Goal: Task Accomplishment & Management: Use online tool/utility

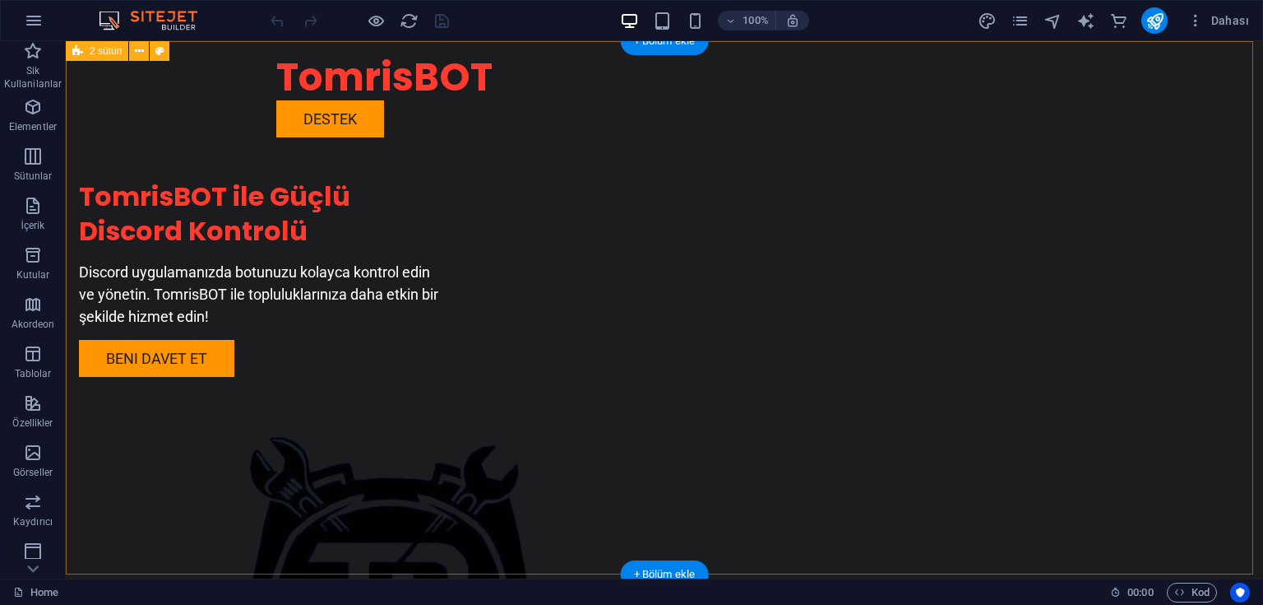
click at [94, 169] on div "TomrisBOT ile Güçlü Discord Kontrolü Discord uygulamanızda botunuzu kolayca kon…" at bounding box center [664, 416] width 1197 height 750
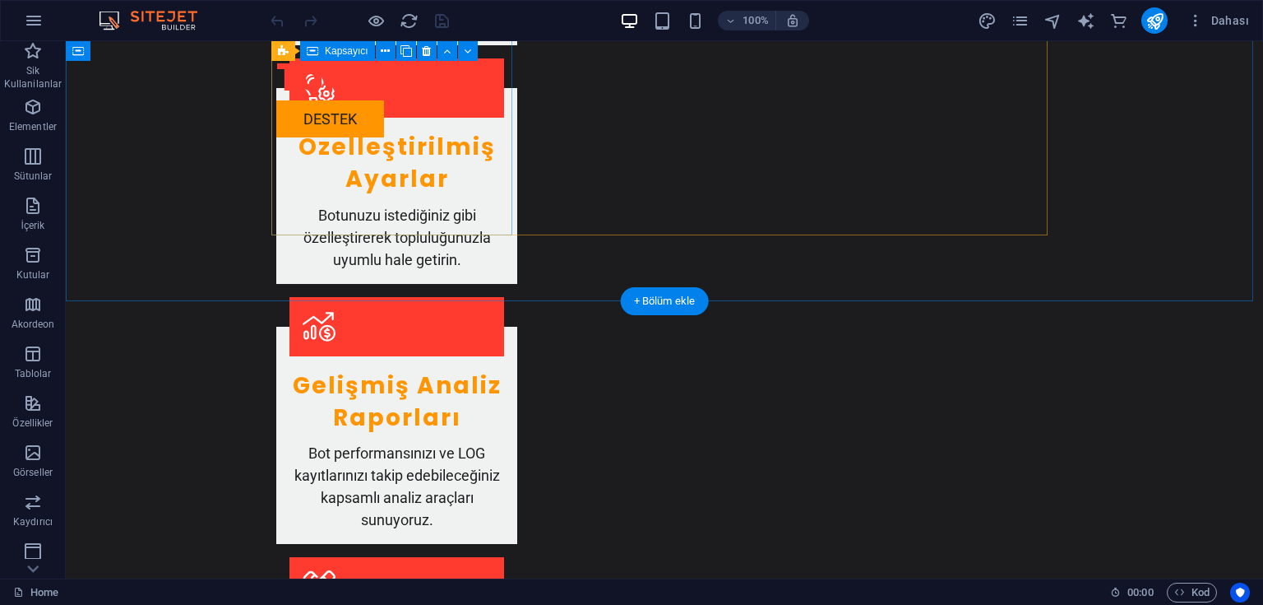
scroll to position [1382, 0]
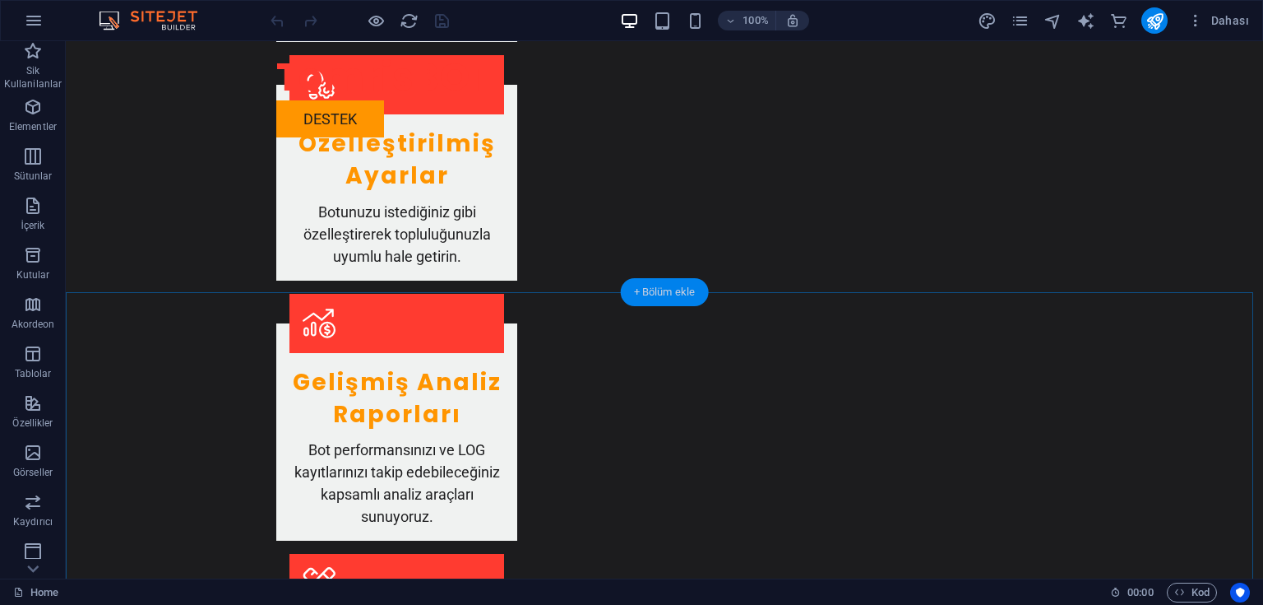
drag, startPoint x: 660, startPoint y: 295, endPoint x: 285, endPoint y: 255, distance: 378.0
click at [660, 295] on div "+ Bölüm ekle" at bounding box center [665, 292] width 88 height 28
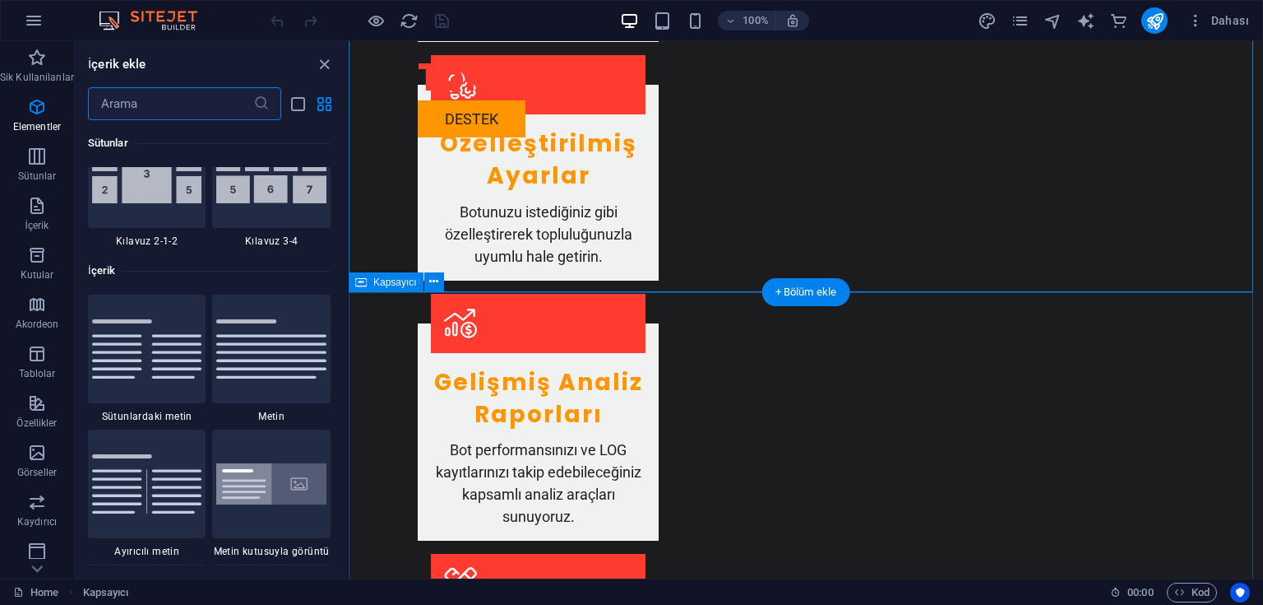
scroll to position [3148, 0]
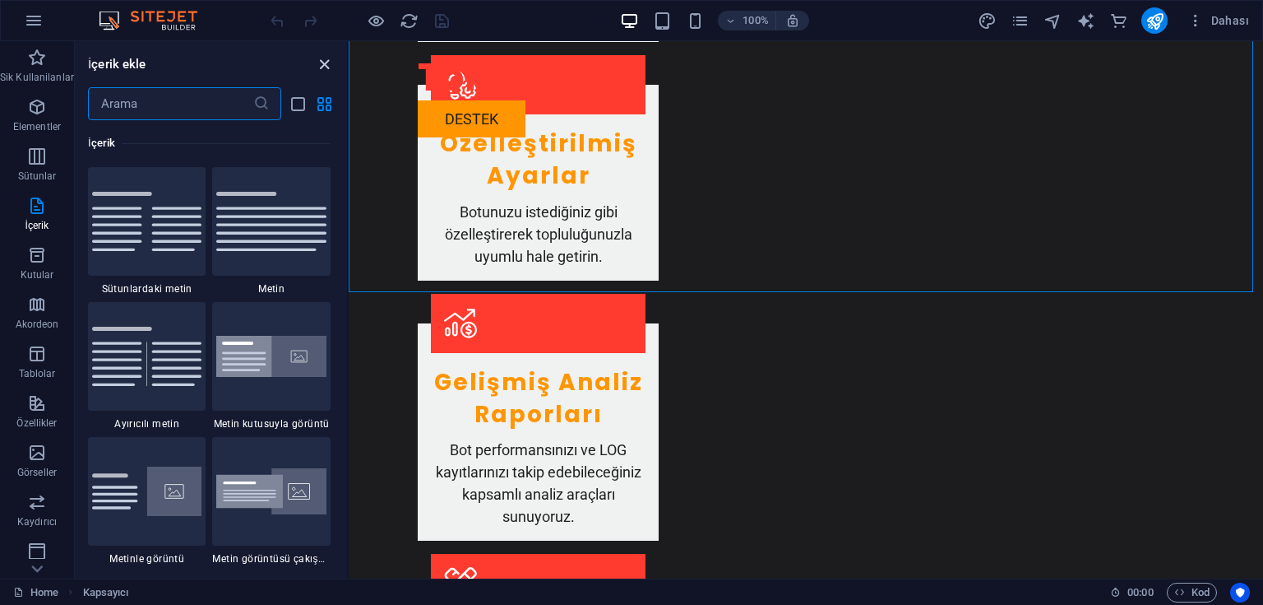
click at [323, 63] on icon "close panel" at bounding box center [324, 64] width 19 height 19
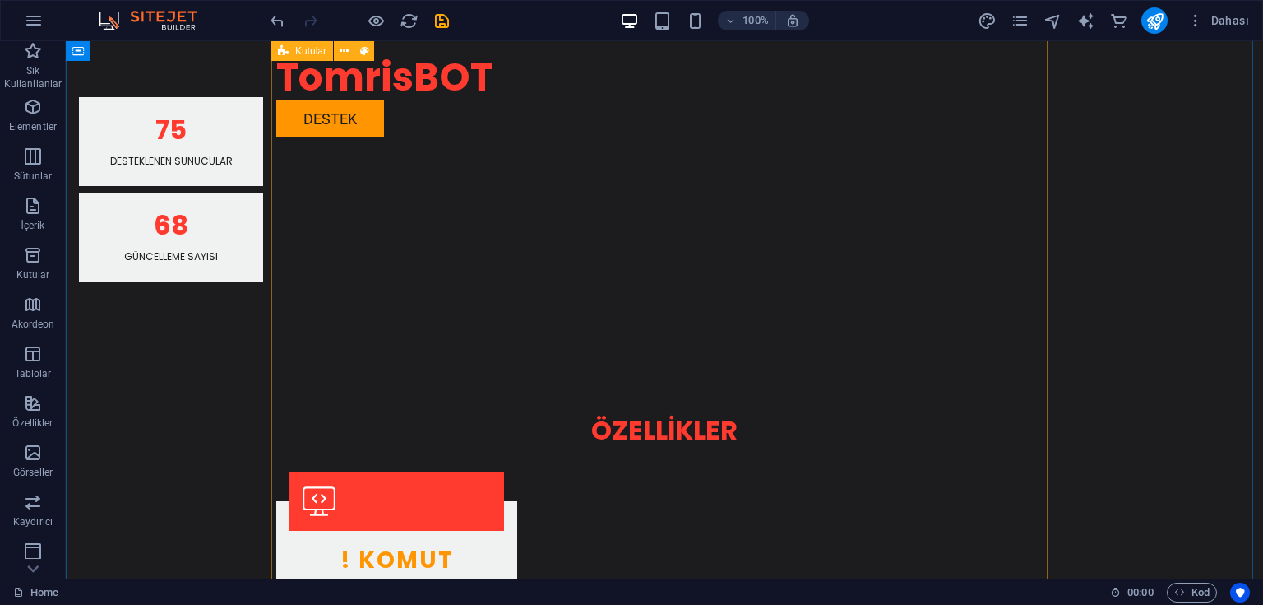
scroll to position [614, 0]
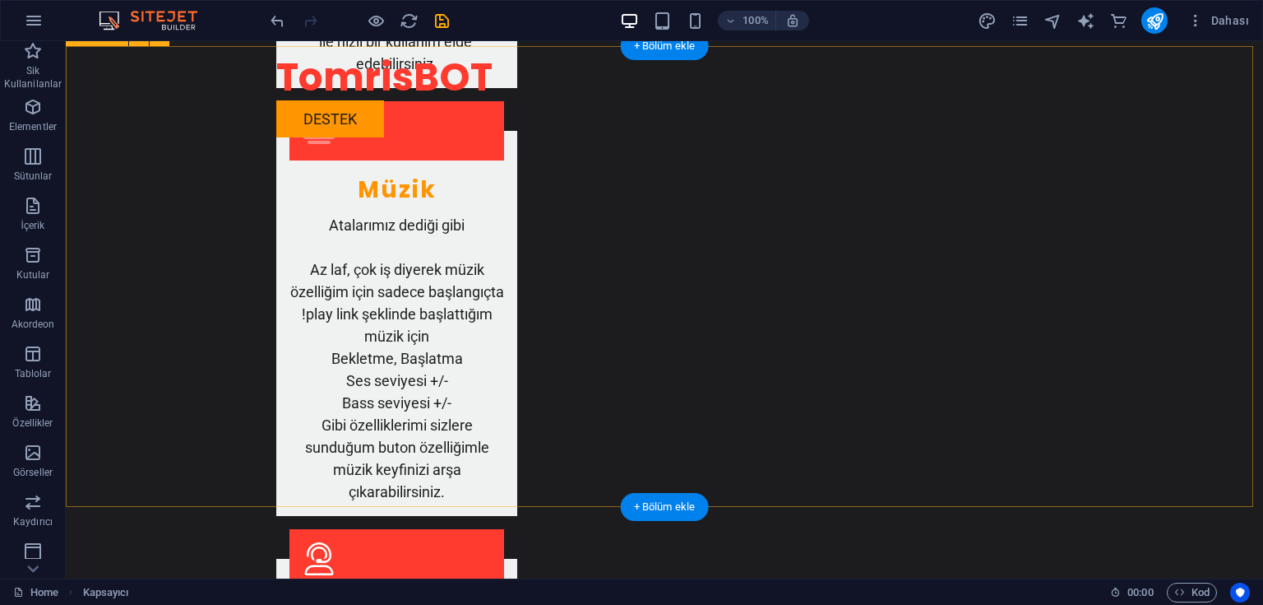
scroll to position [2128, 0]
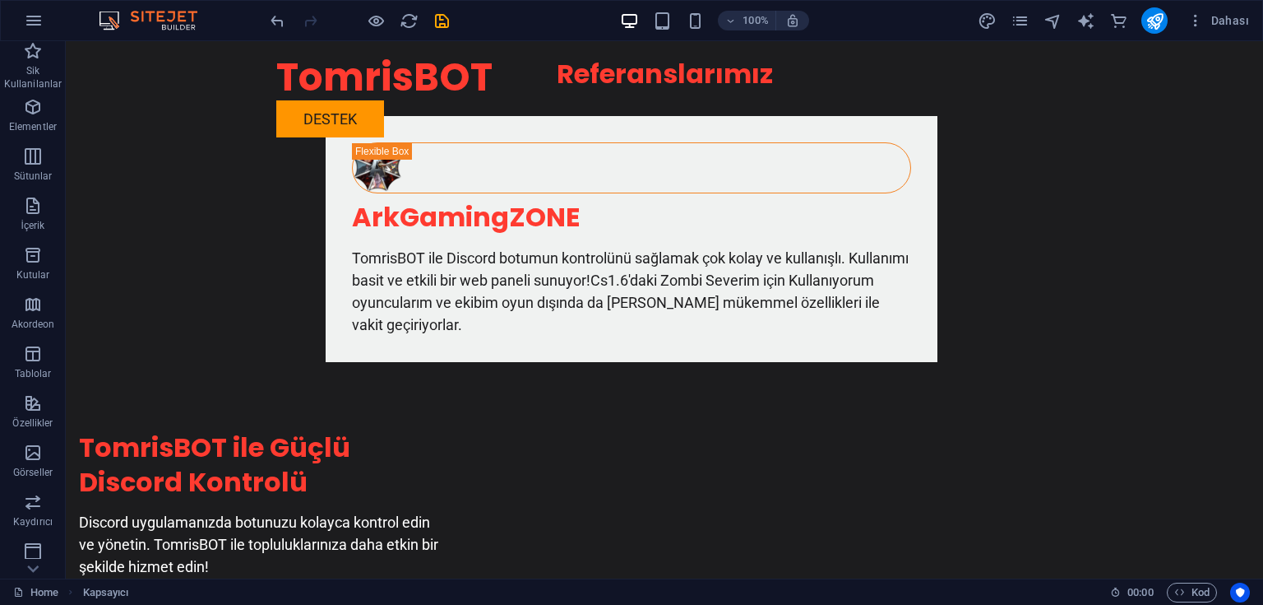
scroll to position [3006, 0]
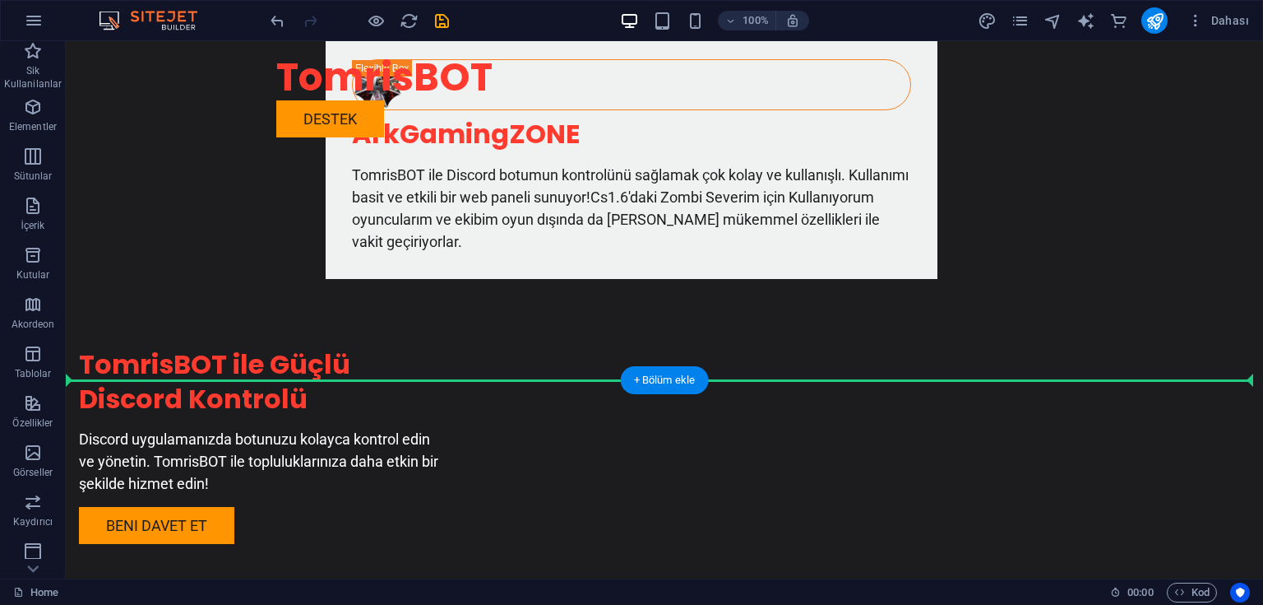
drag, startPoint x: 459, startPoint y: 303, endPoint x: 517, endPoint y: 355, distance: 78.6
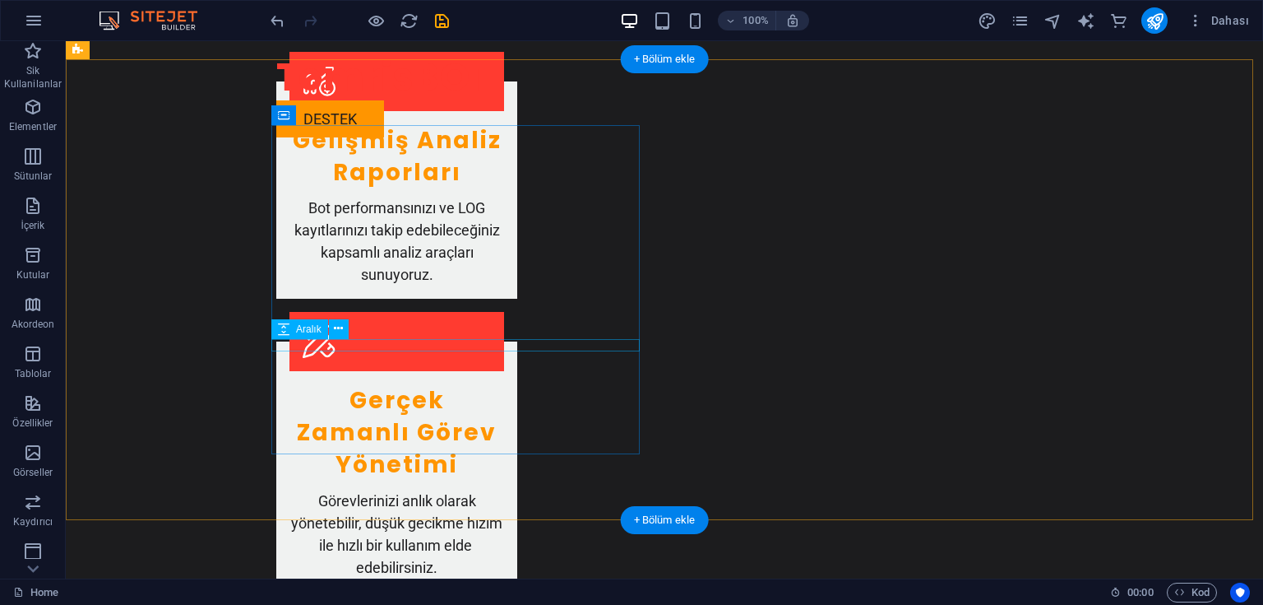
scroll to position [1624, 0]
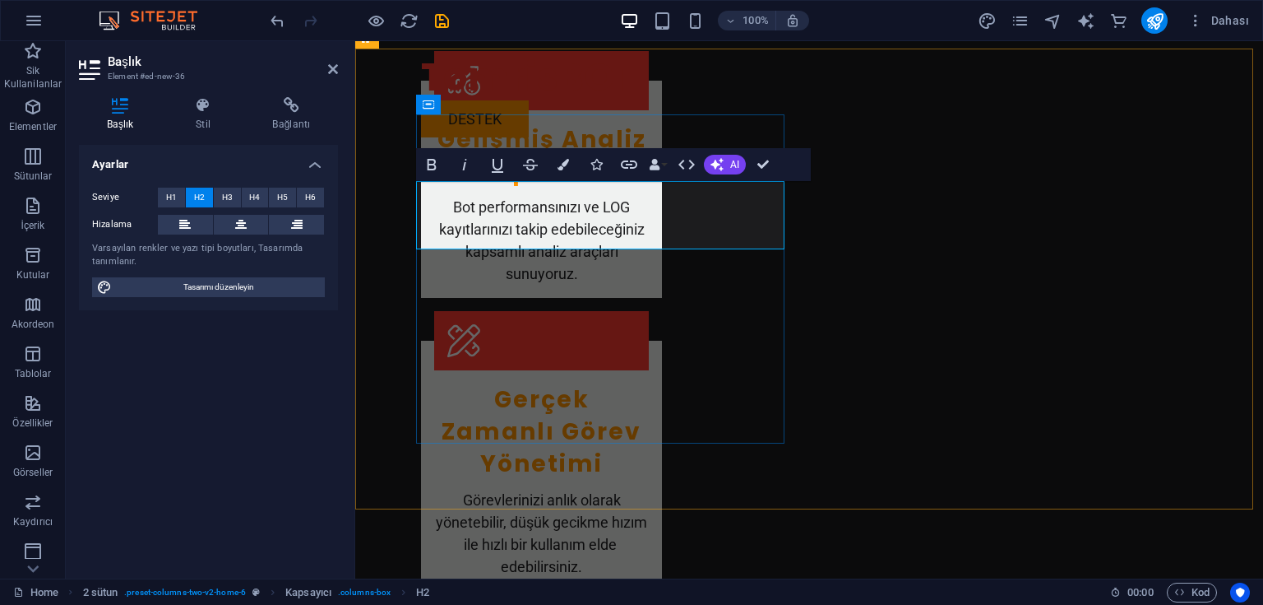
drag, startPoint x: 507, startPoint y: 197, endPoint x: 417, endPoint y: 193, distance: 89.7
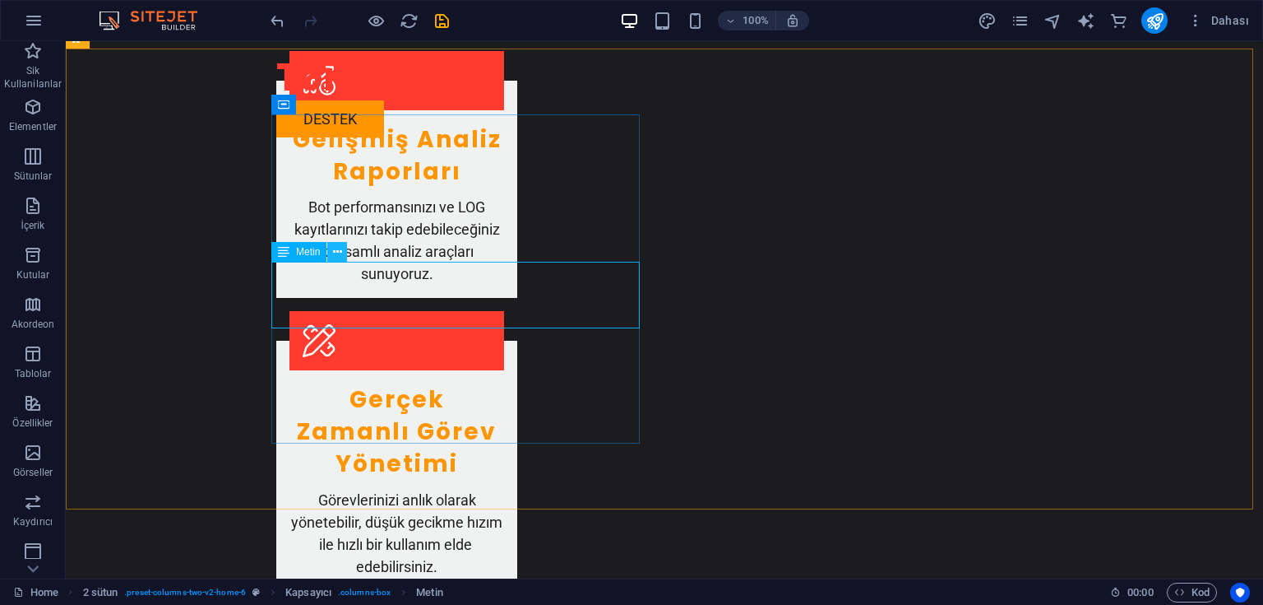
click at [334, 255] on icon at bounding box center [337, 251] width 9 height 17
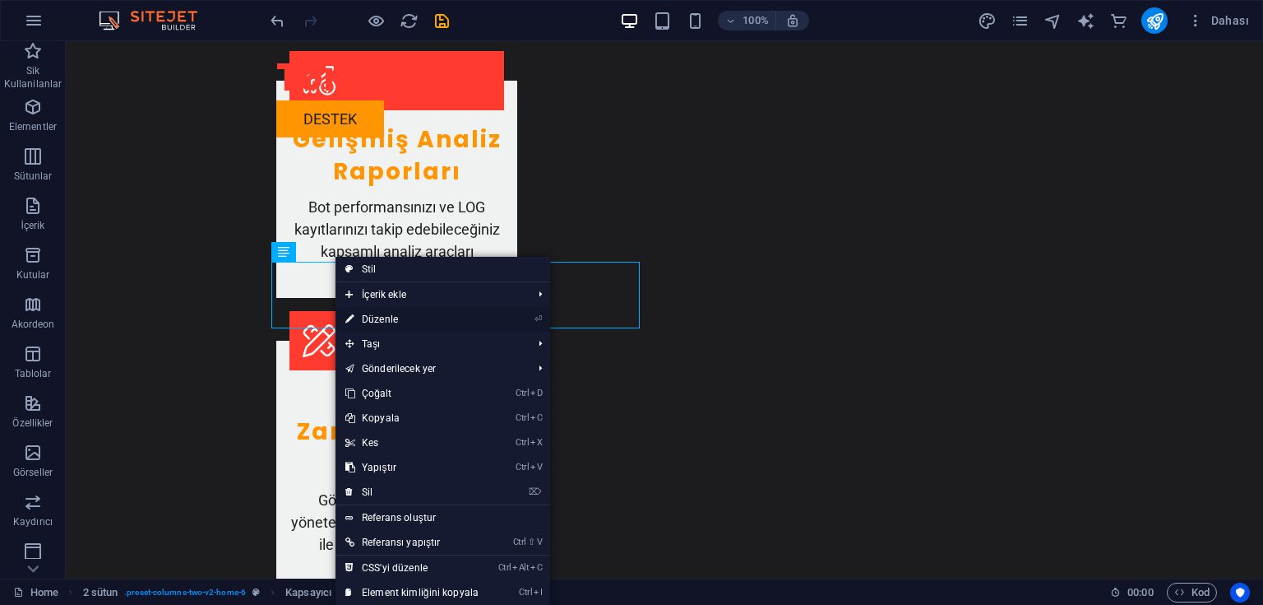
click at [397, 318] on link "⏎ Düzenle" at bounding box center [412, 319] width 153 height 25
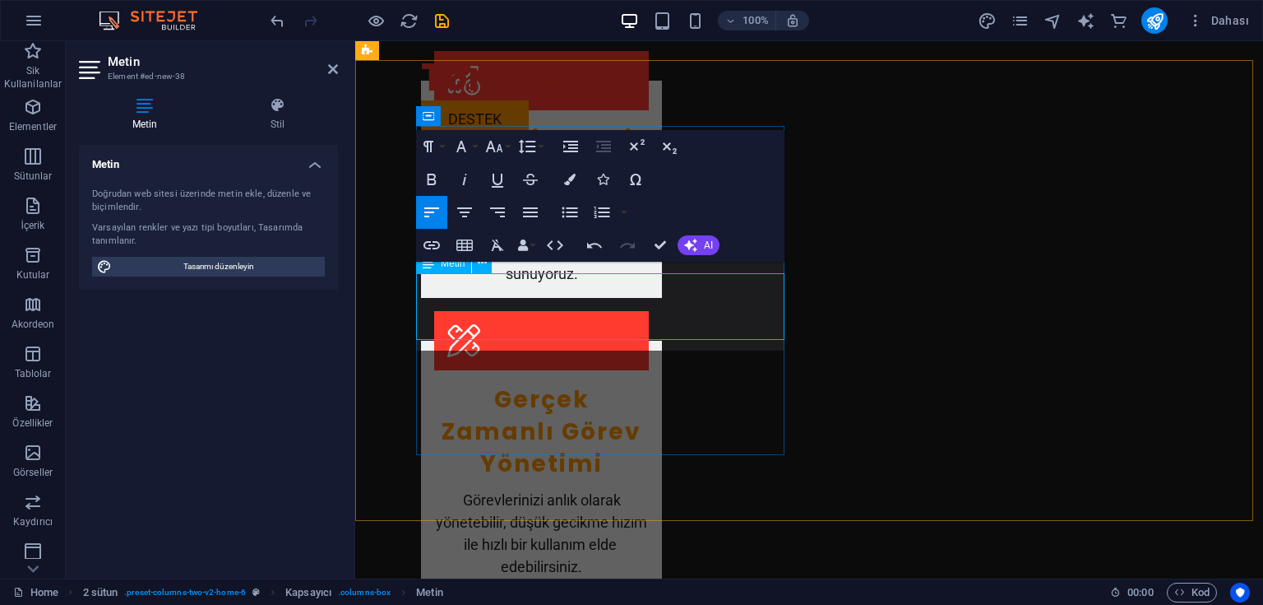
scroll to position [1613, 0]
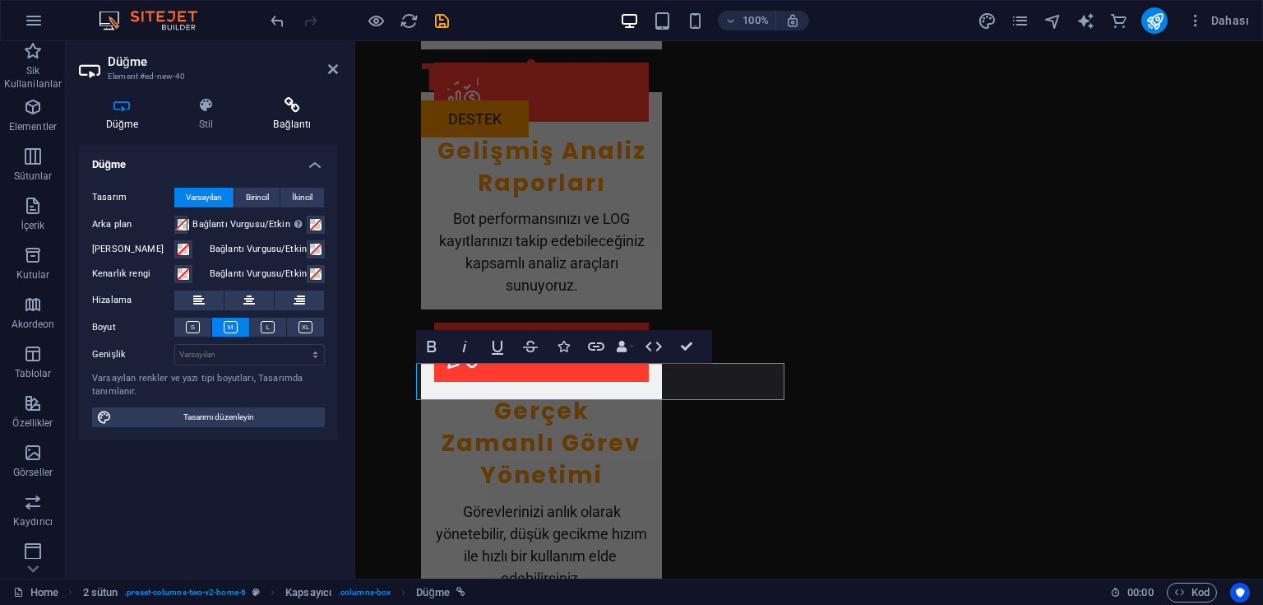
click at [299, 115] on h4 "Bağlantı" at bounding box center [292, 114] width 91 height 35
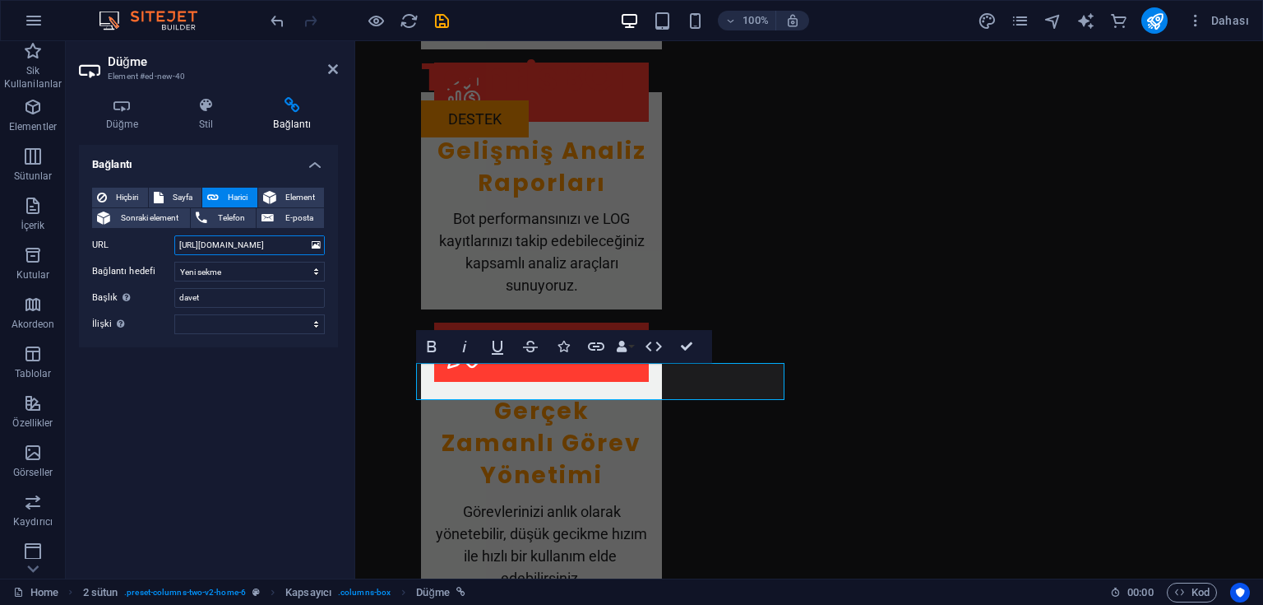
click at [277, 242] on input "[URL][DOMAIN_NAME]" at bounding box center [249, 245] width 151 height 20
paste input "[URL][DOMAIN_NAME]"
type input "[URL][DOMAIN_NAME]"
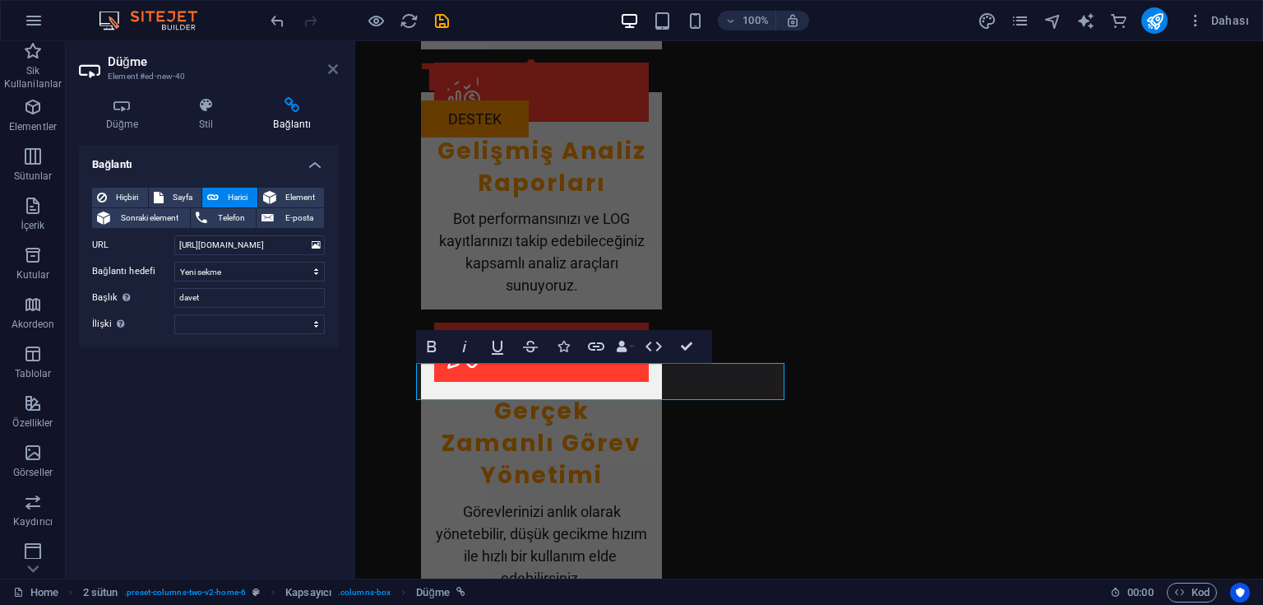
click at [333, 69] on icon at bounding box center [333, 69] width 10 height 13
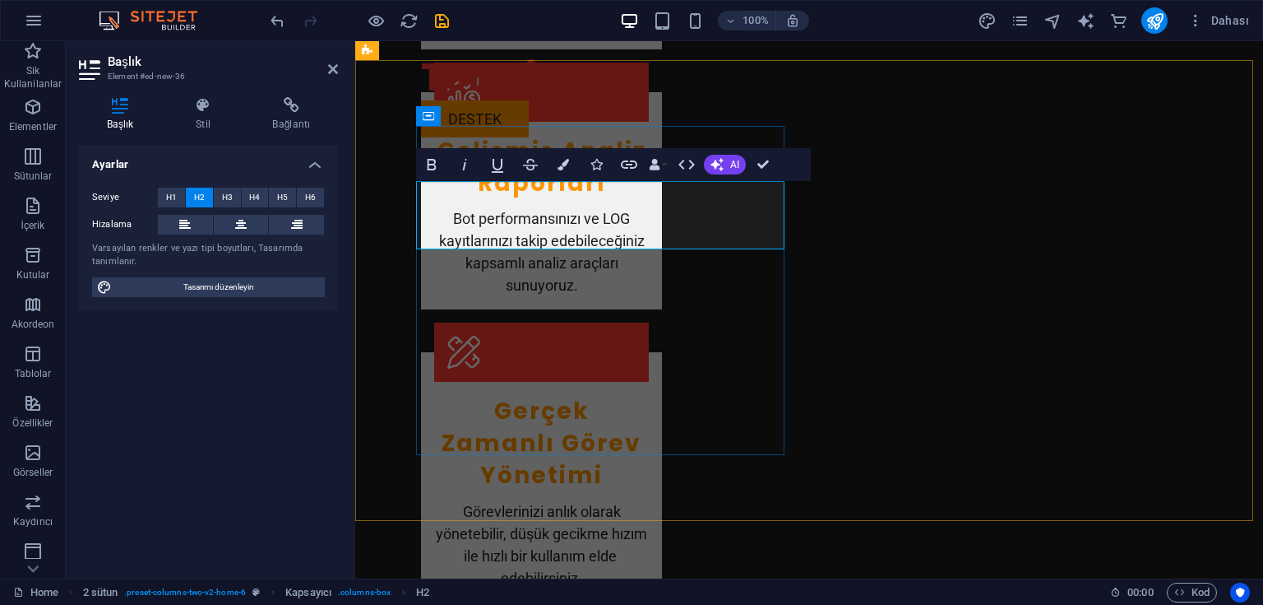
drag, startPoint x: 536, startPoint y: 232, endPoint x: 586, endPoint y: 197, distance: 60.2
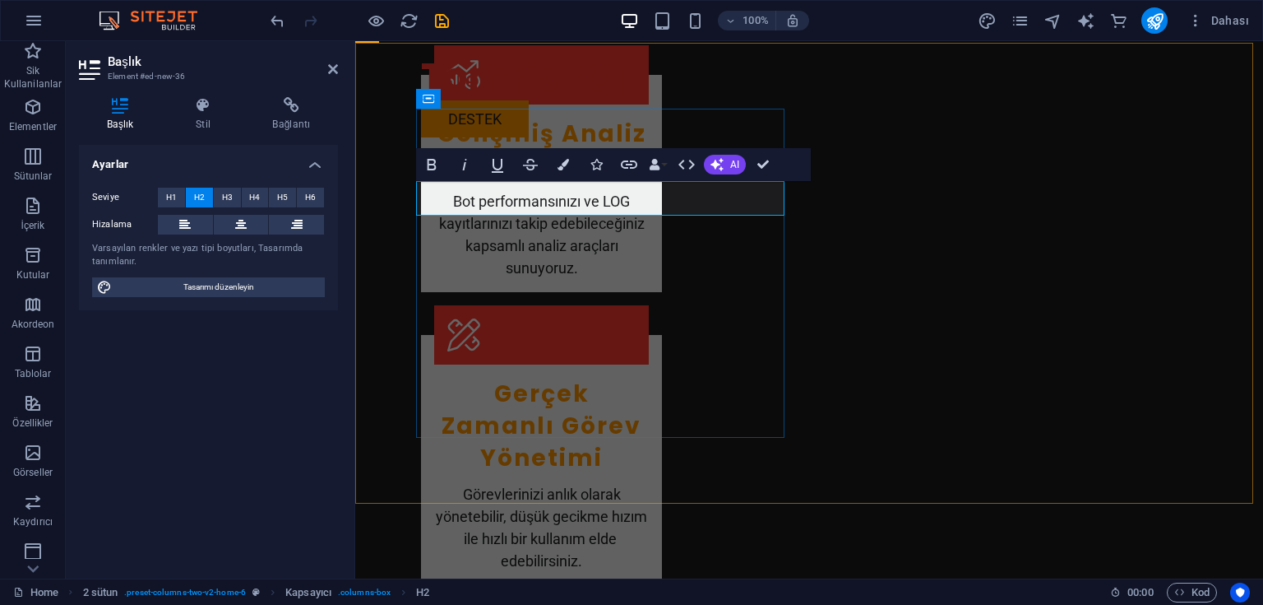
scroll to position [1613, 0]
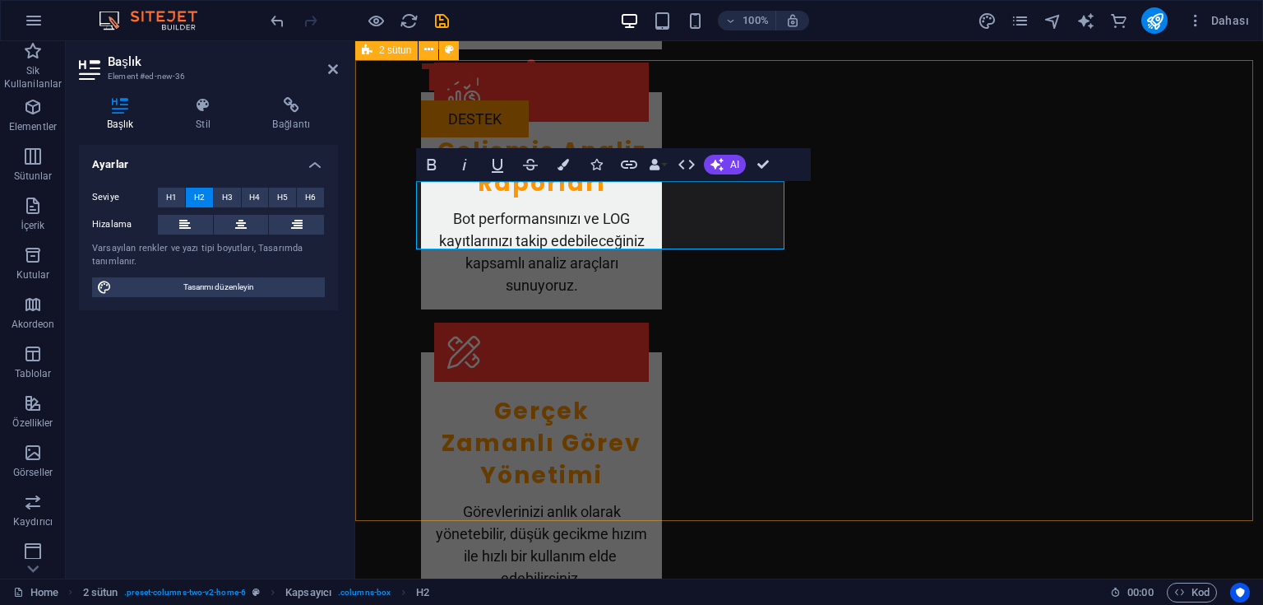
click at [783, 112] on div "TomrisBOT Menu destek" at bounding box center [809, 95] width 908 height 109
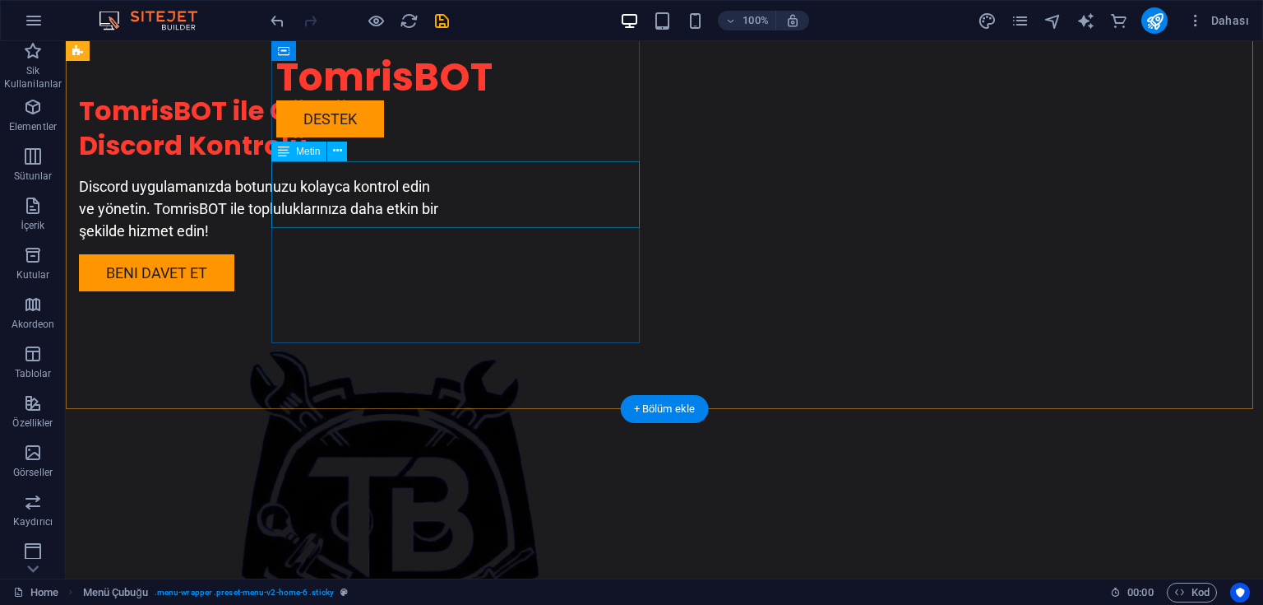
scroll to position [0, 0]
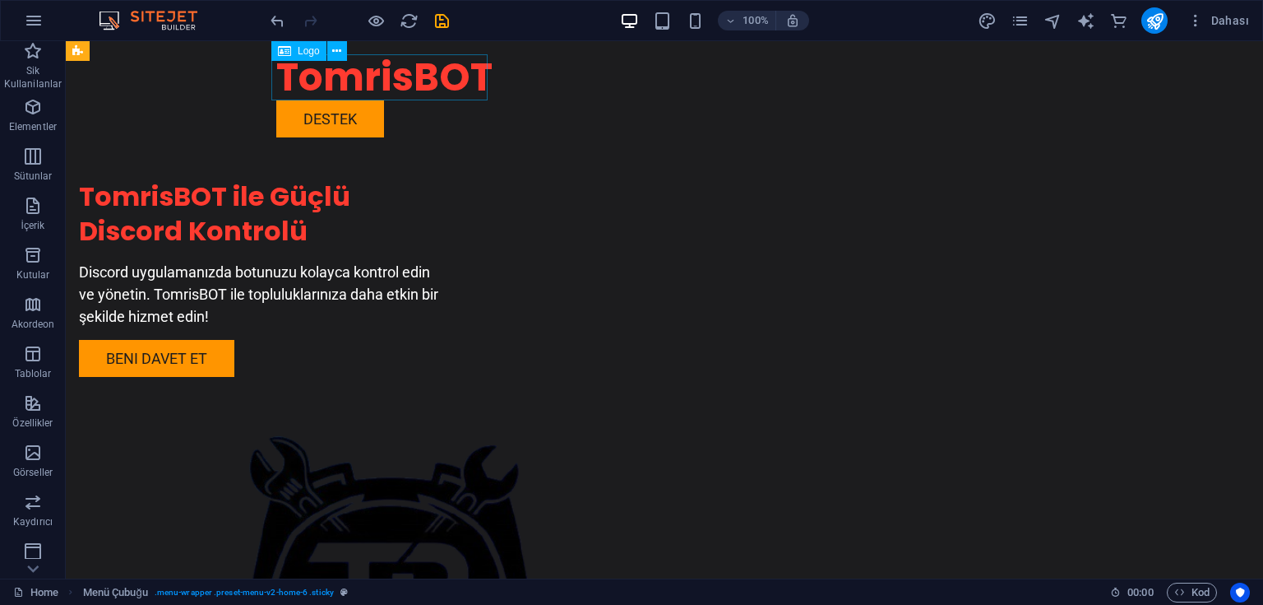
click at [372, 78] on div "TomrisBOT" at bounding box center [664, 77] width 776 height 46
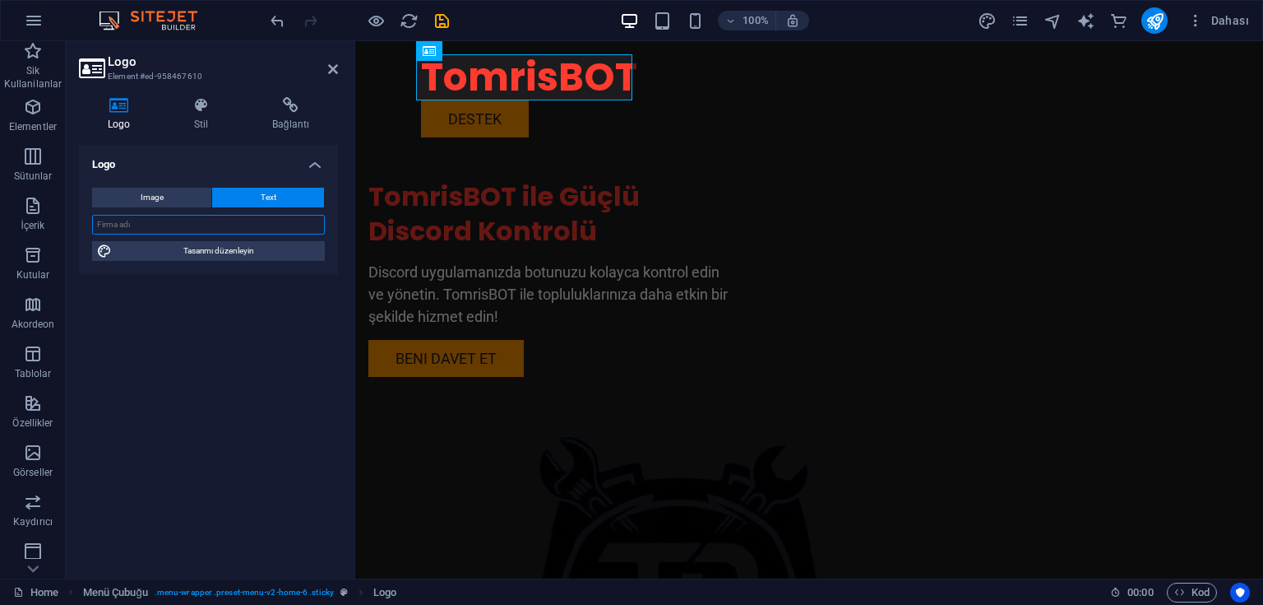
click at [178, 220] on input "text" at bounding box center [208, 225] width 233 height 20
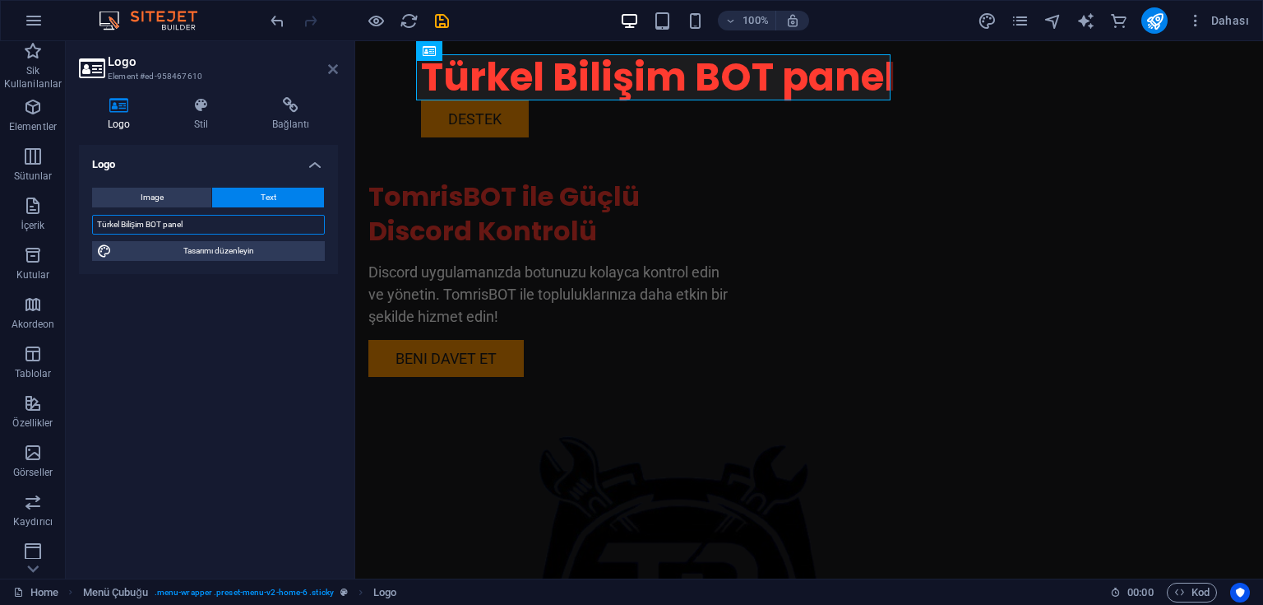
type input "Türkel Bilişim BOT panel"
click at [331, 67] on icon at bounding box center [333, 69] width 10 height 13
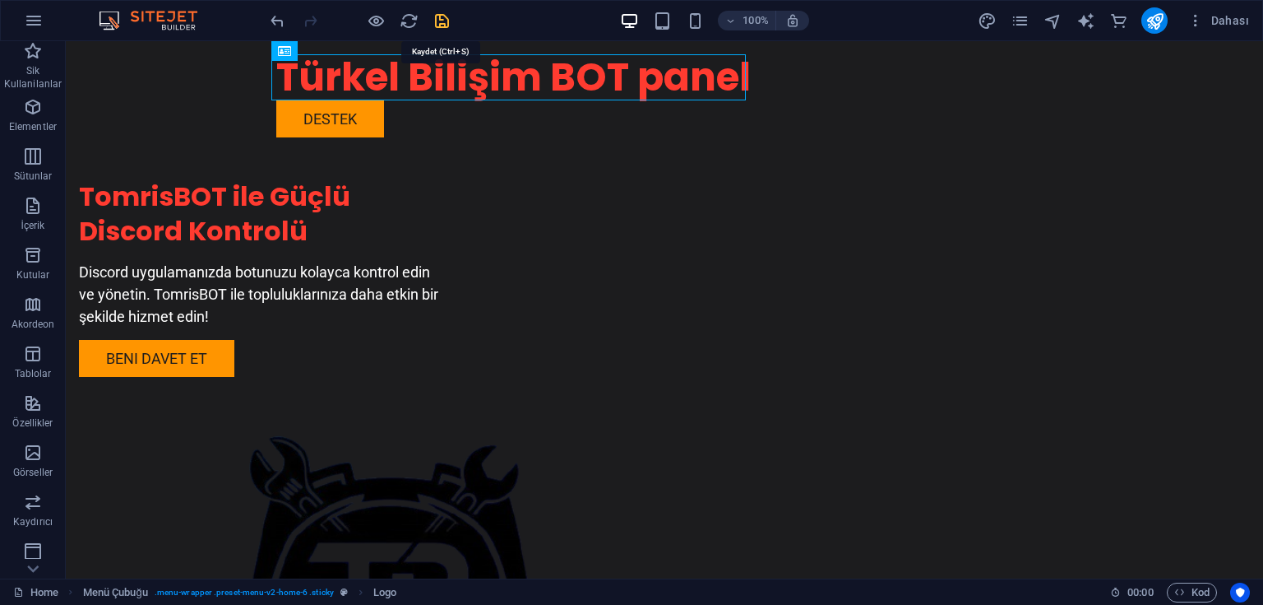
click at [439, 19] on icon "save" at bounding box center [442, 21] width 19 height 19
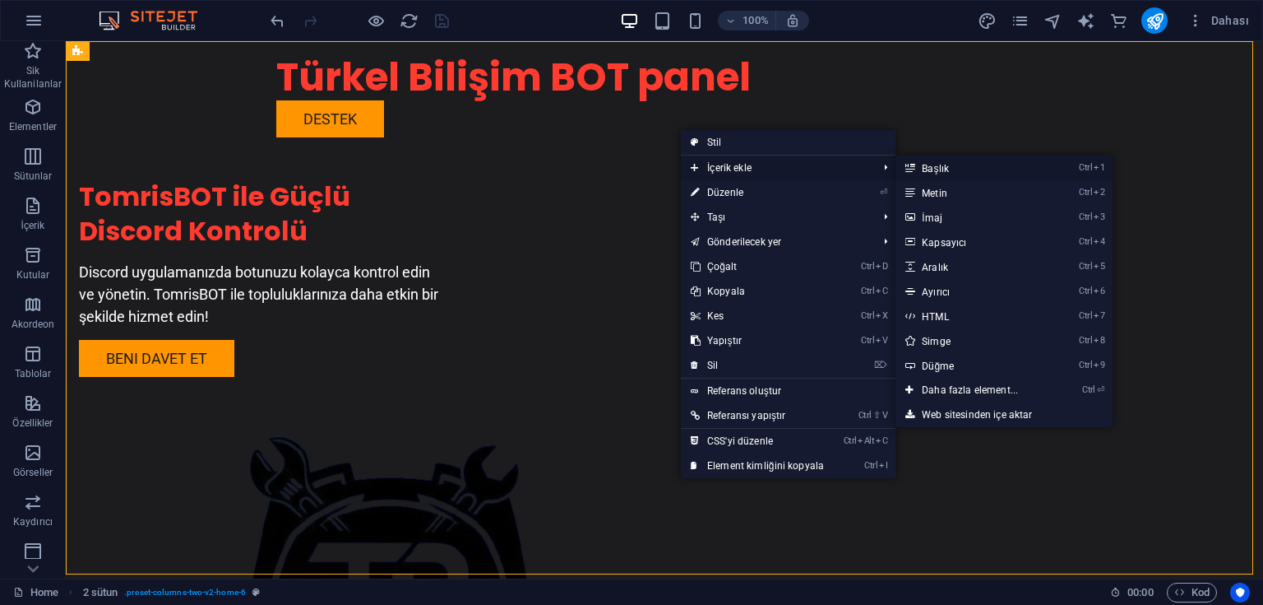
click at [933, 171] on link "Ctrl 1 Başlık" at bounding box center [973, 167] width 155 height 25
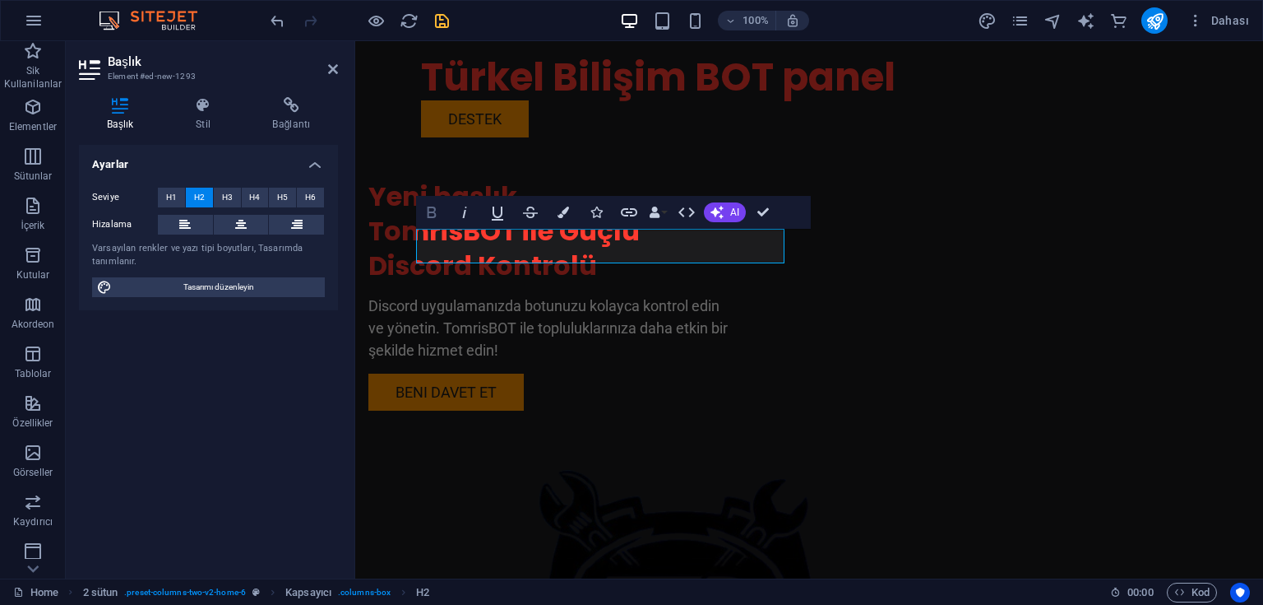
click at [424, 211] on icon "button" at bounding box center [432, 212] width 20 height 20
click at [599, 214] on h2 "Yeni başlık" at bounding box center [552, 196] width 368 height 35
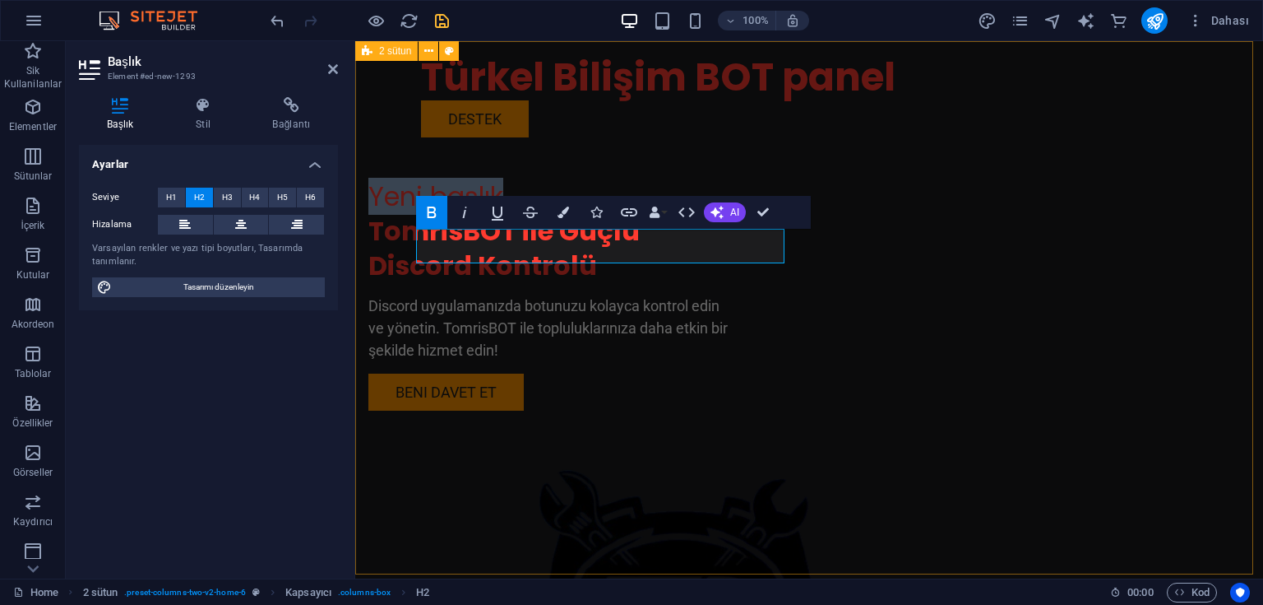
drag, startPoint x: 589, startPoint y: 247, endPoint x: 382, endPoint y: 263, distance: 207.1
click at [382, 263] on div "Yeni başlık TomrisBOT ile Güçlü Discord Kontrolü Discord uygulamanızda botunuzu…" at bounding box center [809, 433] width 908 height 784
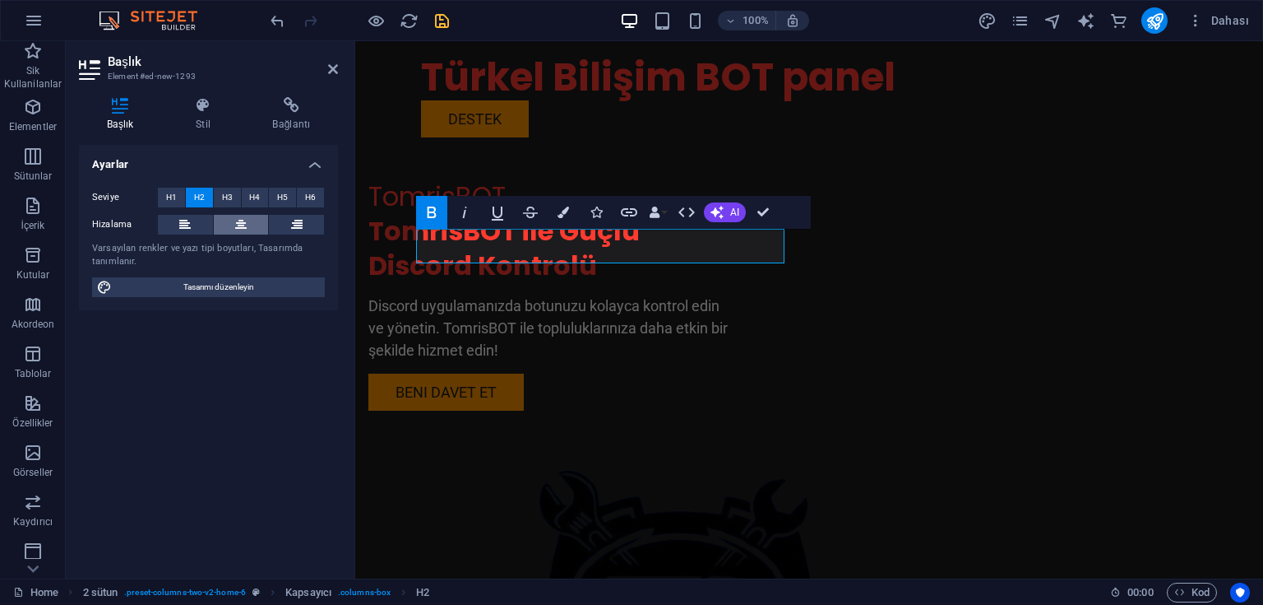
click at [248, 220] on button at bounding box center [241, 225] width 55 height 20
click at [298, 227] on icon at bounding box center [297, 225] width 12 height 20
click at [111, 221] on label "Hizalama" at bounding box center [125, 225] width 66 height 20
click at [181, 225] on icon at bounding box center [185, 225] width 12 height 20
click at [669, 151] on div "TomrisBOT TomrisBOT ile Güçlü Discord Kontrolü Discord uygulamanızda botunuzu k…" at bounding box center [809, 433] width 908 height 784
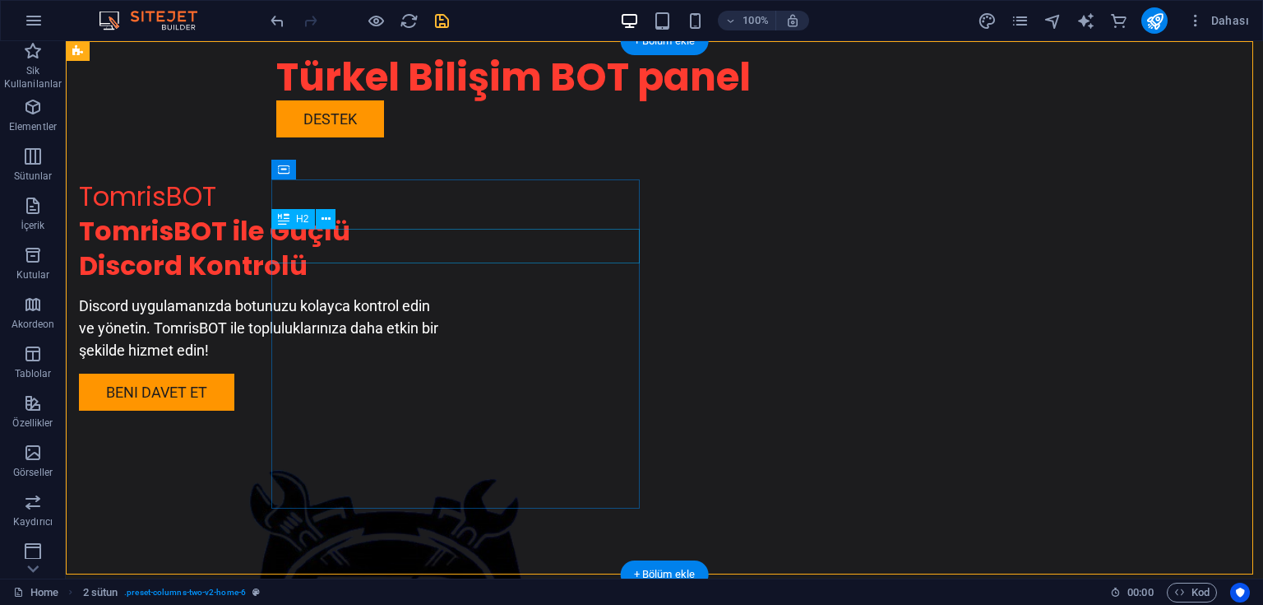
click at [447, 214] on div "TomrisBOT" at bounding box center [263, 196] width 368 height 35
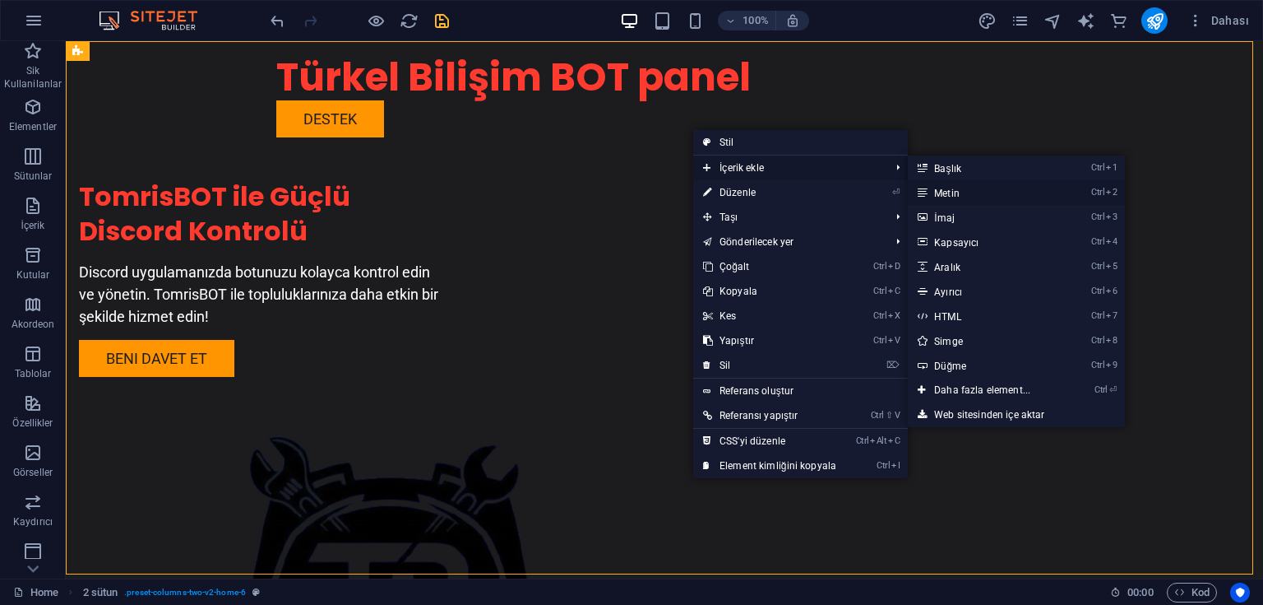
click at [967, 193] on link "Ctrl 2 Metin" at bounding box center [985, 192] width 155 height 25
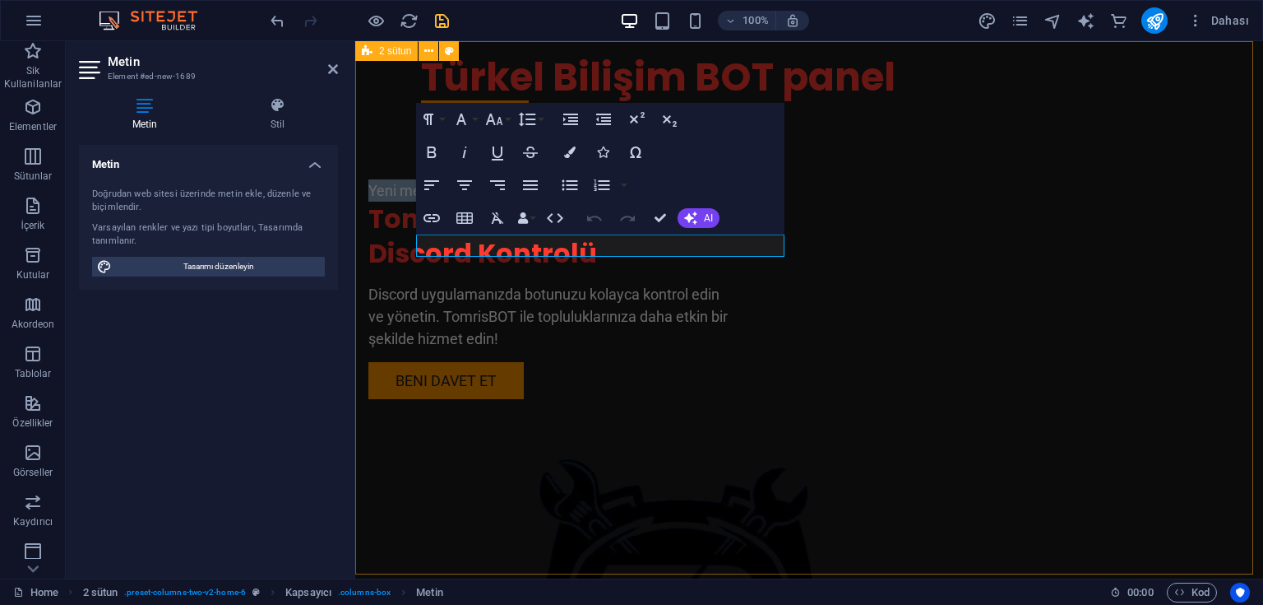
click at [825, 138] on div "Yeni metin elementi TomrisBOT ile Güçlü Discord Kontrolü Discord uygulamanızda …" at bounding box center [809, 427] width 908 height 772
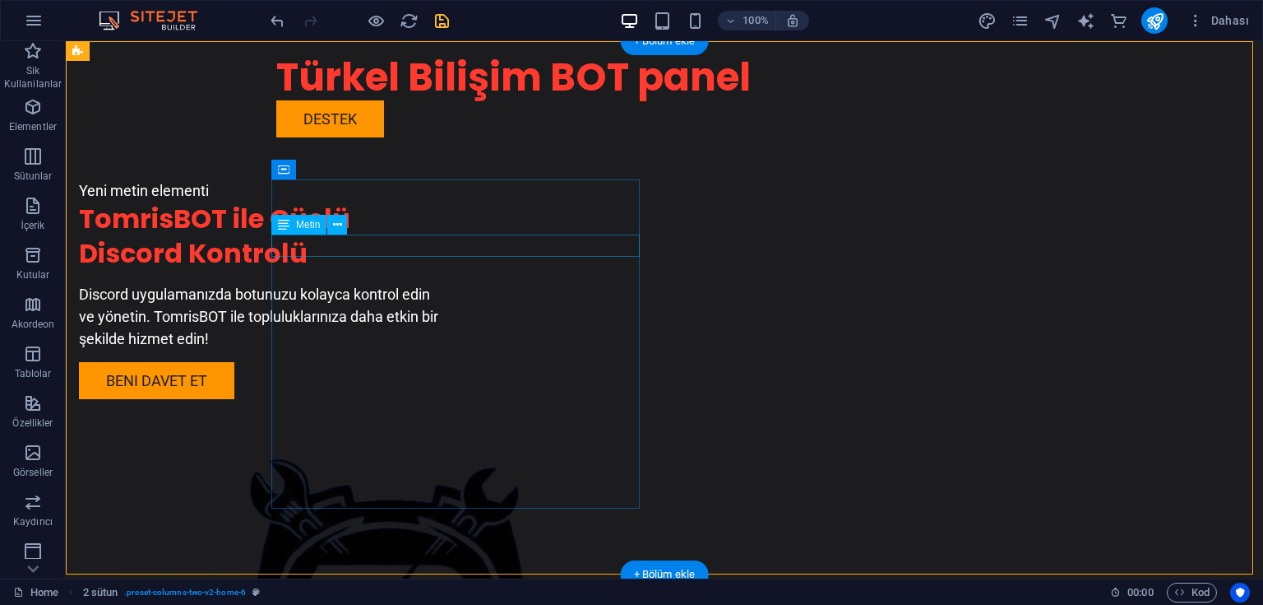
click at [386, 202] on div "Yeni metin elementi" at bounding box center [263, 190] width 368 height 22
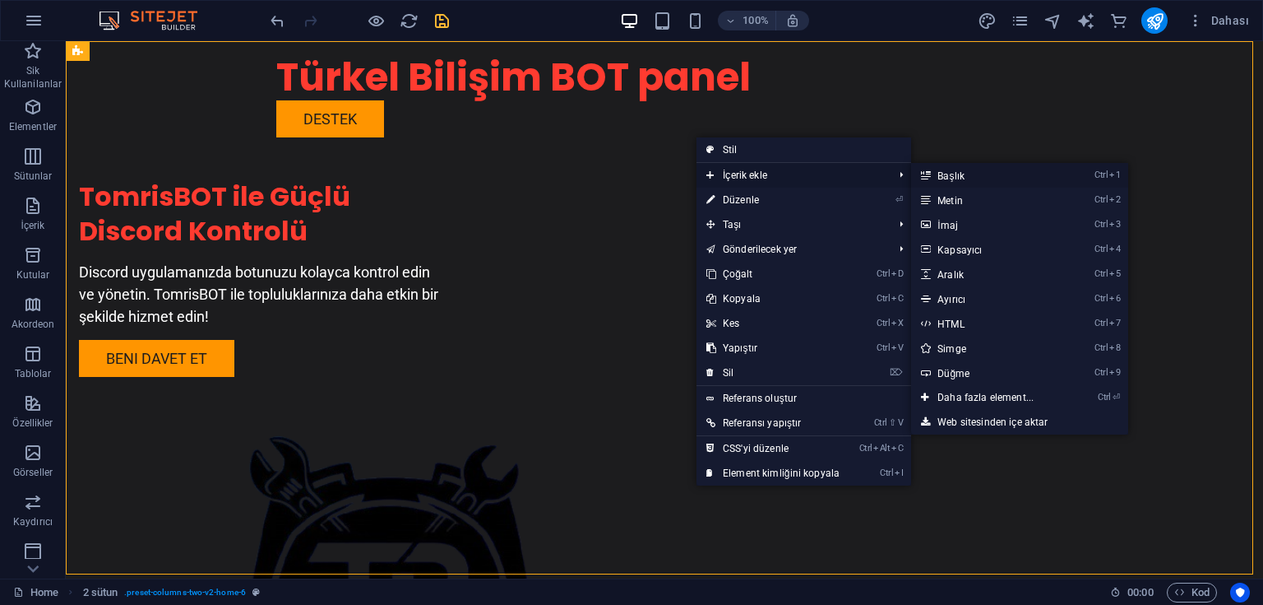
click at [968, 174] on link "Ctrl 1 Başlık" at bounding box center [988, 175] width 155 height 25
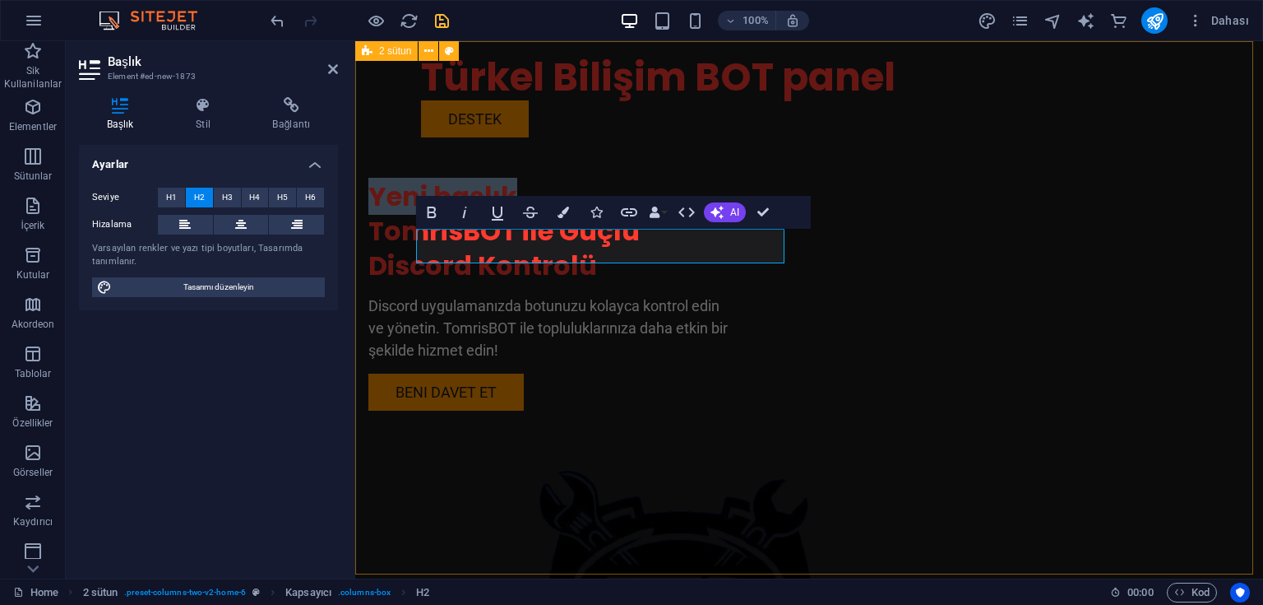
click at [878, 158] on div "Yeni başlık TomrisBOT ile Güçlü Discord Kontrolü Discord uygulamanızda botunuzu…" at bounding box center [809, 433] width 908 height 784
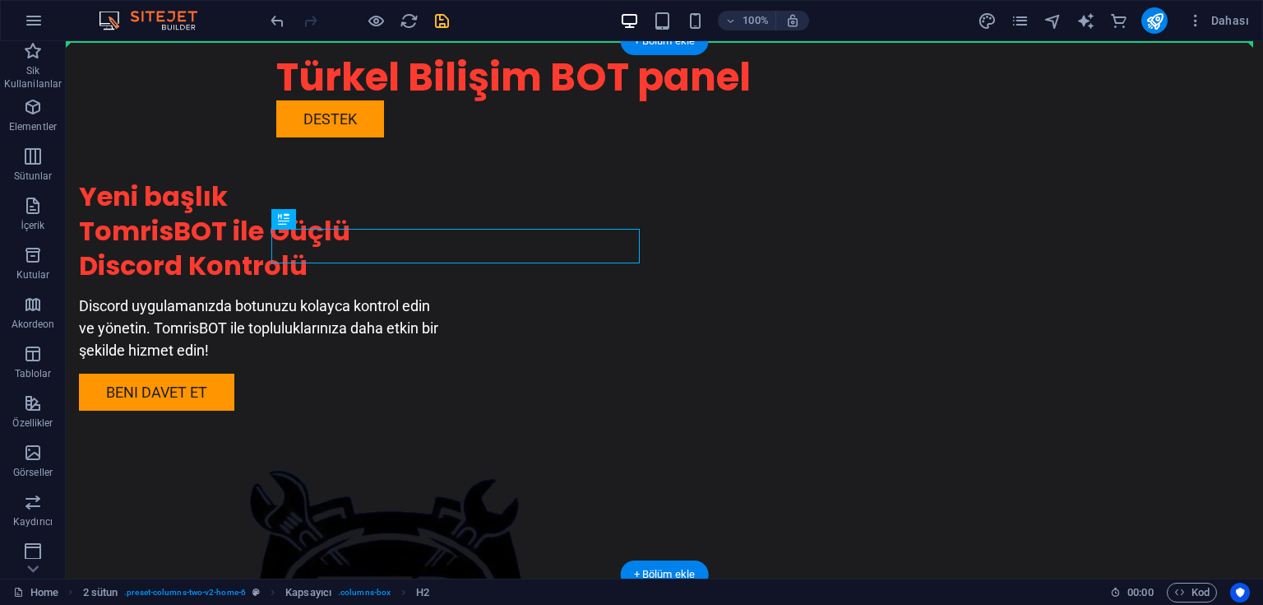
drag, startPoint x: 454, startPoint y: 245, endPoint x: 716, endPoint y: 133, distance: 284.5
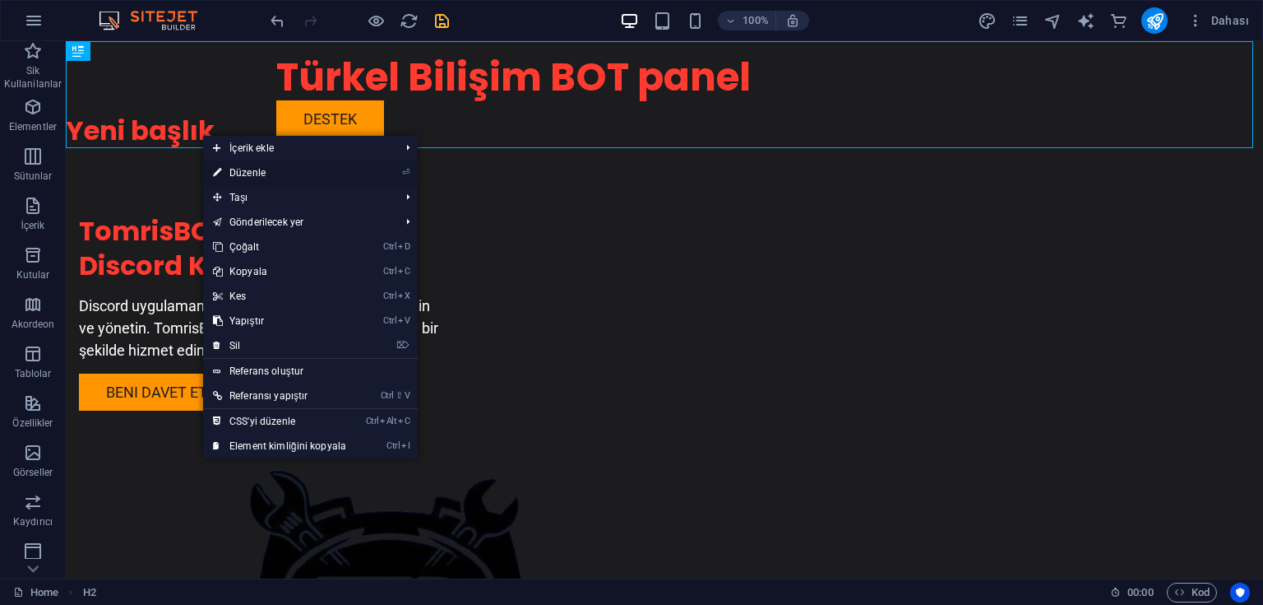
click at [253, 169] on link "⏎ Düzenle" at bounding box center [279, 172] width 153 height 25
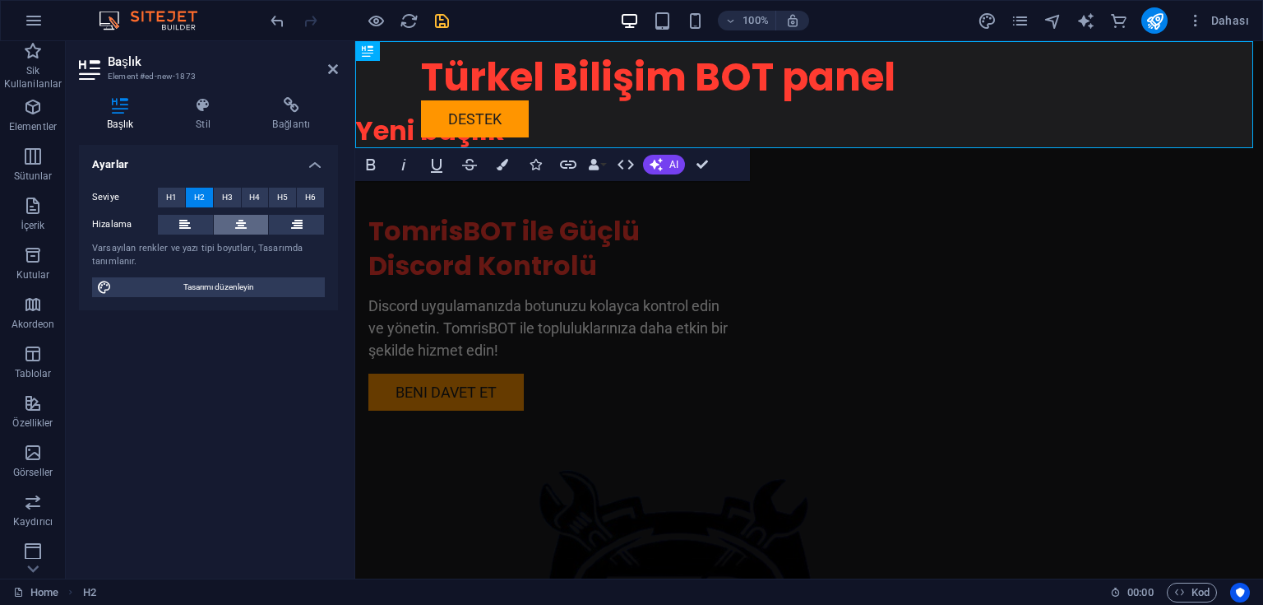
click at [241, 222] on icon at bounding box center [241, 225] width 12 height 20
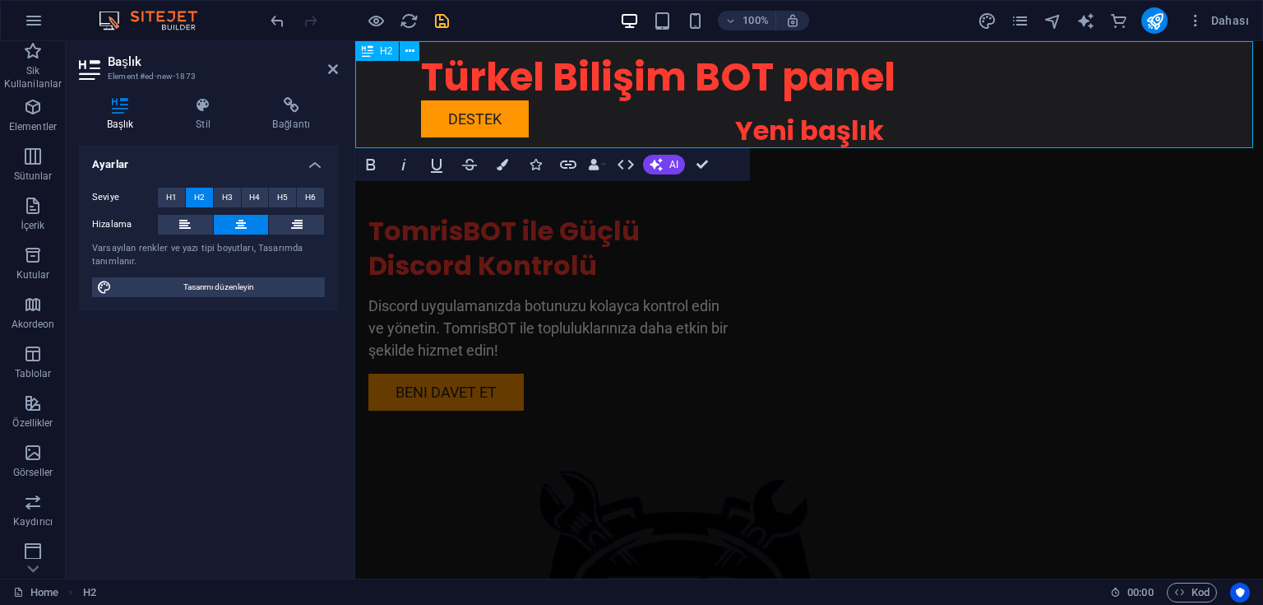
click at [815, 128] on h2 "Yeni başlık" at bounding box center [809, 130] width 908 height 35
click at [806, 214] on div "TomrisBOT ile Güçlü Discord Kontrolü Discord uygulamanızda botunuzu kolayca kon…" at bounding box center [809, 486] width 908 height 677
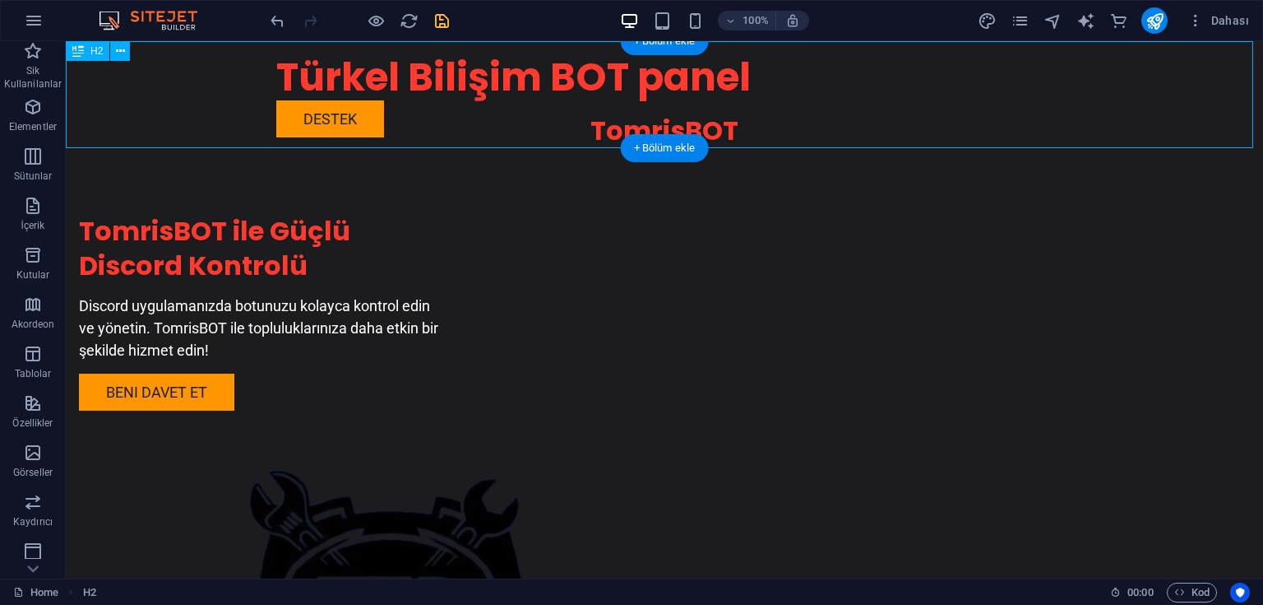
click at [716, 131] on div "TomrisBOT" at bounding box center [664, 94] width 1197 height 107
click at [716, 127] on div "TomrisBOT" at bounding box center [664, 94] width 1197 height 107
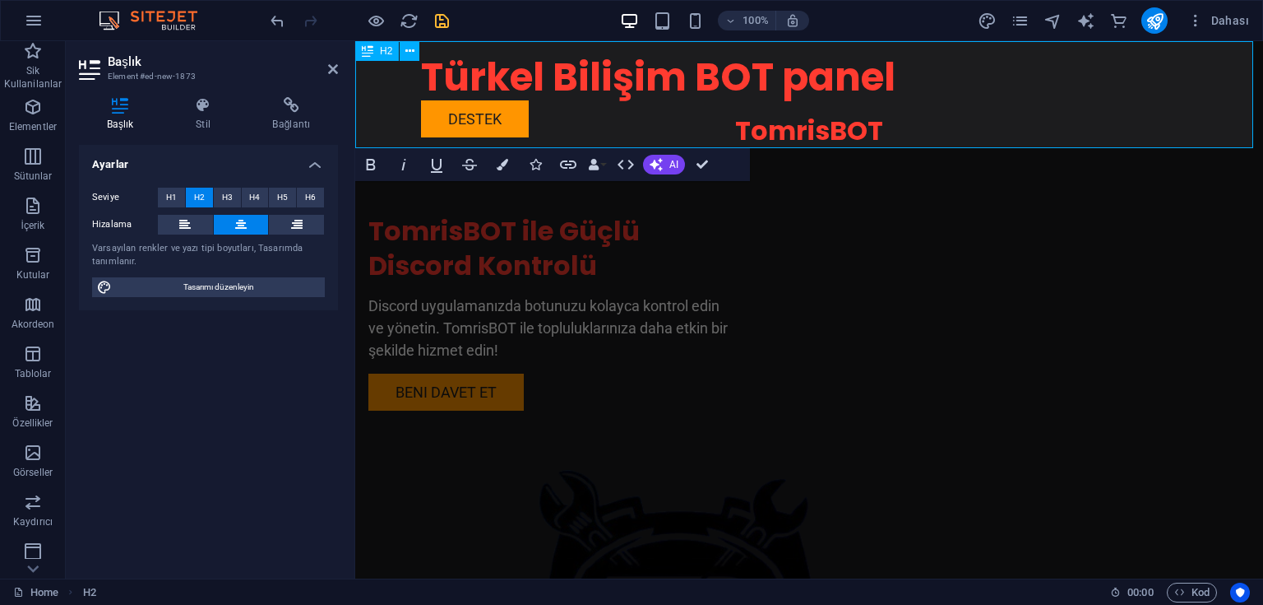
click at [816, 182] on div "TomrisBOT ile Güçlü Discord Kontrolü Discord uygulamanızda botunuzu kolayca kon…" at bounding box center [809, 486] width 908 height 677
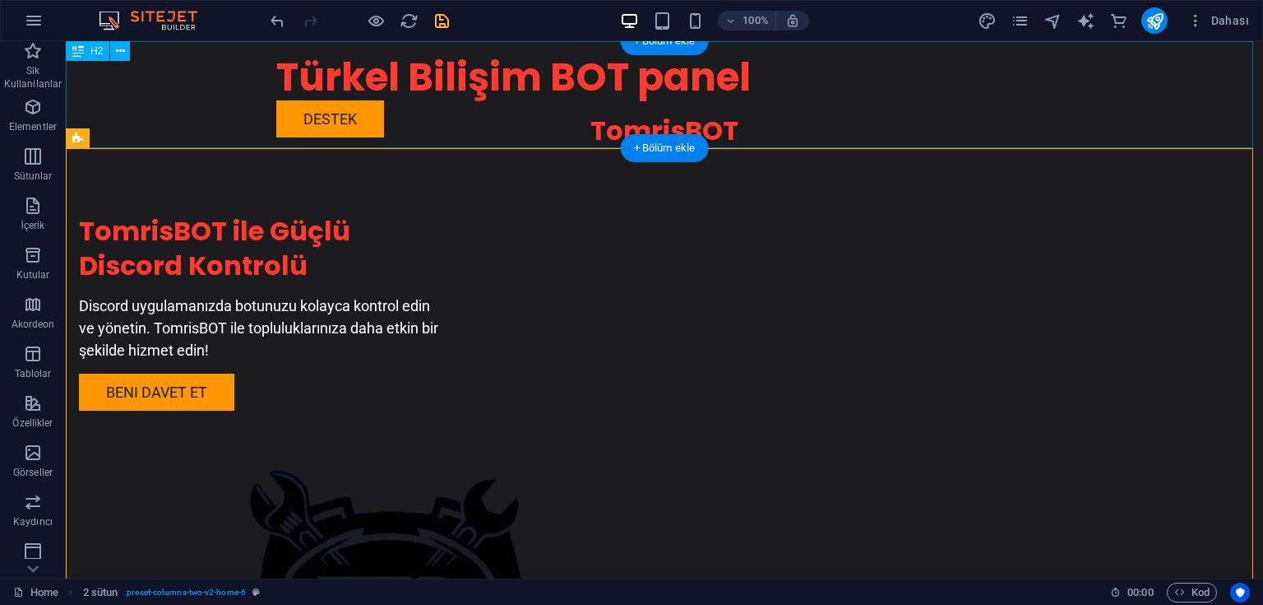
click at [718, 125] on div "TomrisBOT" at bounding box center [664, 94] width 1197 height 107
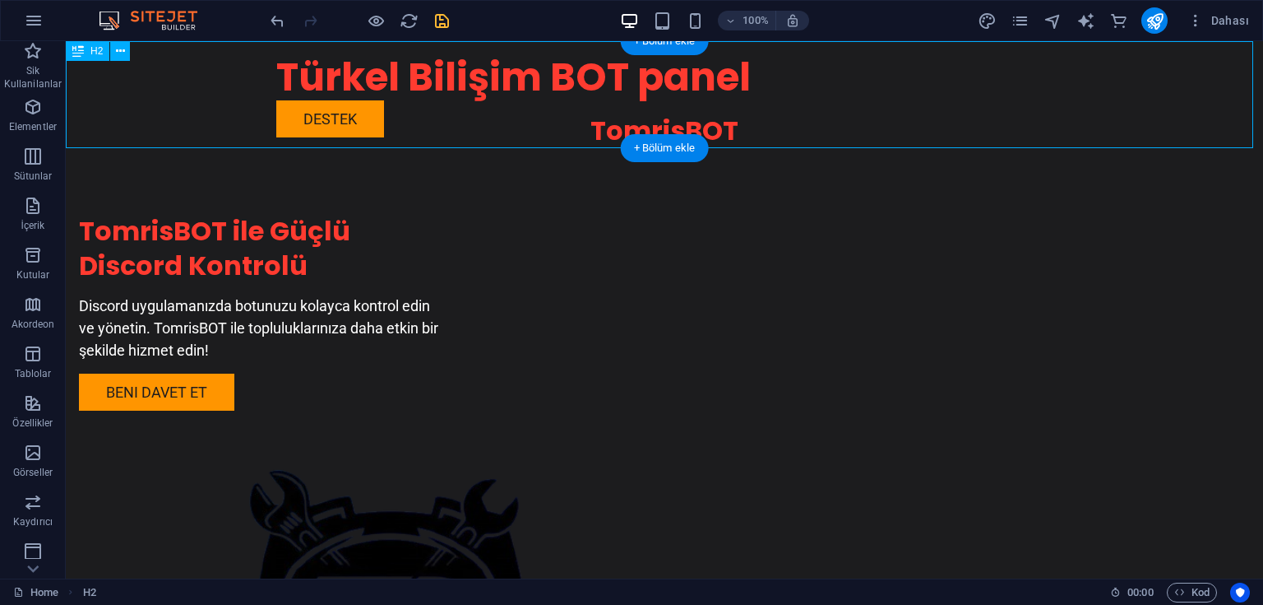
click at [604, 132] on div "TomrisBOT" at bounding box center [664, 94] width 1197 height 107
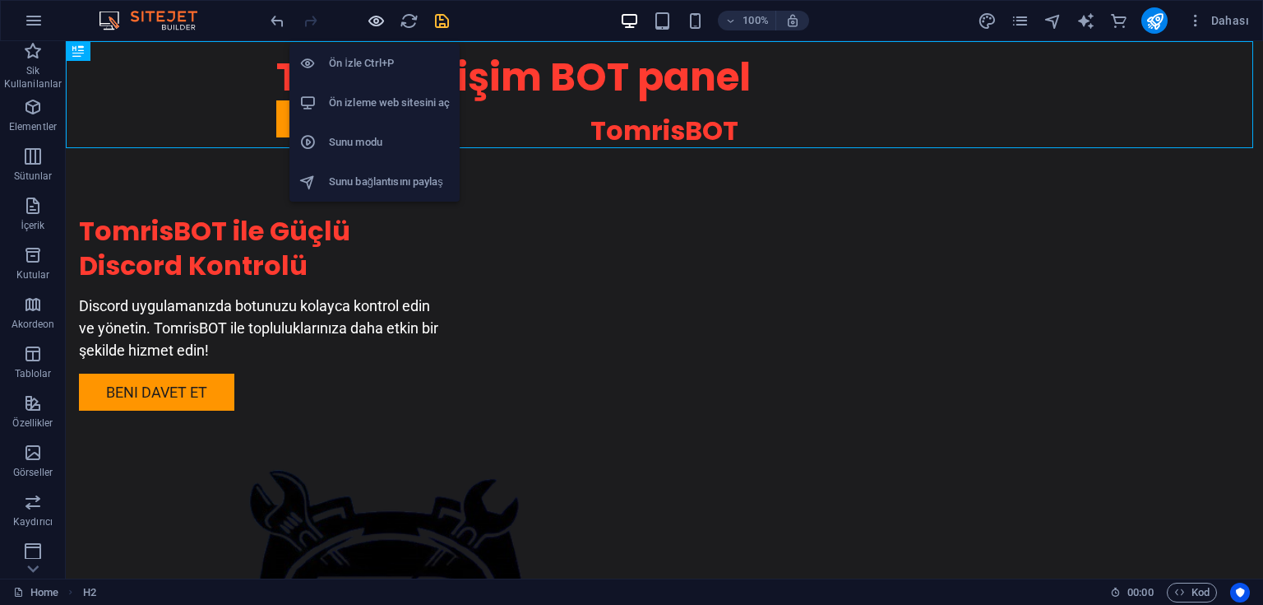
click at [370, 17] on icon "button" at bounding box center [376, 21] width 19 height 19
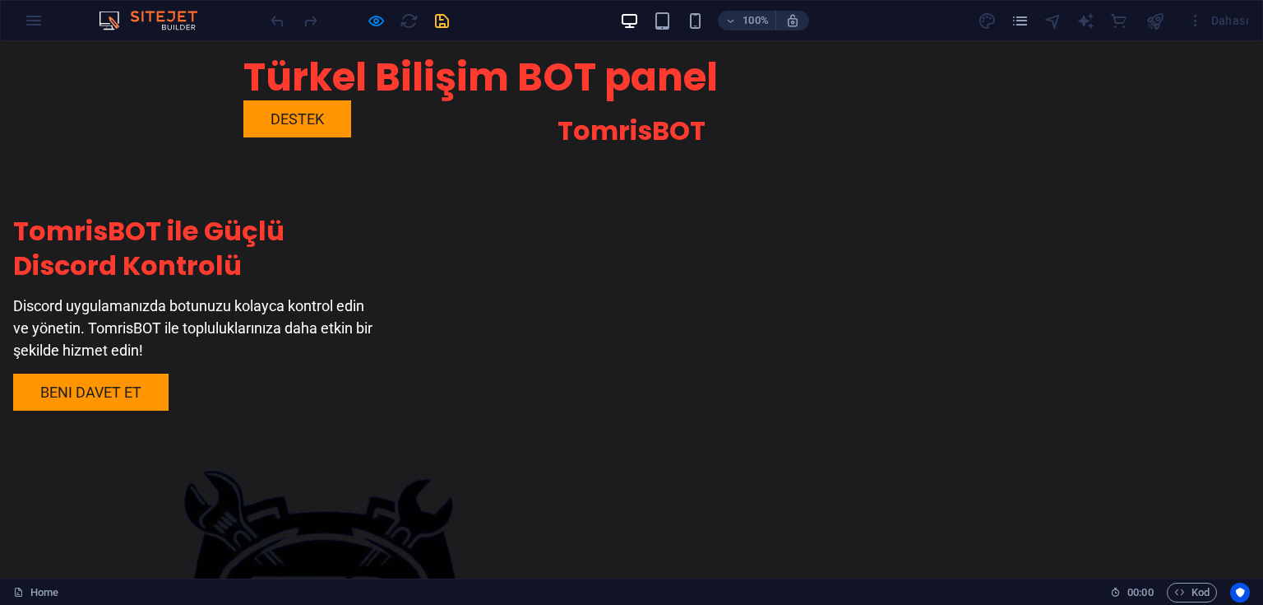
click at [642, 135] on h2 "TomrisBOT" at bounding box center [631, 130] width 1263 height 35
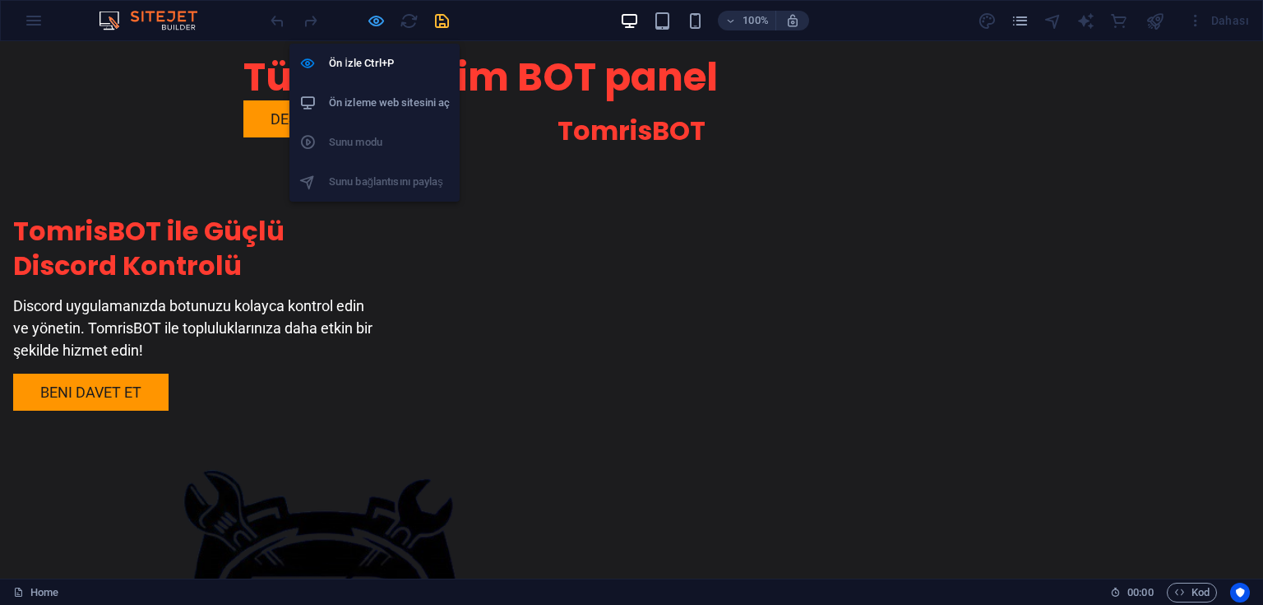
click at [373, 21] on icon "button" at bounding box center [376, 21] width 19 height 19
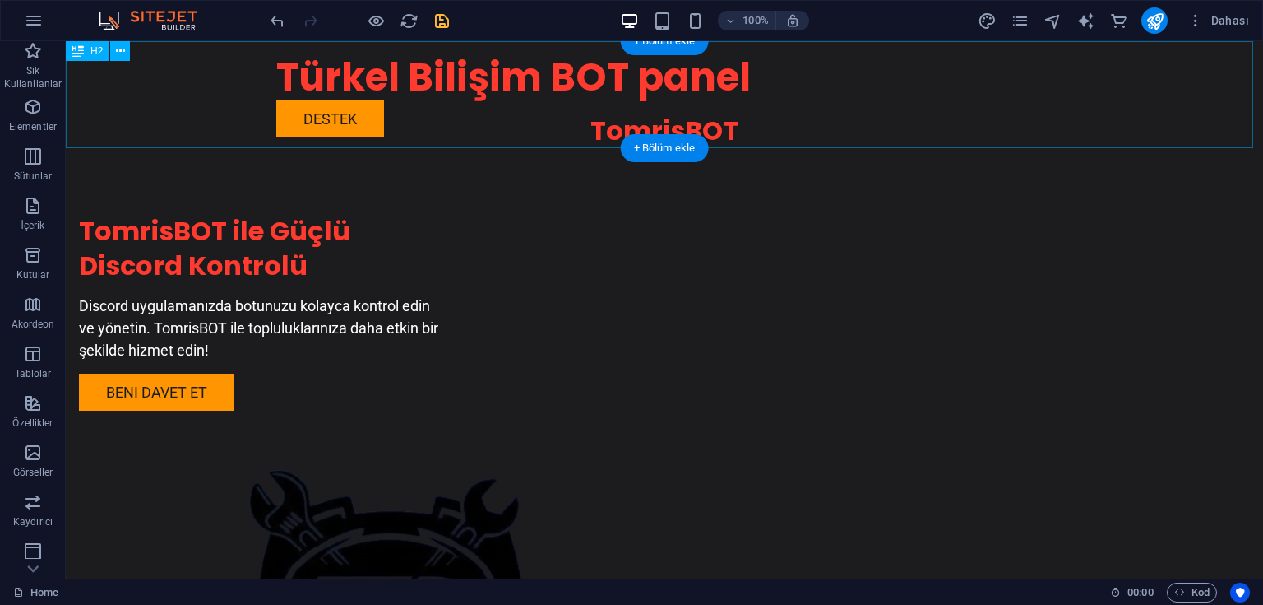
click at [716, 130] on div "TomrisBOT" at bounding box center [664, 94] width 1197 height 107
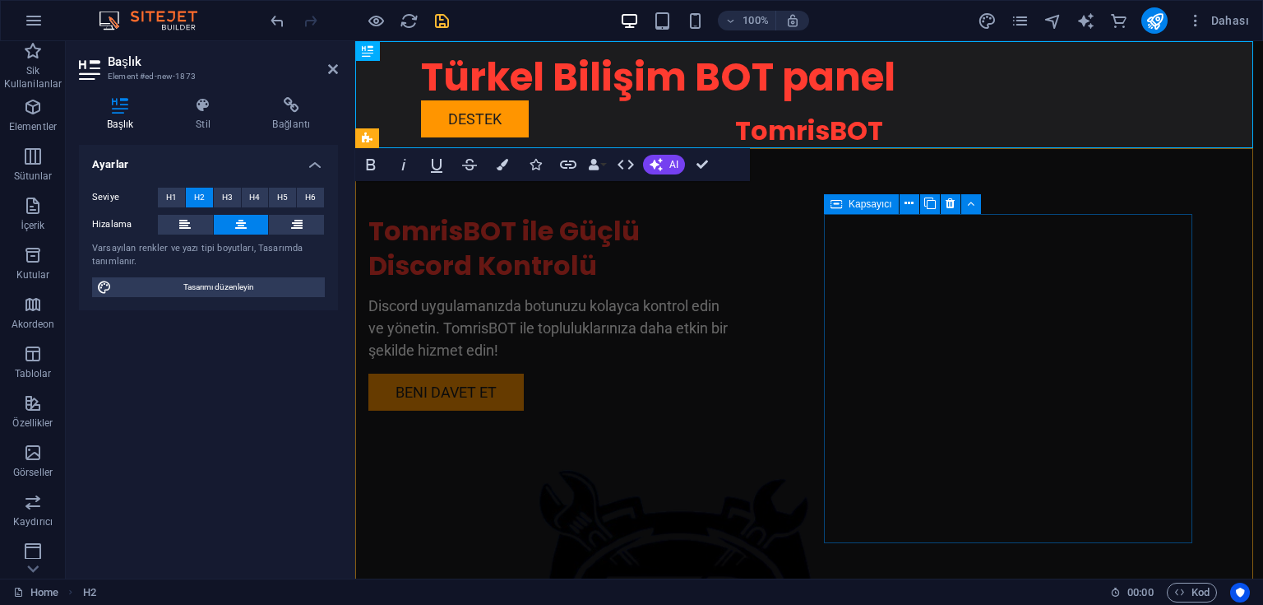
drag, startPoint x: 832, startPoint y: 214, endPoint x: 472, endPoint y: 174, distance: 362.5
click at [832, 214] on icon at bounding box center [837, 204] width 12 height 20
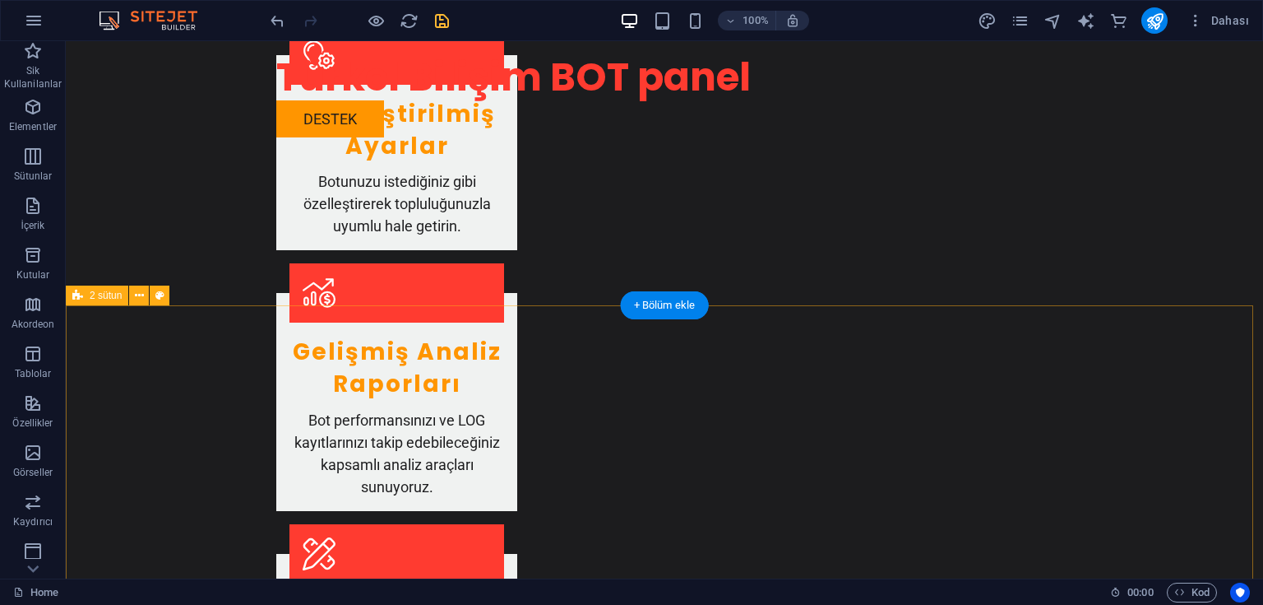
scroll to position [1448, 0]
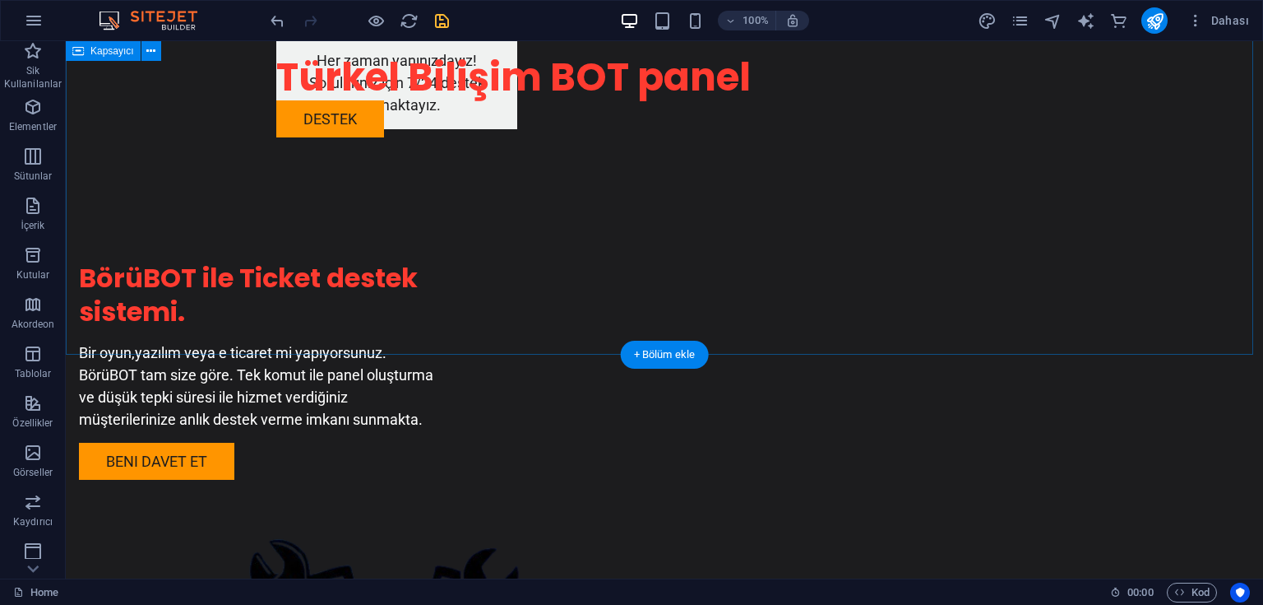
scroll to position [2889, 0]
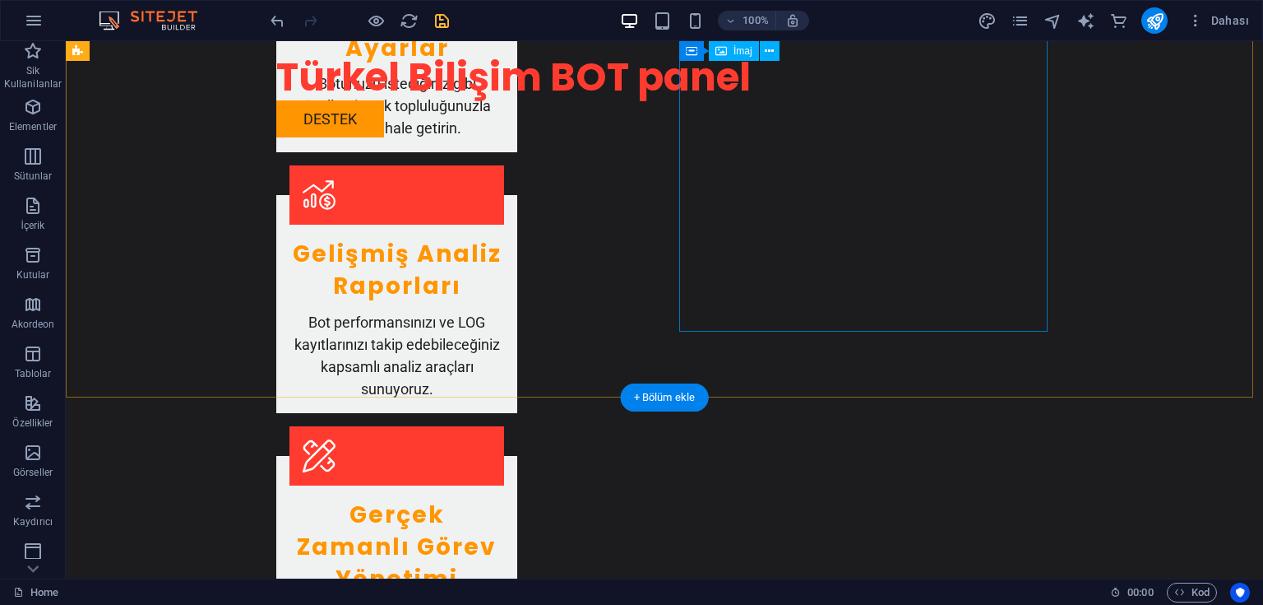
scroll to position [1376, 0]
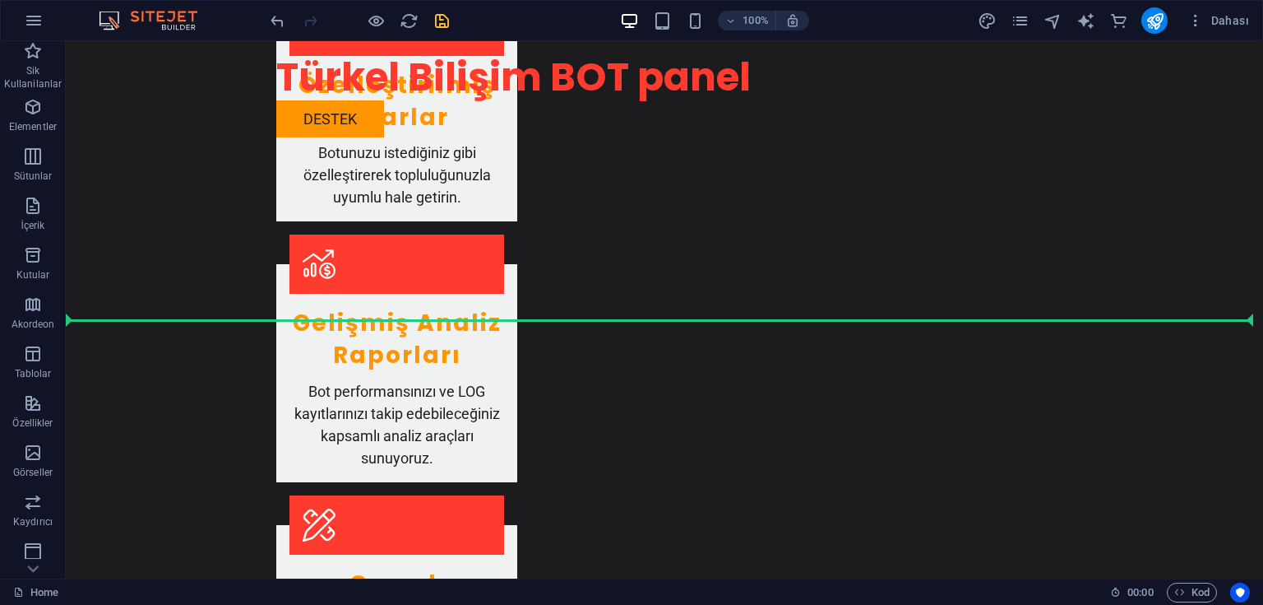
scroll to position [1612, 0]
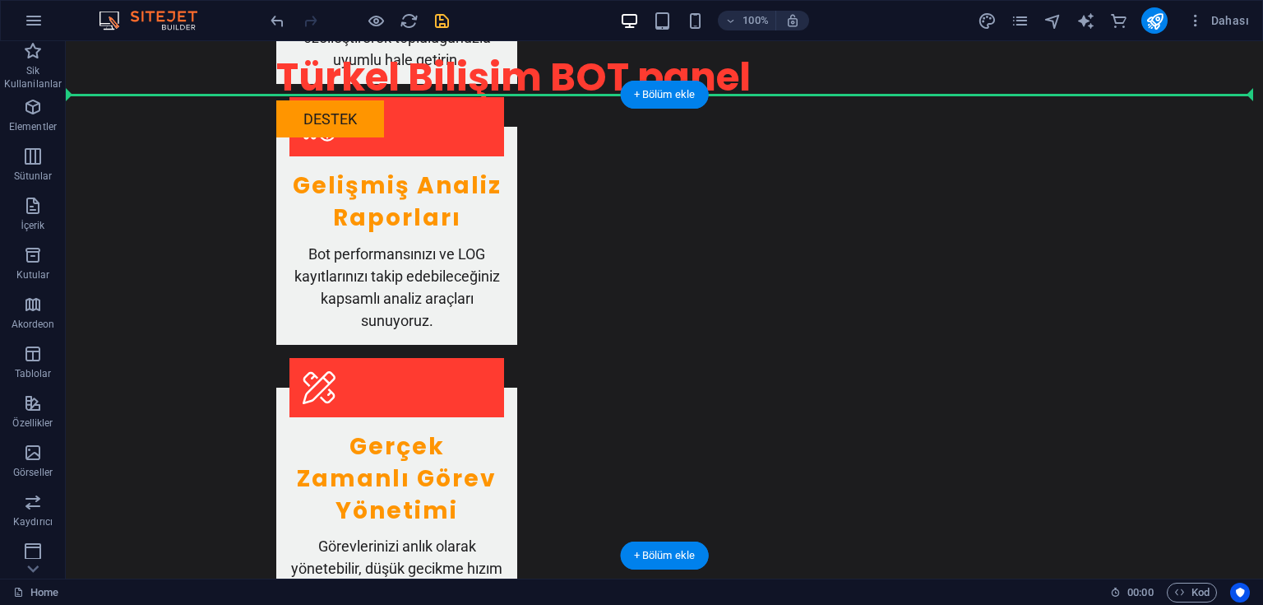
drag, startPoint x: 727, startPoint y: 310, endPoint x: 663, endPoint y: 141, distance: 180.4
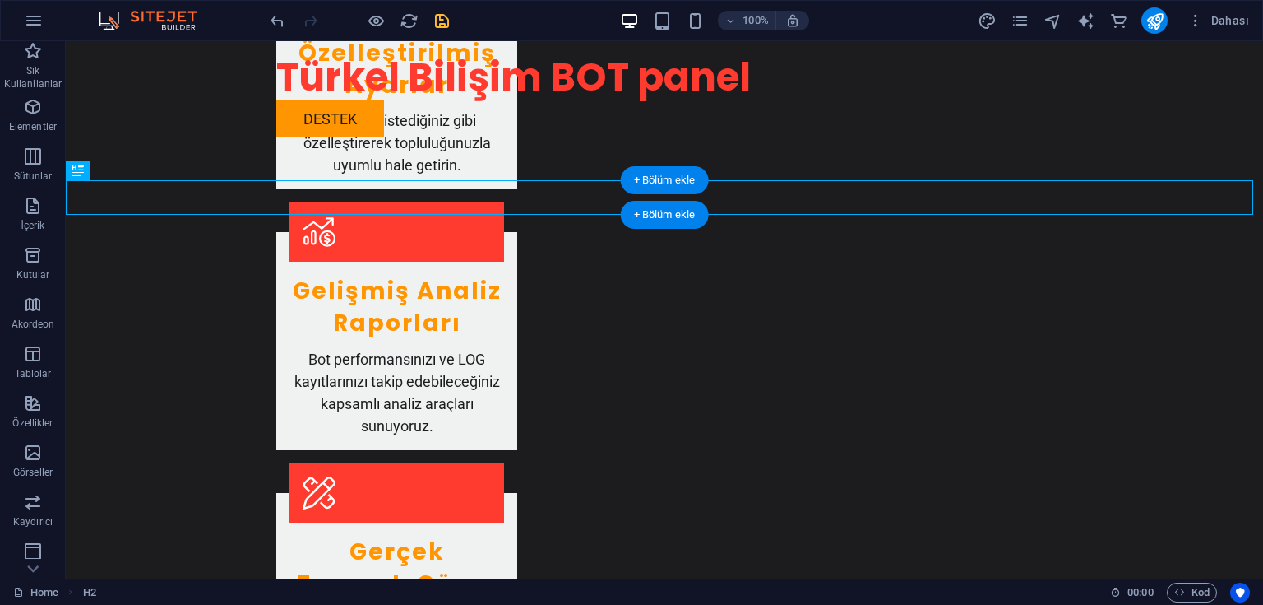
scroll to position [1480, 0]
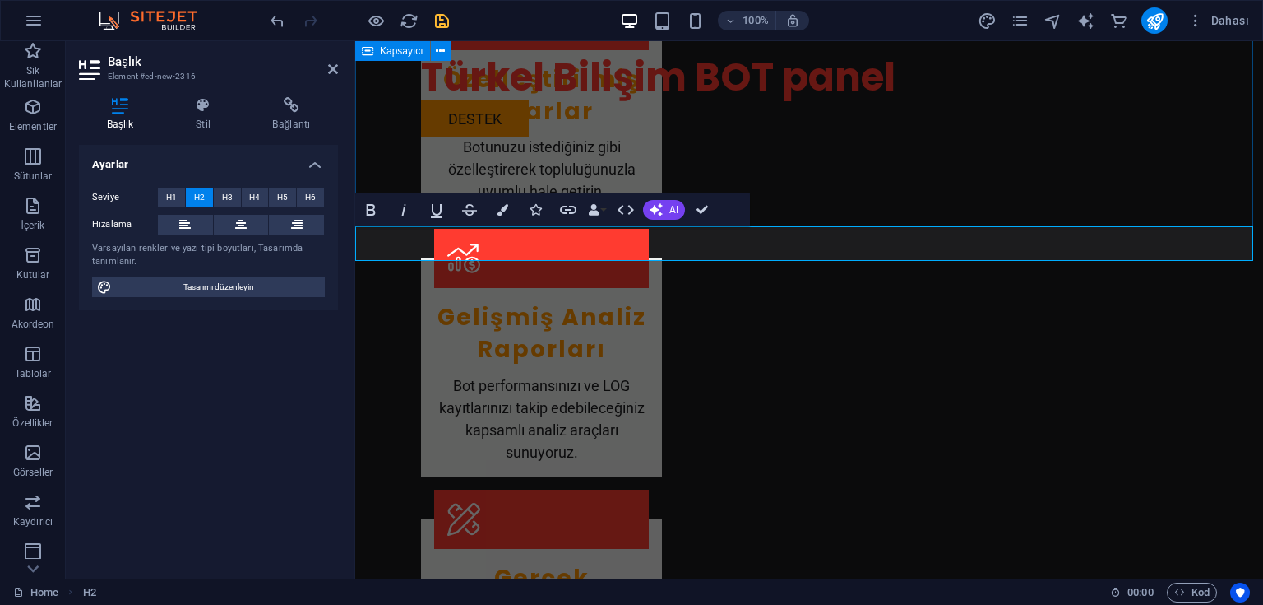
click at [826, 195] on div "ÖZELLİKLER ! KOMUT Sıradan "/" komutu kullanan botlar yerine "!"ile başlayan ko…" at bounding box center [809, 563] width 908 height 1807
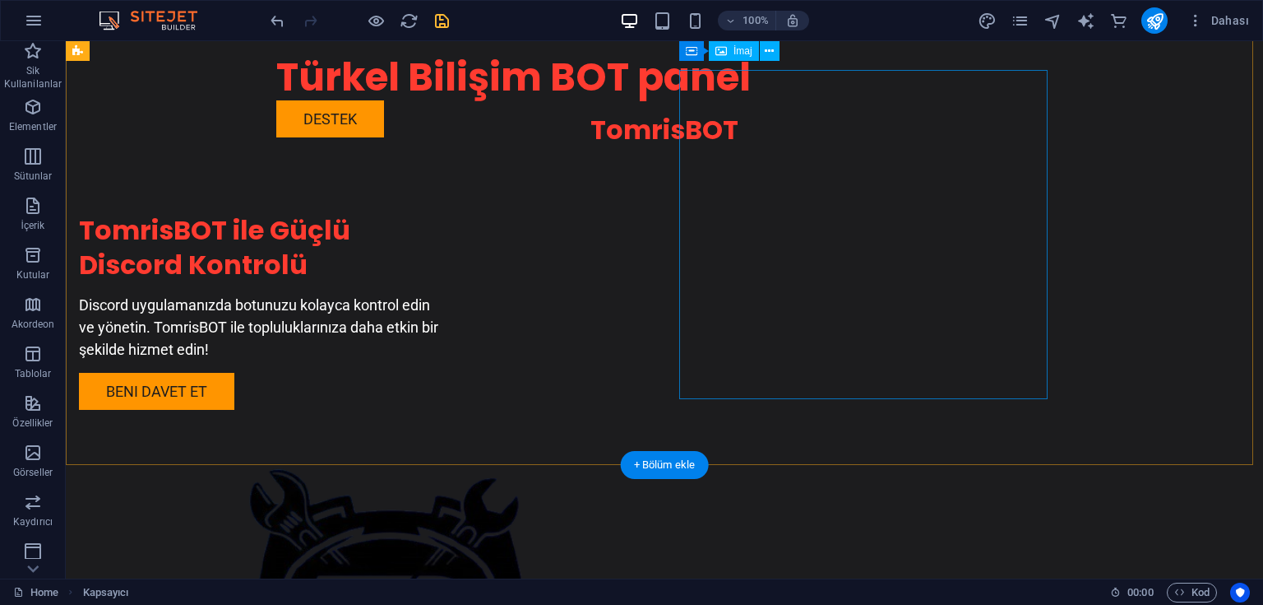
scroll to position [0, 0]
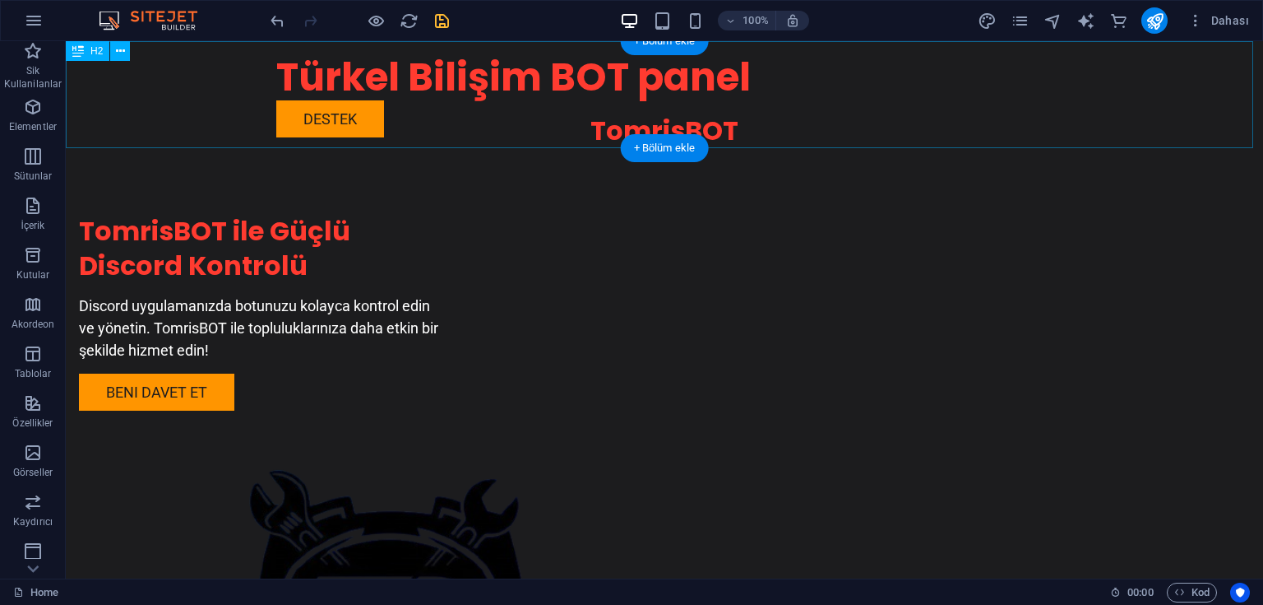
click at [663, 125] on div "TomrisBOT" at bounding box center [664, 94] width 1197 height 107
click at [711, 126] on div "TomrisBOT" at bounding box center [664, 94] width 1197 height 107
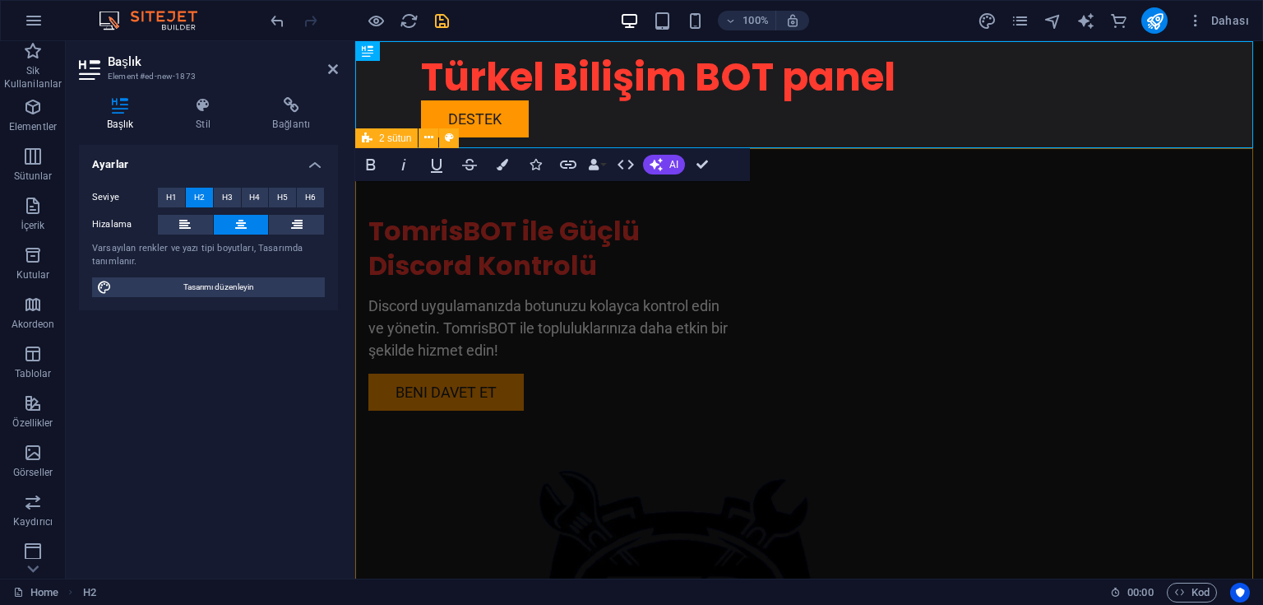
click at [782, 192] on div "TomrisBOT ile Güçlü Discord Kontrolü Discord uygulamanızda botunuzu kolayca kon…" at bounding box center [809, 486] width 908 height 677
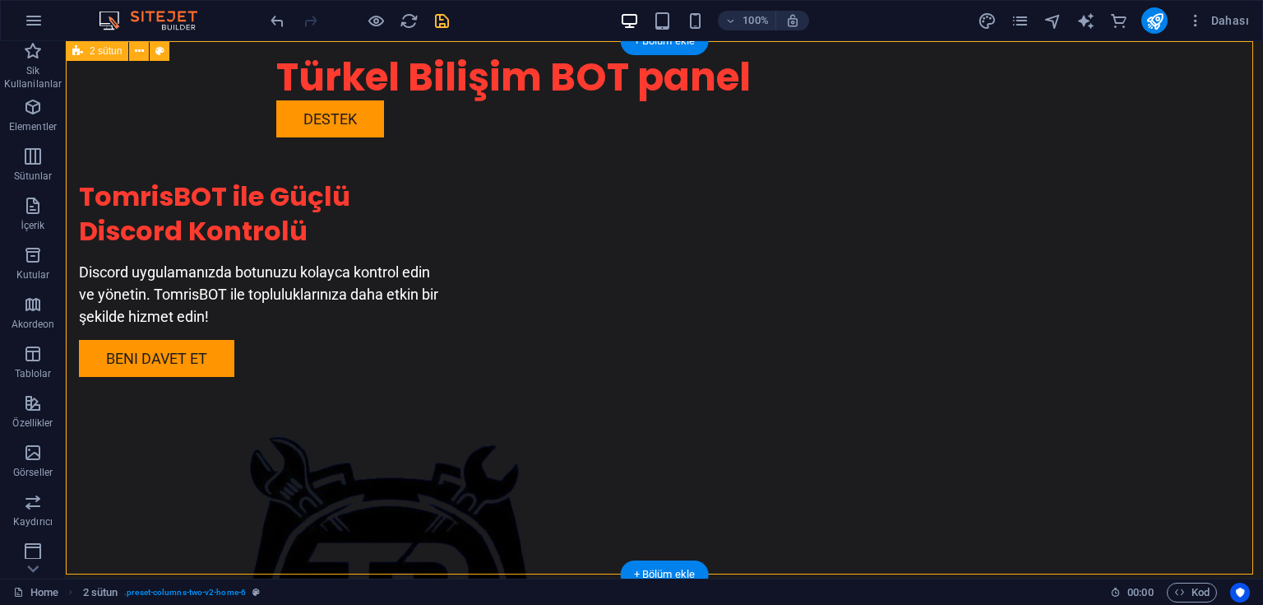
click at [626, 146] on div "TomrisBOT ile Güçlü Discord Kontrolü Discord uygulamanızda botunuzu kolayca kon…" at bounding box center [664, 416] width 1197 height 750
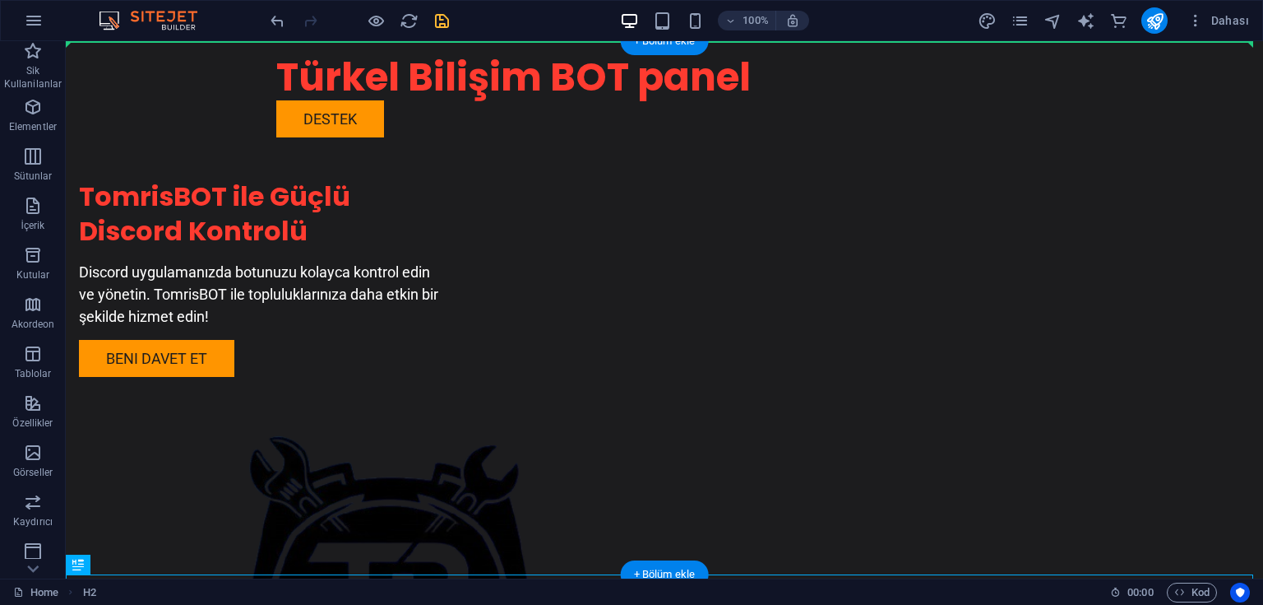
drag, startPoint x: 735, startPoint y: 325, endPoint x: 638, endPoint y: 116, distance: 230.3
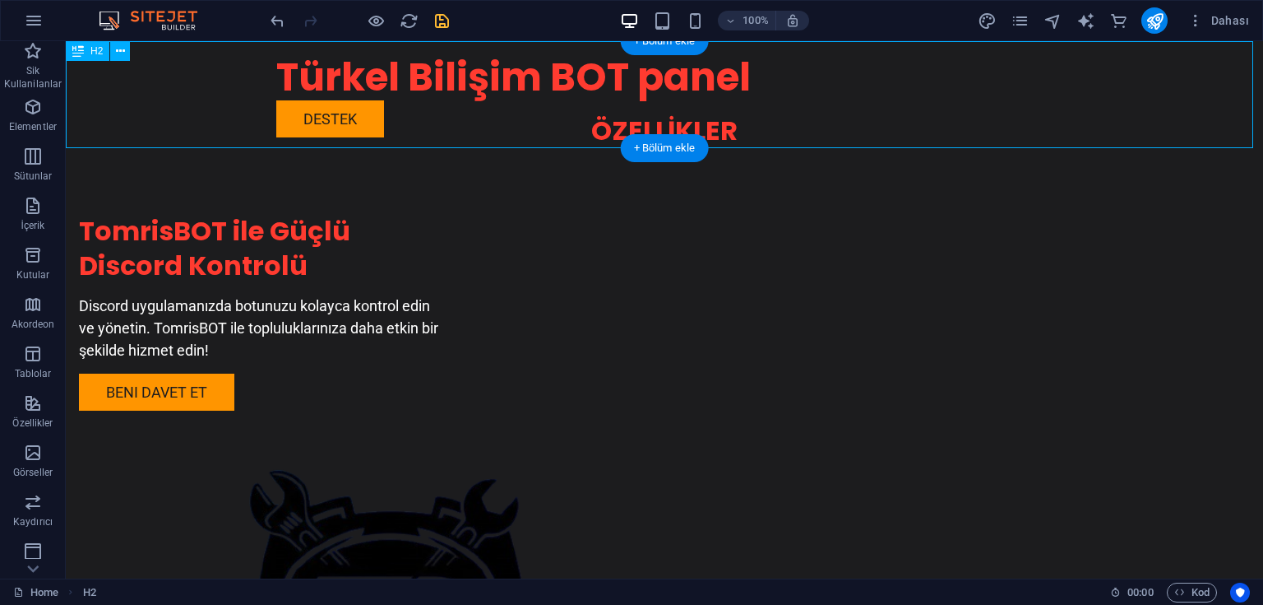
click at [708, 122] on div "ÖZELLİKLER" at bounding box center [664, 94] width 1197 height 107
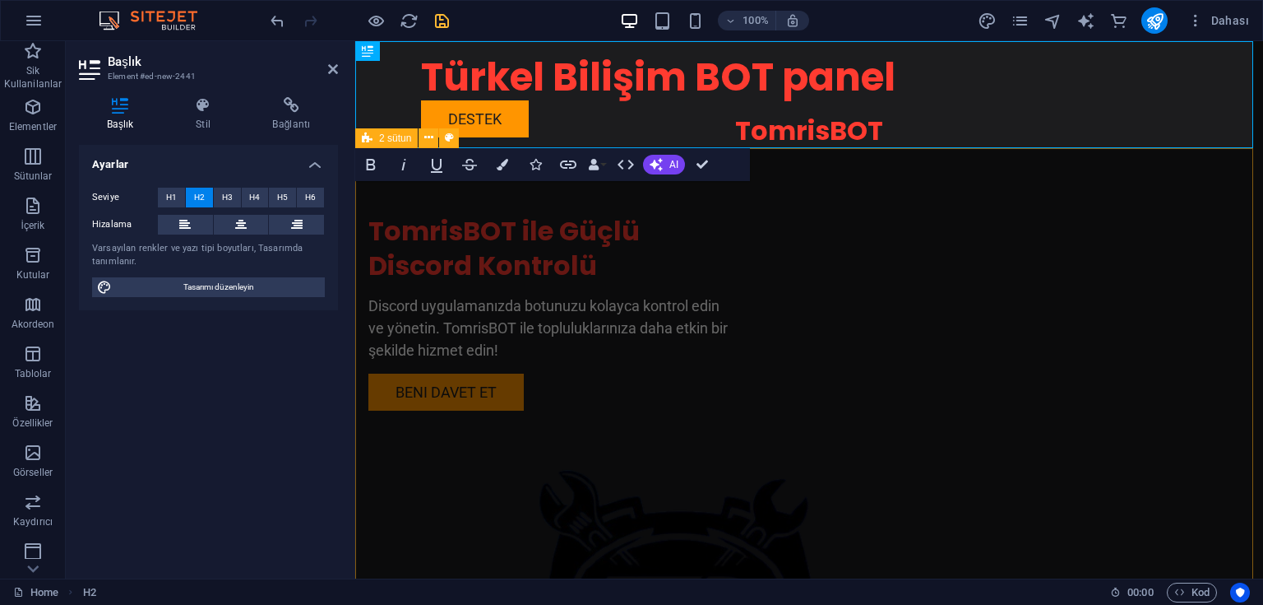
click at [733, 212] on div "TomrisBOT ile Güçlü Discord Kontrolü Discord uygulamanızda botunuzu kolayca kon…" at bounding box center [809, 486] width 908 height 677
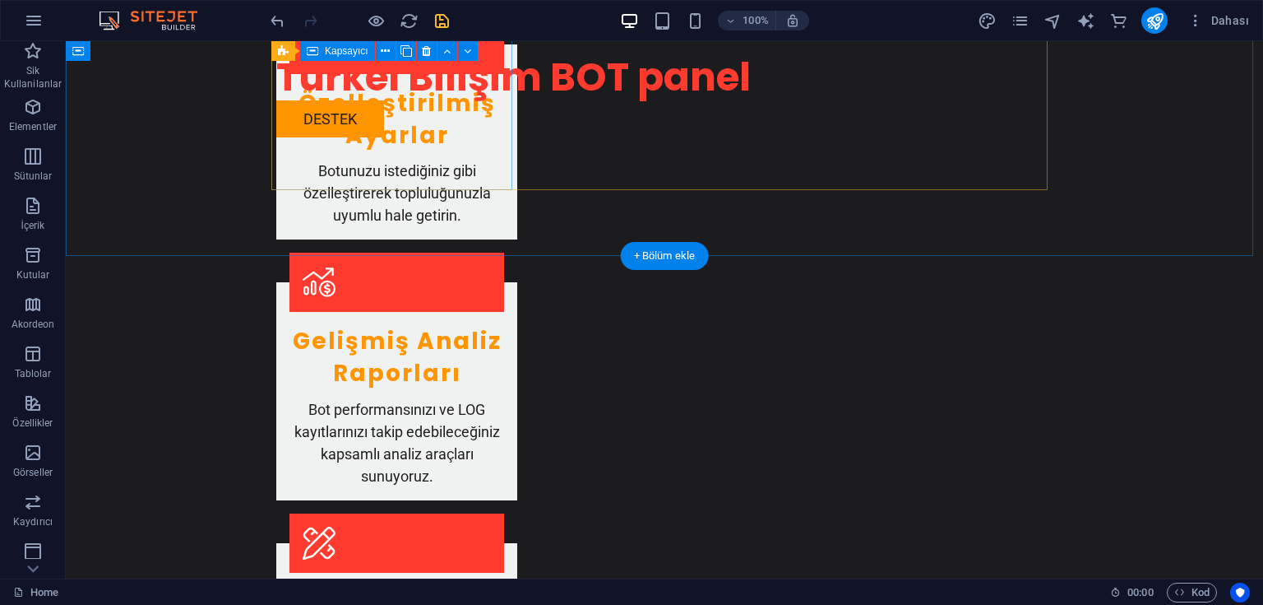
scroll to position [1448, 0]
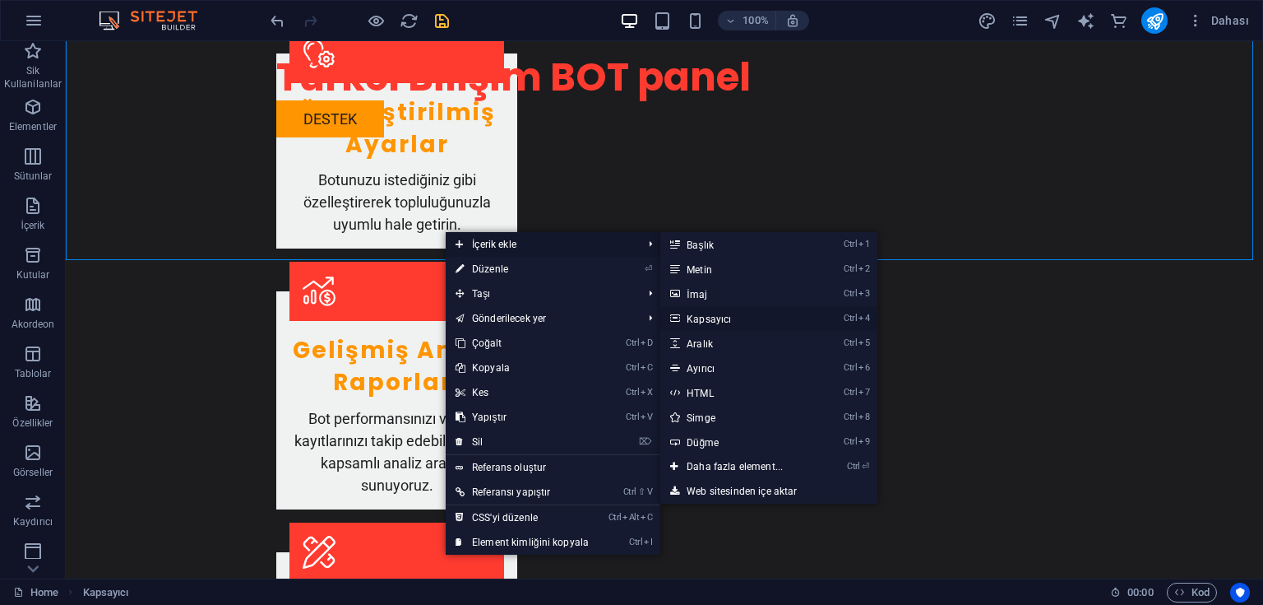
click at [711, 317] on link "Ctrl 4 Kapsayıcı" at bounding box center [737, 318] width 155 height 25
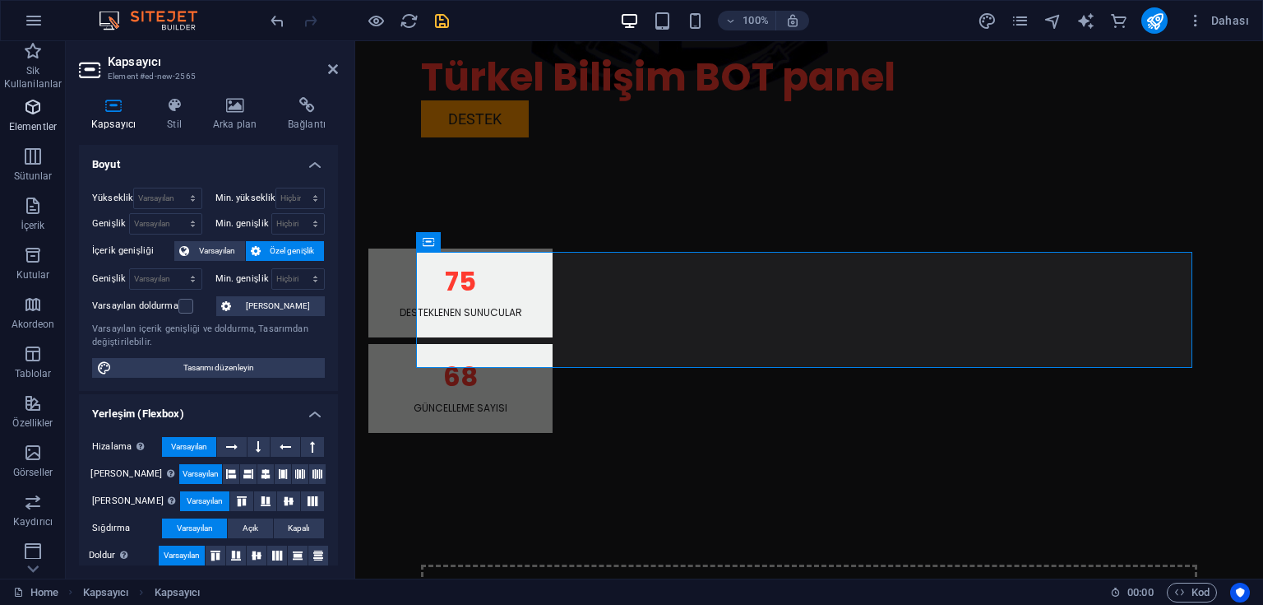
click at [33, 105] on icon "button" at bounding box center [33, 107] width 20 height 20
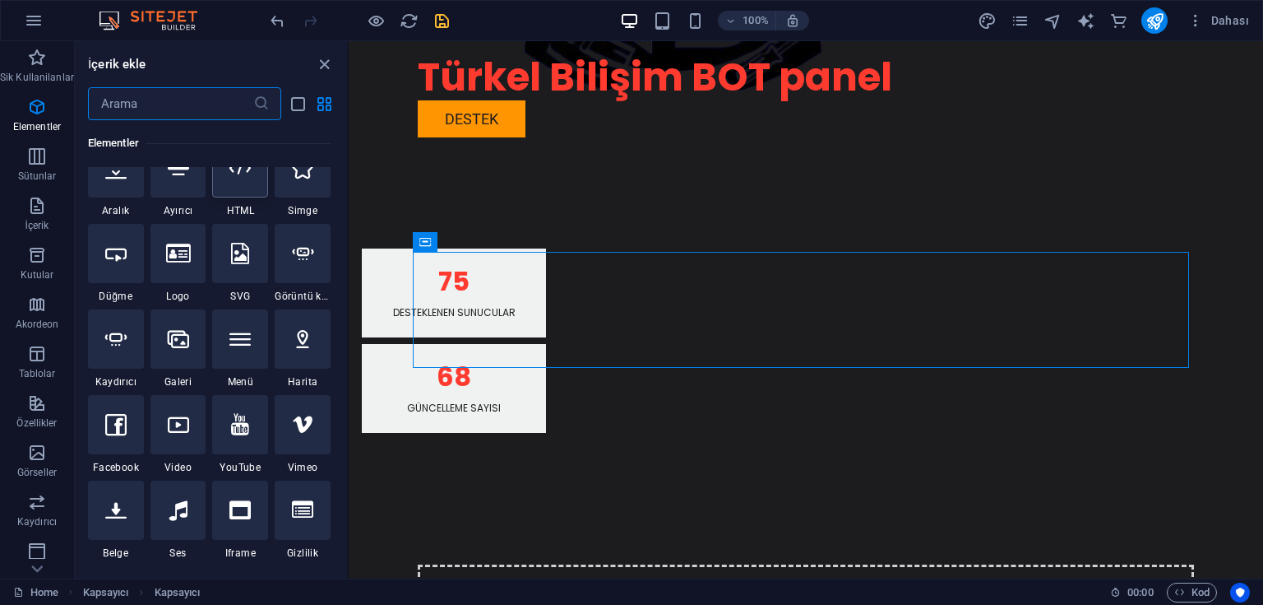
scroll to position [642, 0]
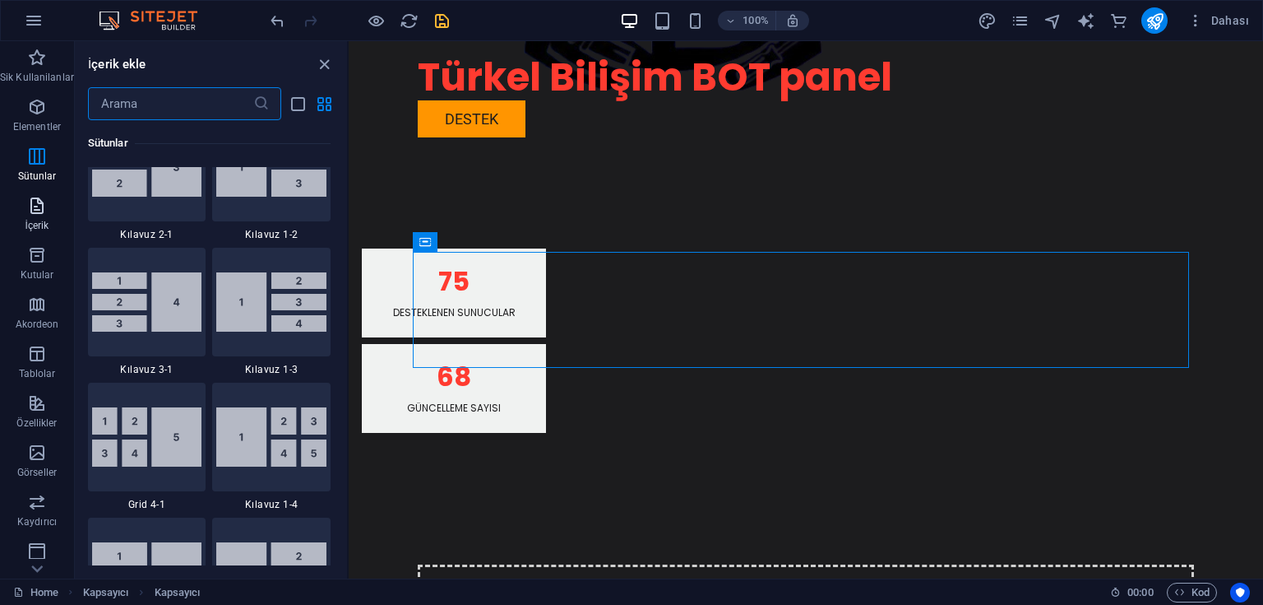
click at [34, 217] on span "İçerik" at bounding box center [37, 215] width 74 height 39
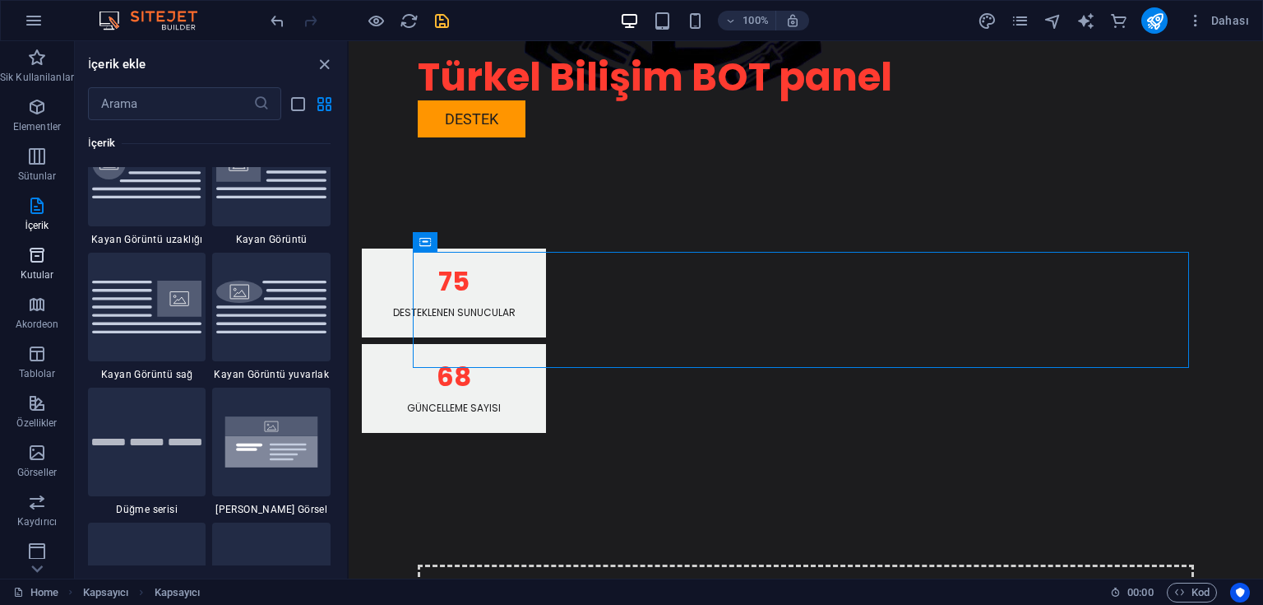
click at [45, 260] on icon "button" at bounding box center [37, 255] width 20 height 20
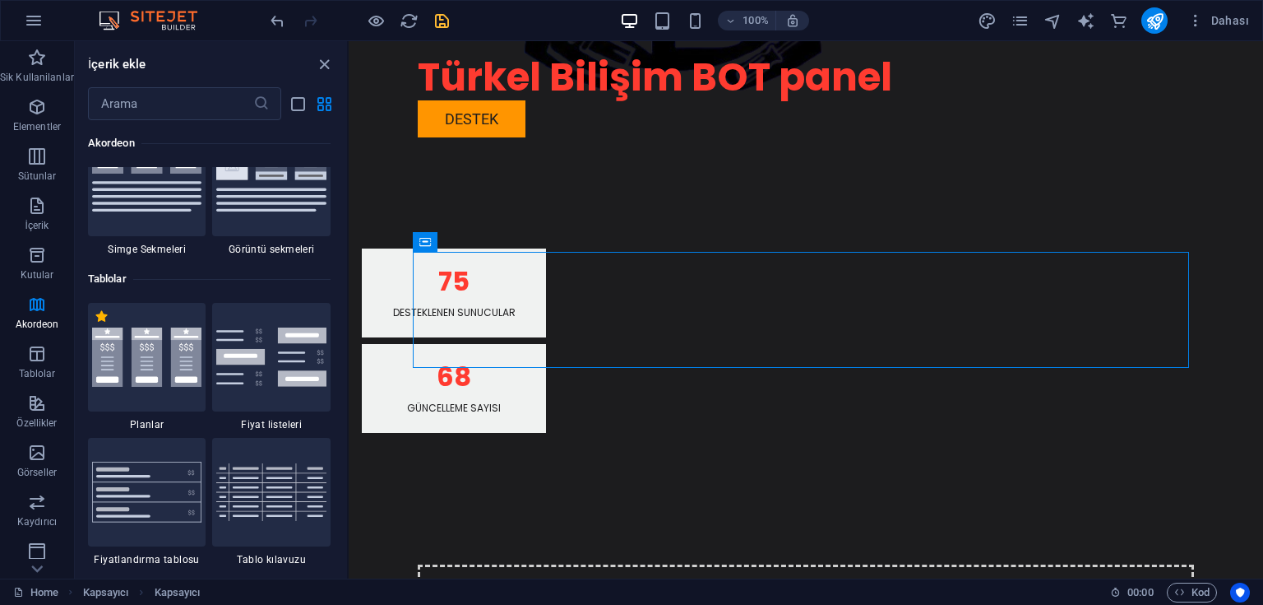
scroll to position [5925, 0]
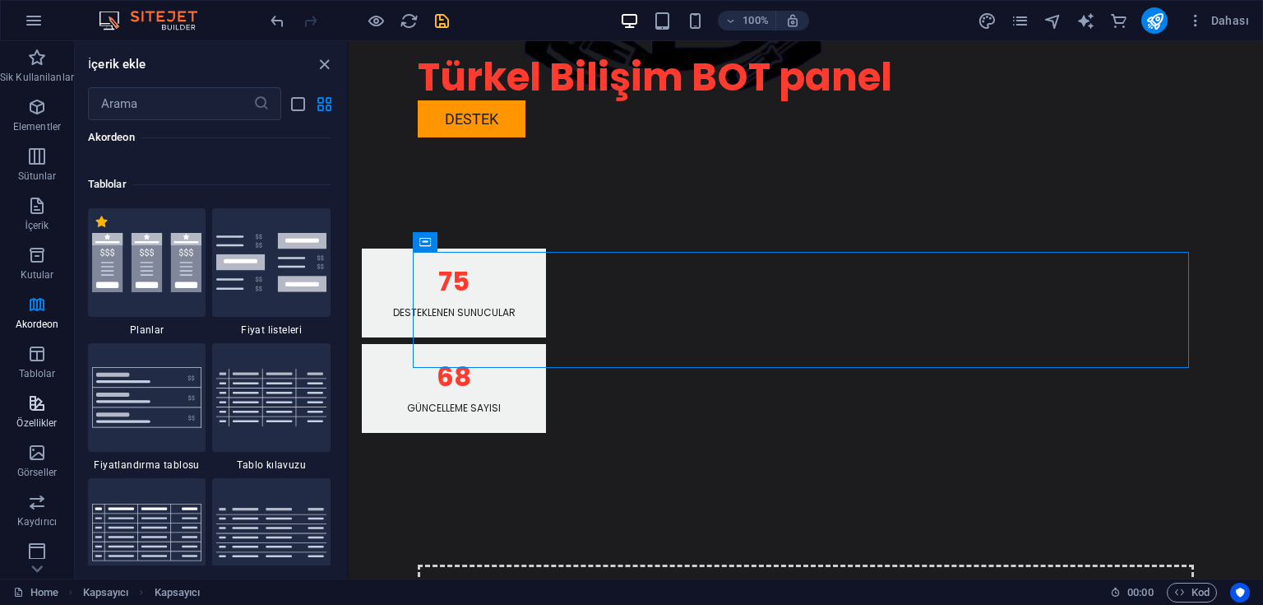
click at [41, 388] on button "Özellikler" at bounding box center [37, 411] width 74 height 49
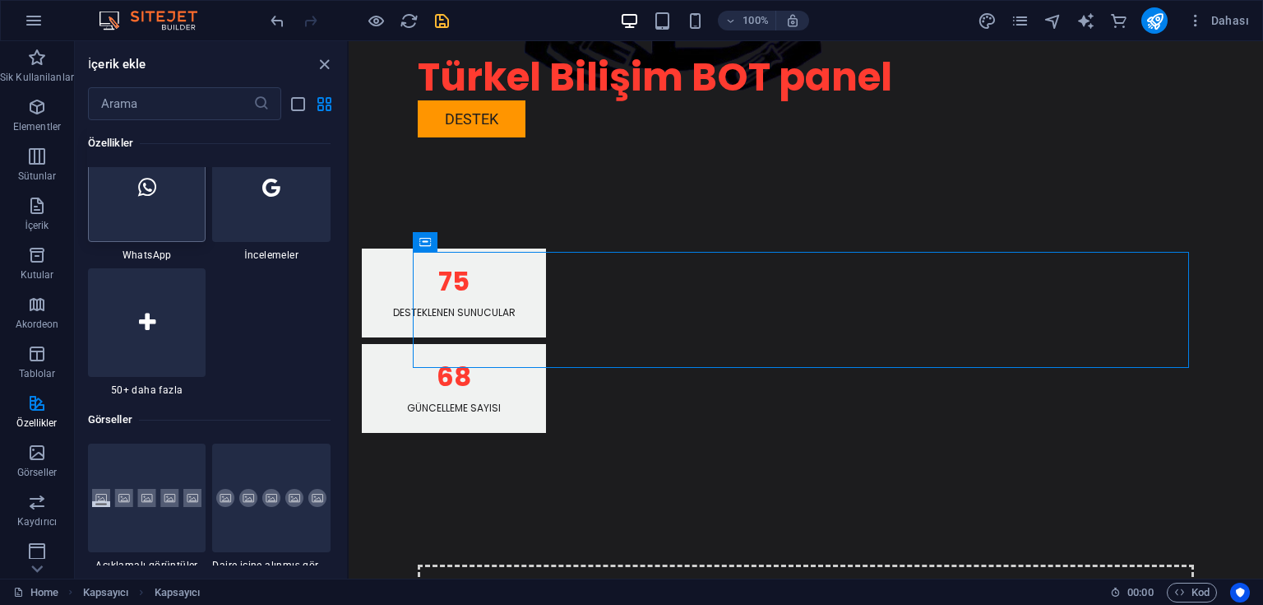
scroll to position [8326, 0]
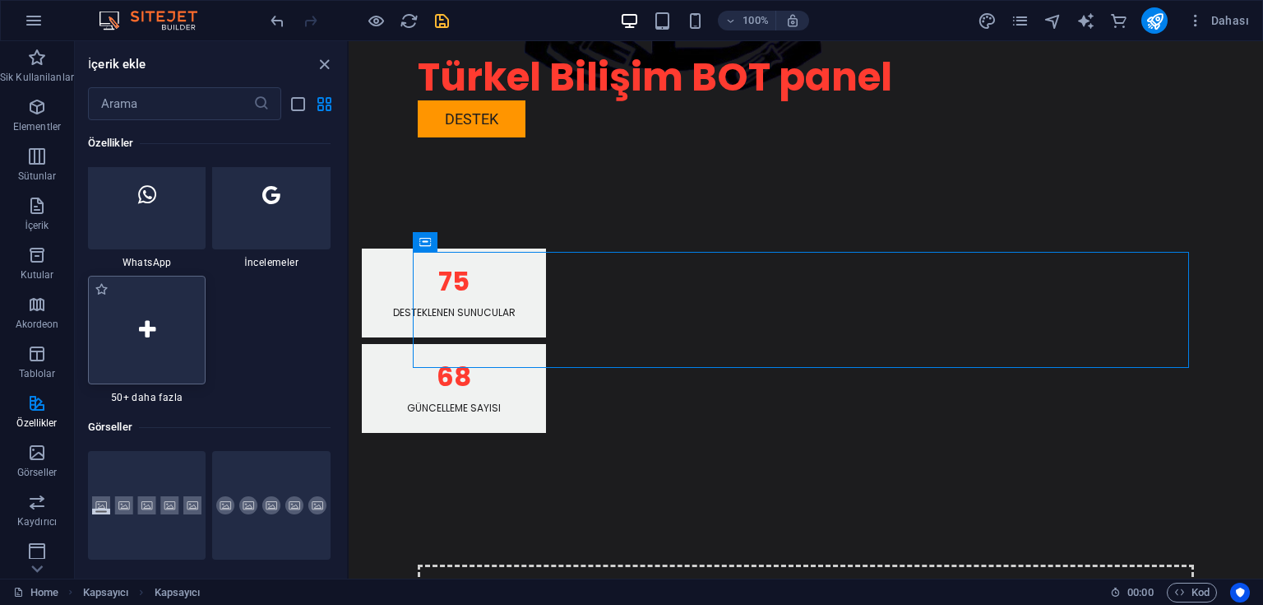
click at [147, 316] on div at bounding box center [147, 330] width 118 height 109
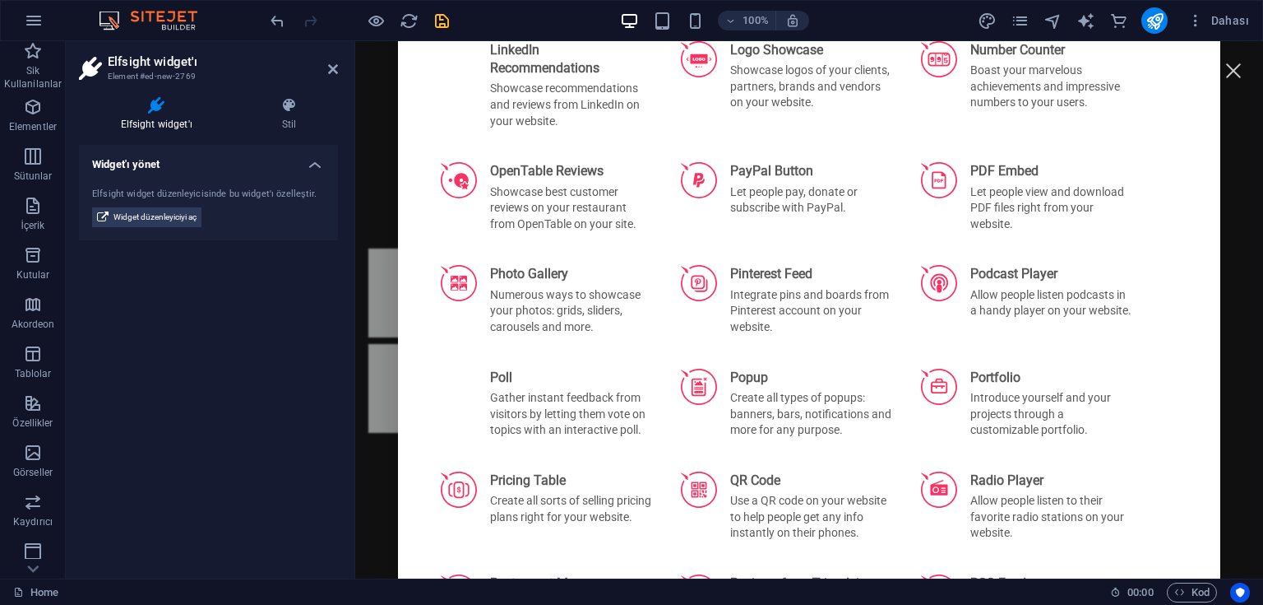
scroll to position [2369, 0]
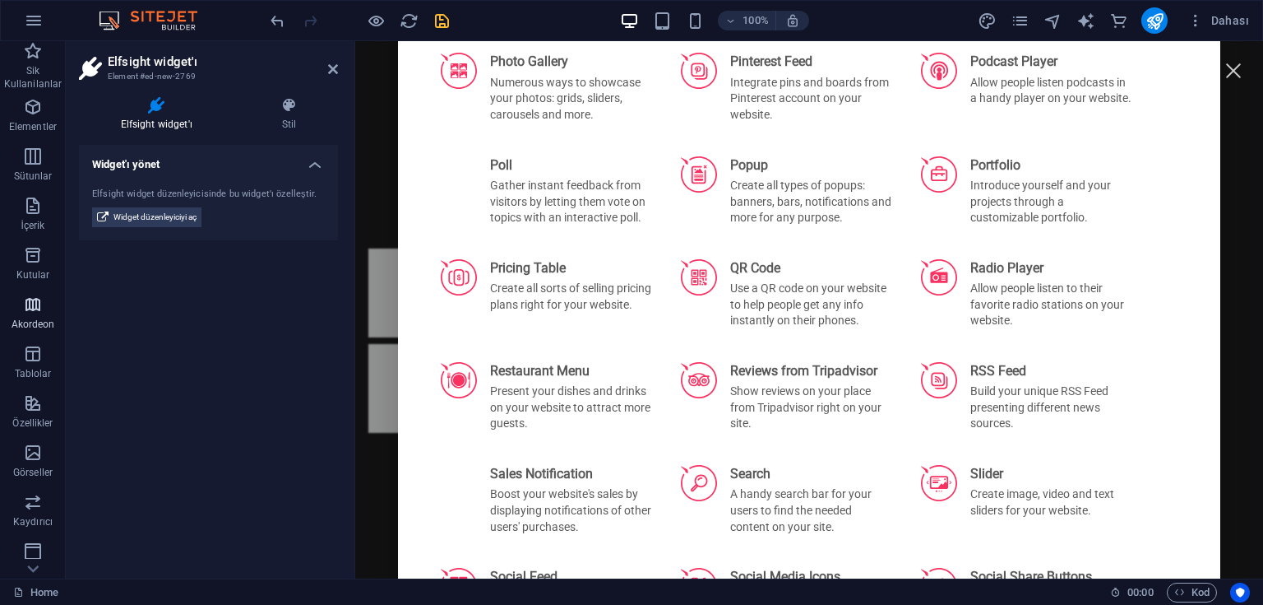
click at [35, 298] on icon "button" at bounding box center [33, 304] width 20 height 20
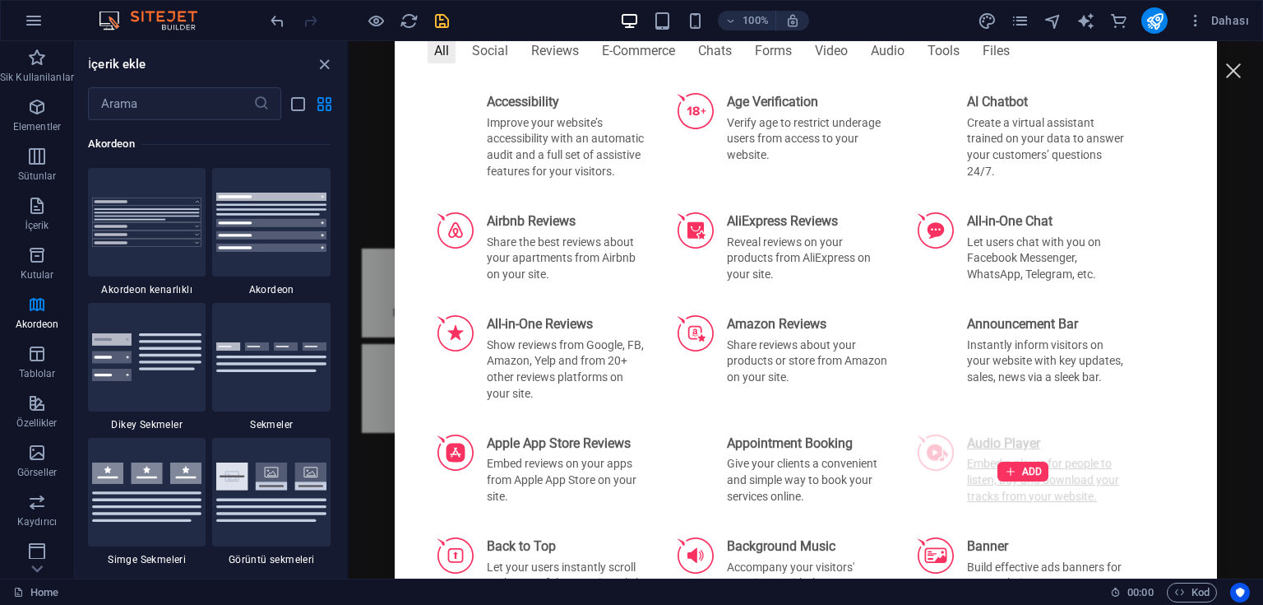
scroll to position [0, 0]
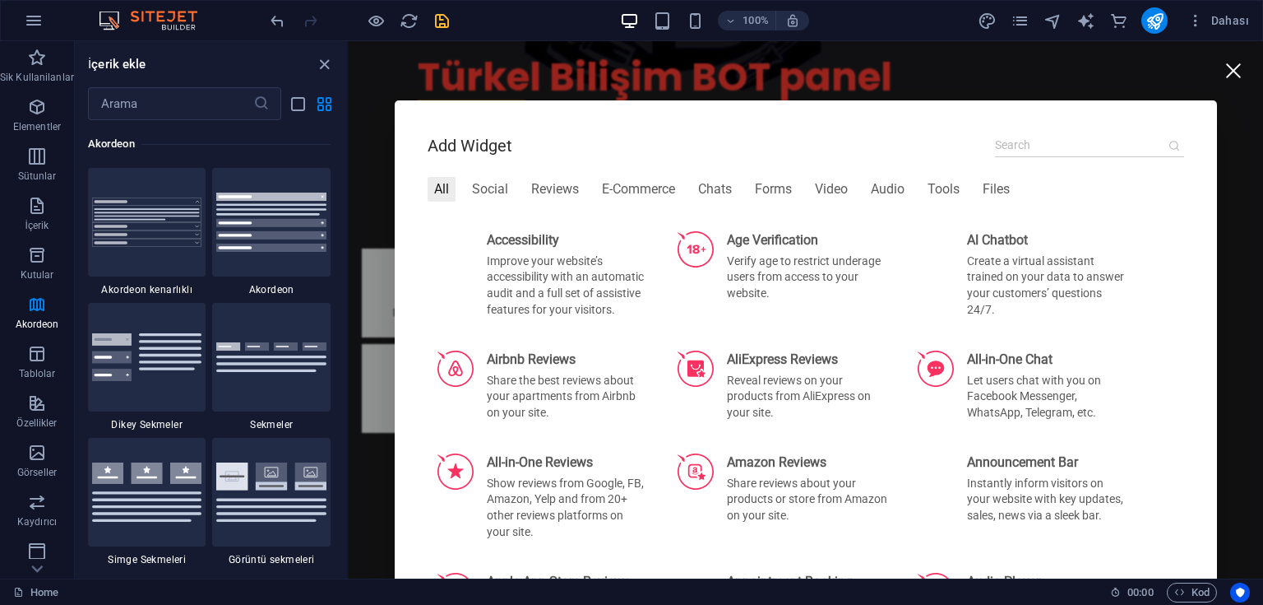
click at [1228, 69] on div at bounding box center [1233, 70] width 37 height 37
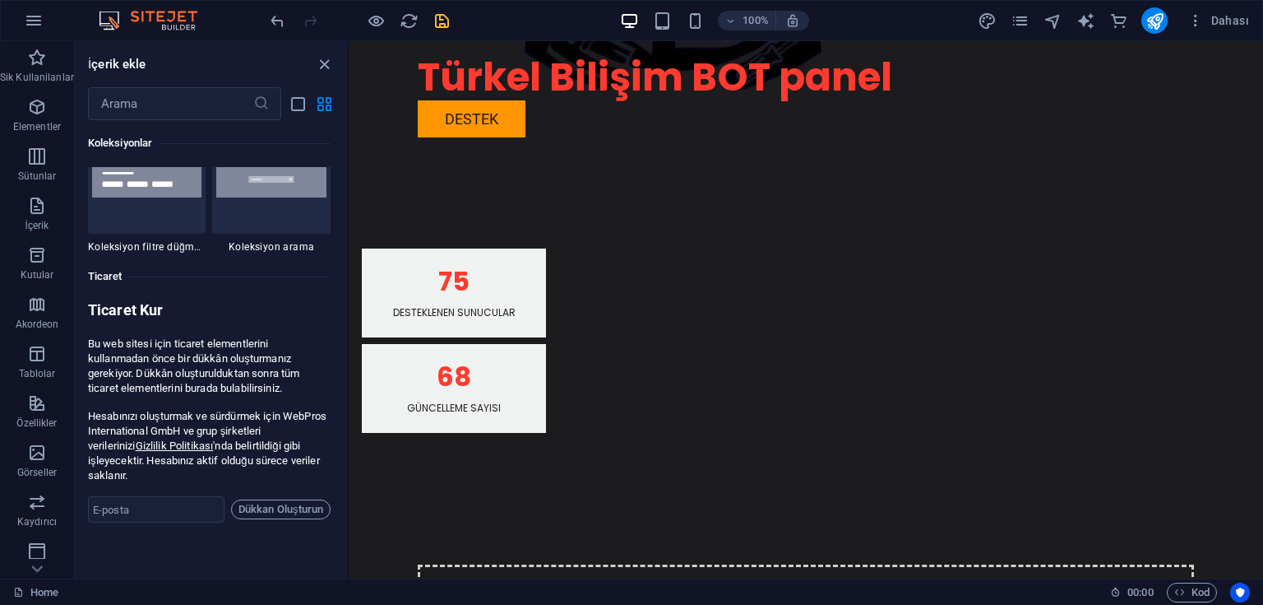
scroll to position [15982, 0]
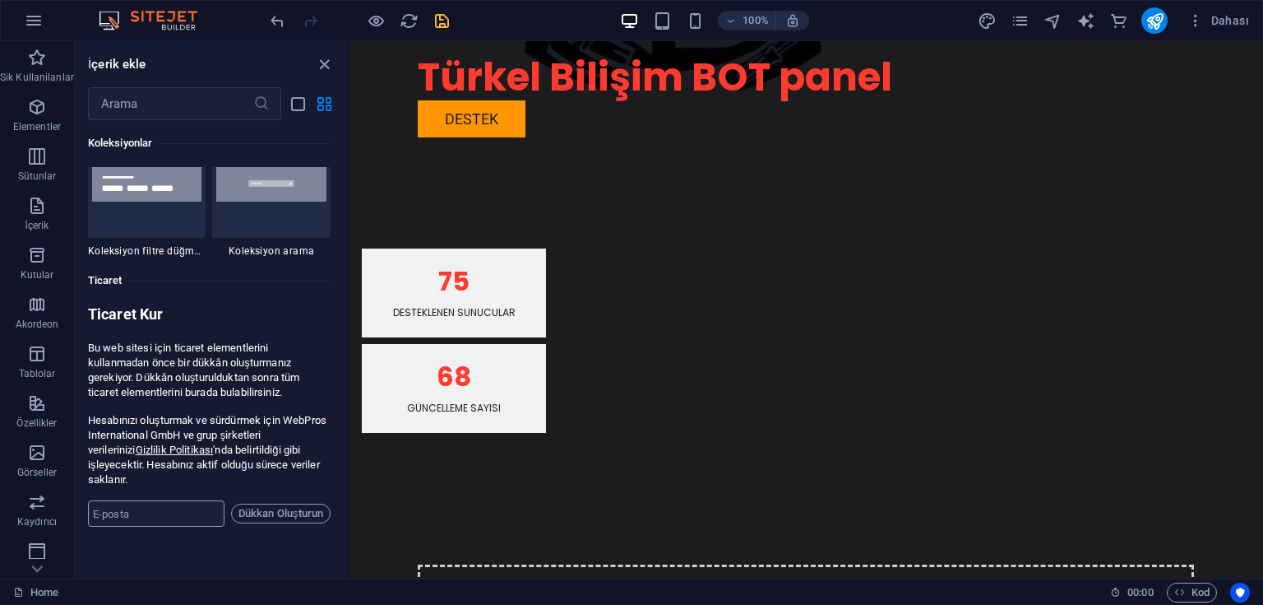
click at [161, 500] on input "email" at bounding box center [156, 513] width 137 height 26
type input "E"
type input "[EMAIL_ADDRESS][DOMAIN_NAME]"
click at [266, 503] on span "Dükkan Oluşturun" at bounding box center [281, 513] width 85 height 20
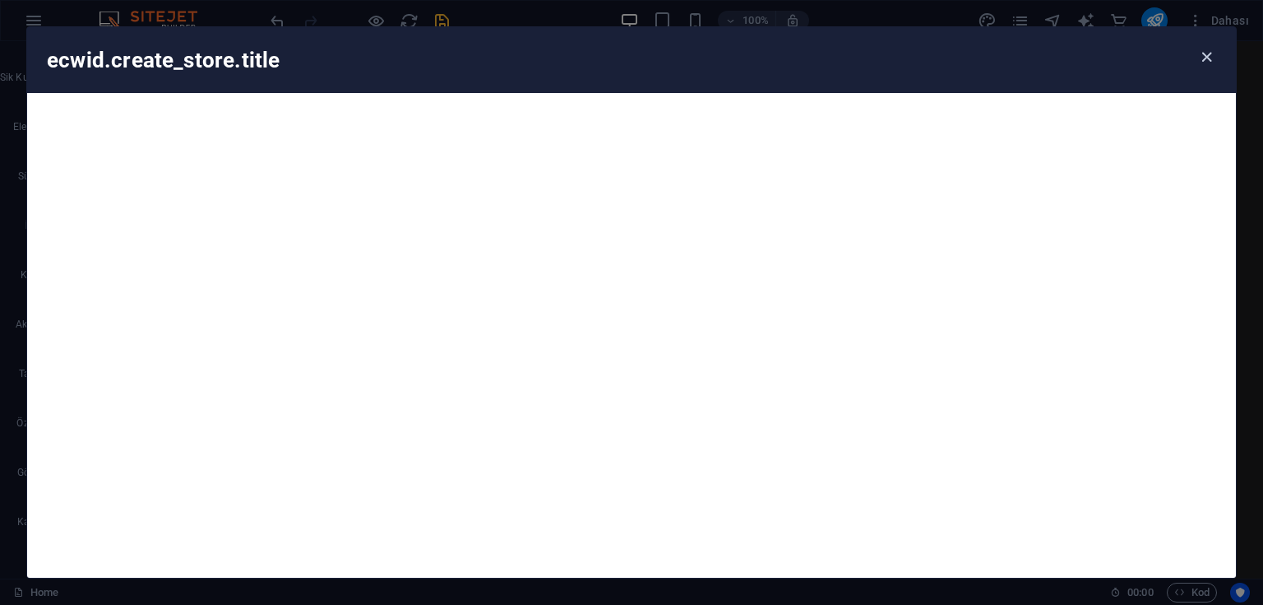
click at [1202, 53] on icon "button" at bounding box center [1206, 57] width 19 height 19
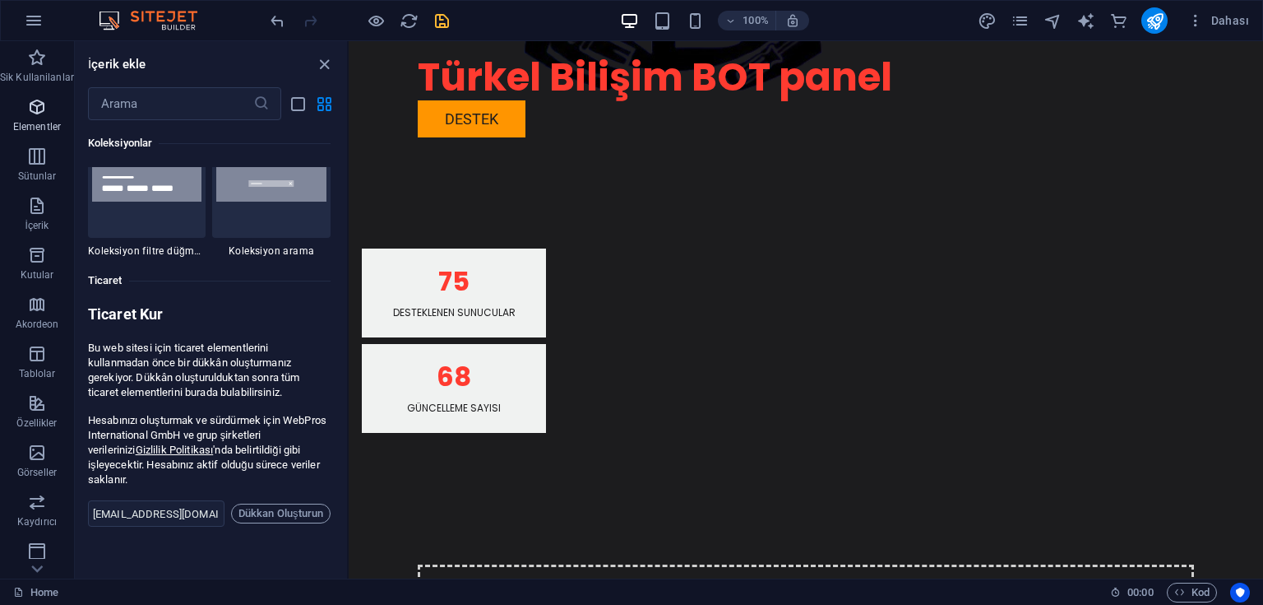
click at [42, 115] on icon "button" at bounding box center [37, 107] width 20 height 20
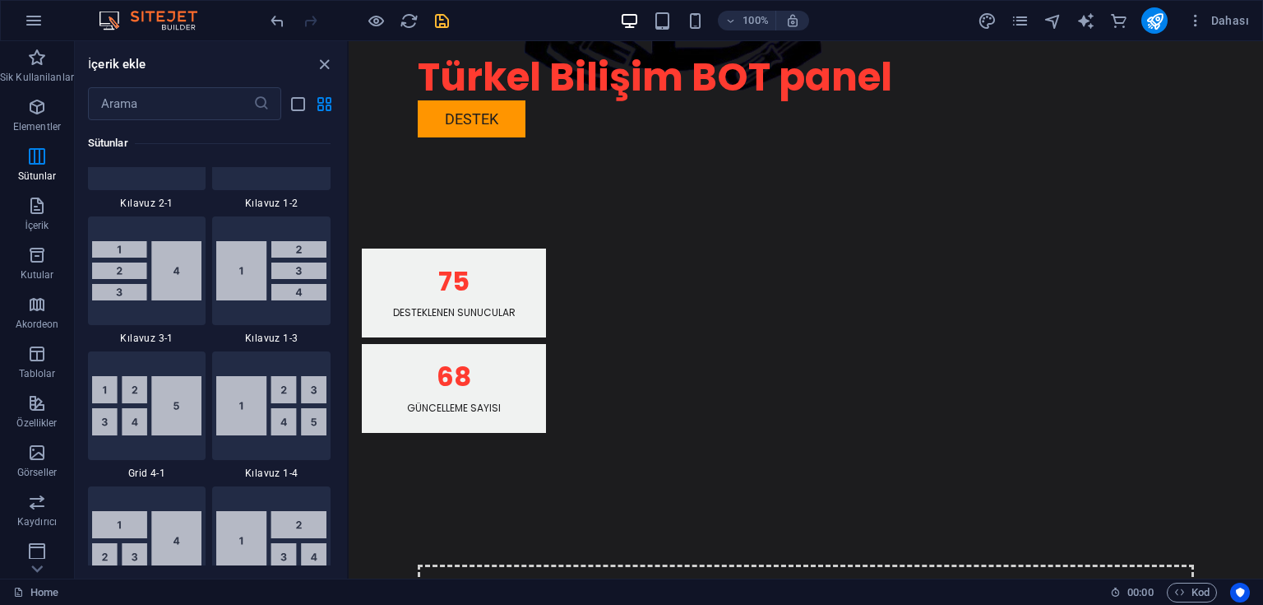
scroll to position [2484, 0]
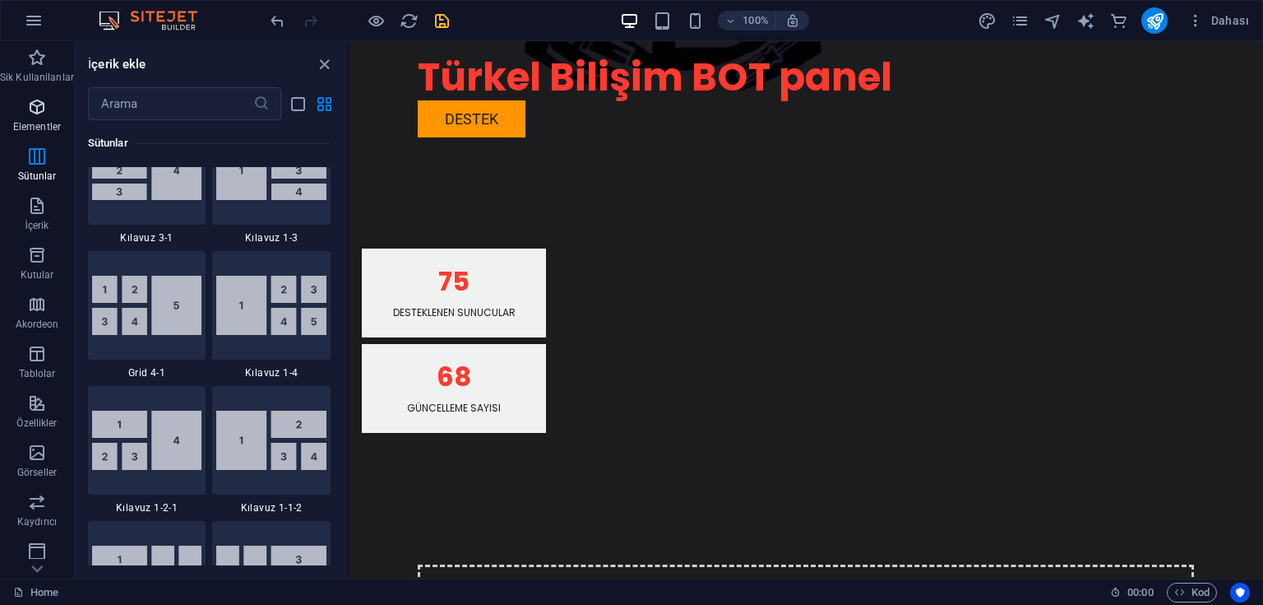
click at [35, 109] on icon "button" at bounding box center [37, 107] width 20 height 20
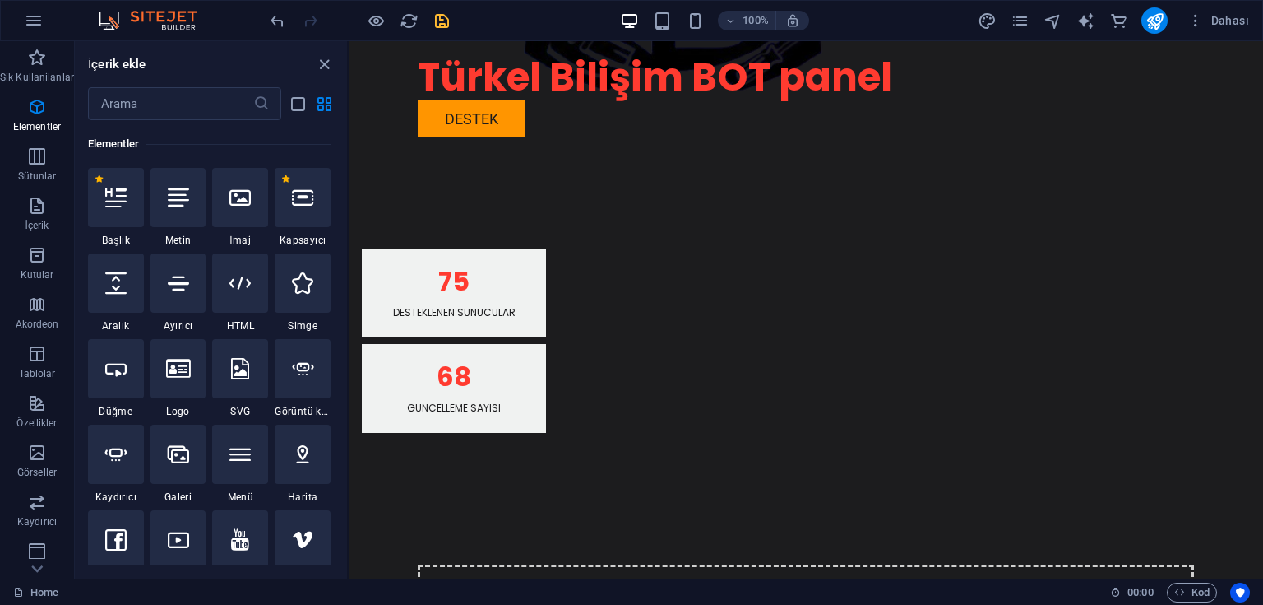
scroll to position [444, 0]
click at [105, 290] on icon at bounding box center [115, 282] width 21 height 21
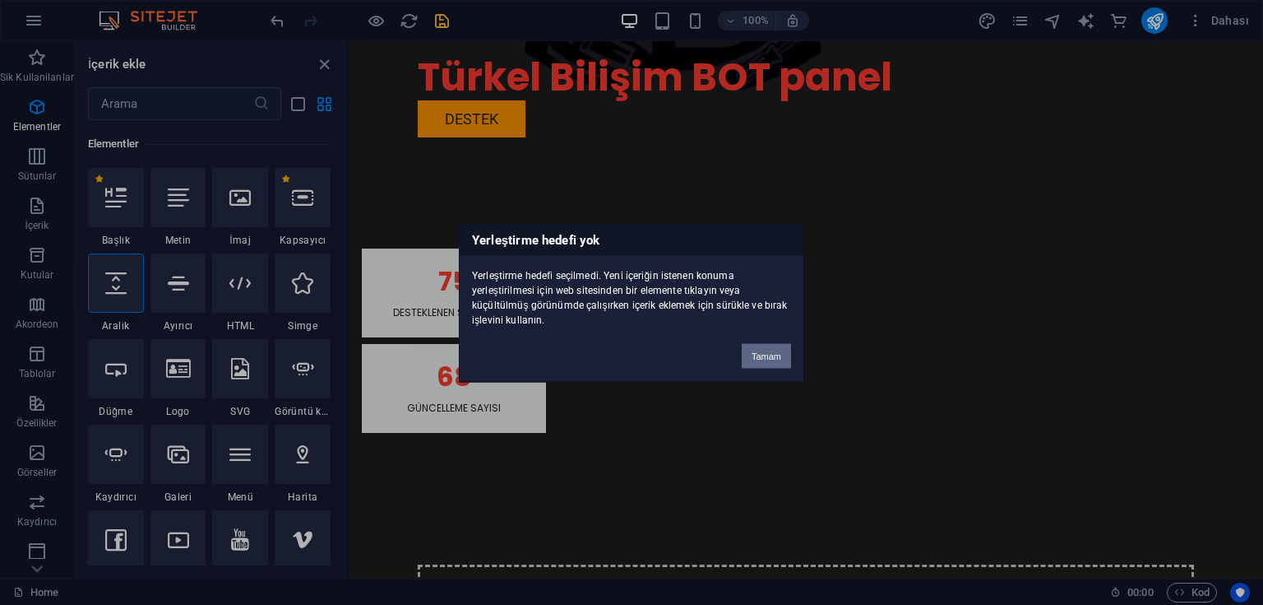
click at [763, 354] on button "Tamam" at bounding box center [766, 355] width 49 height 25
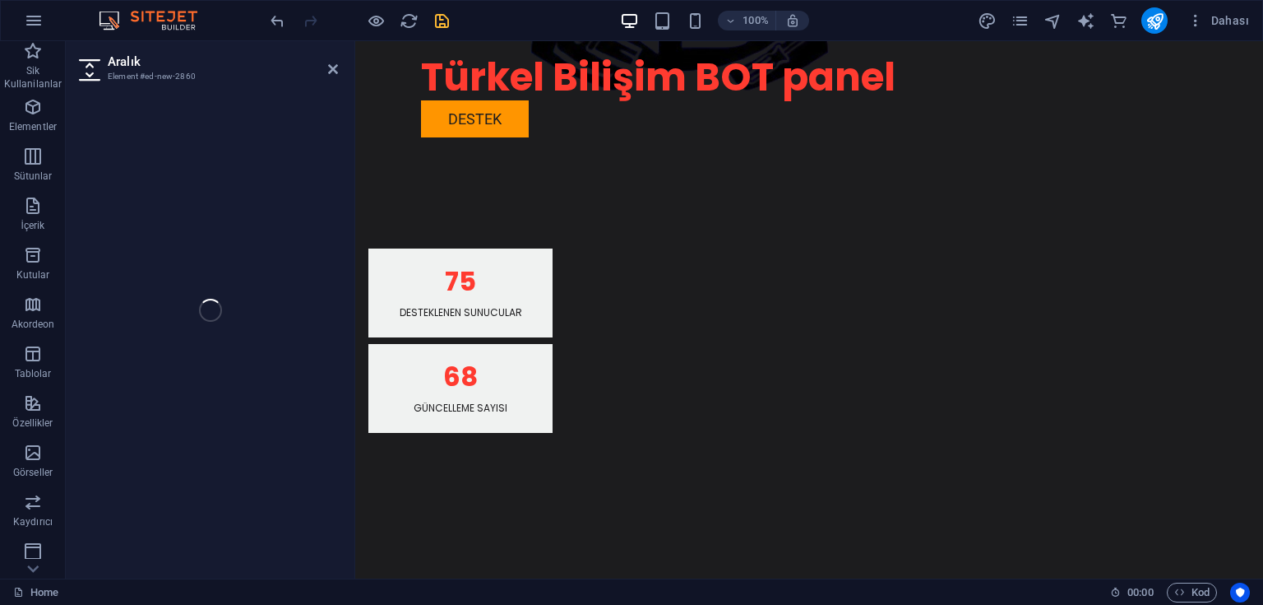
select select "px"
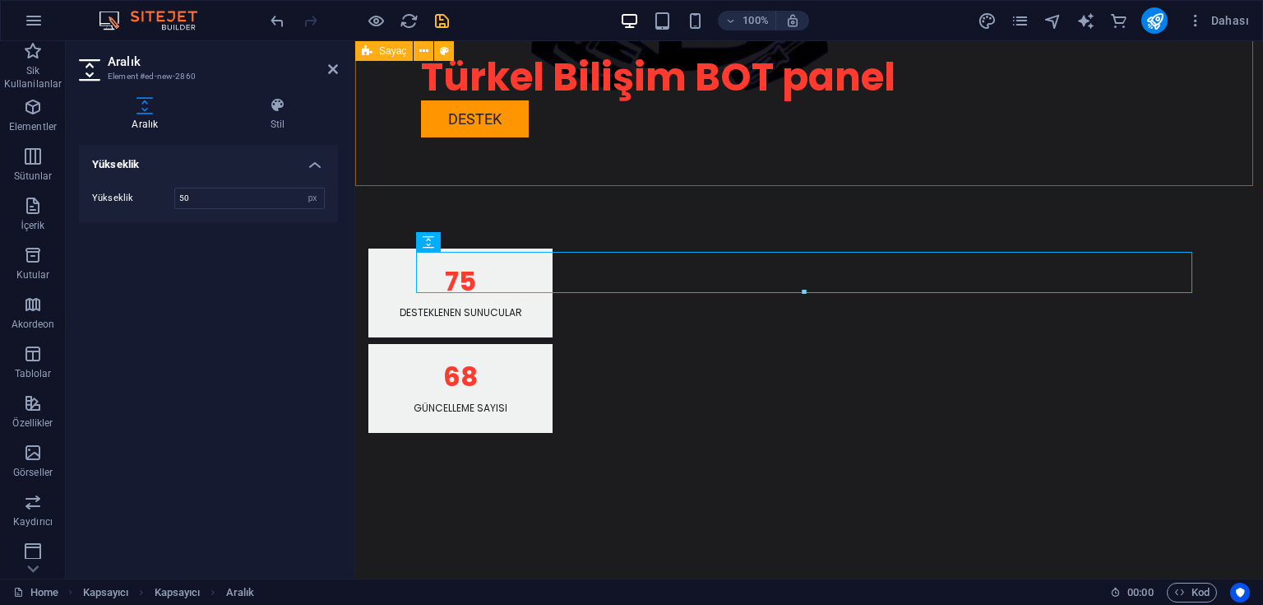
click at [716, 183] on div "75 Desteklenen Sunucular 68 Güncelleme Sayısı" at bounding box center [809, 341] width 908 height 316
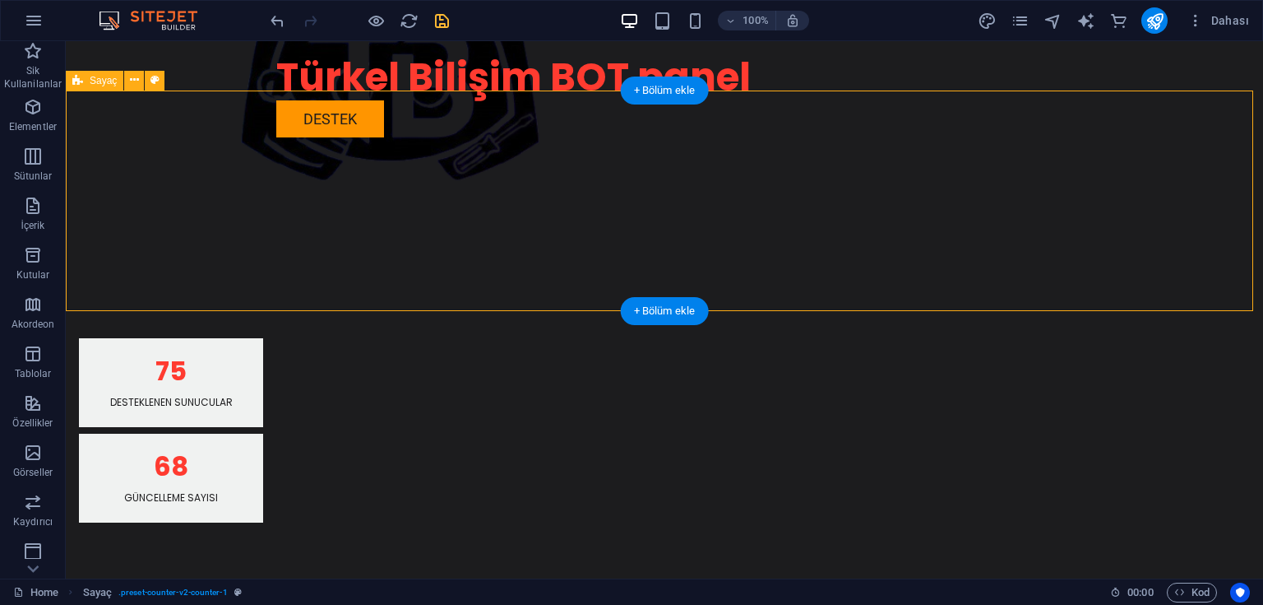
scroll to position [511, 0]
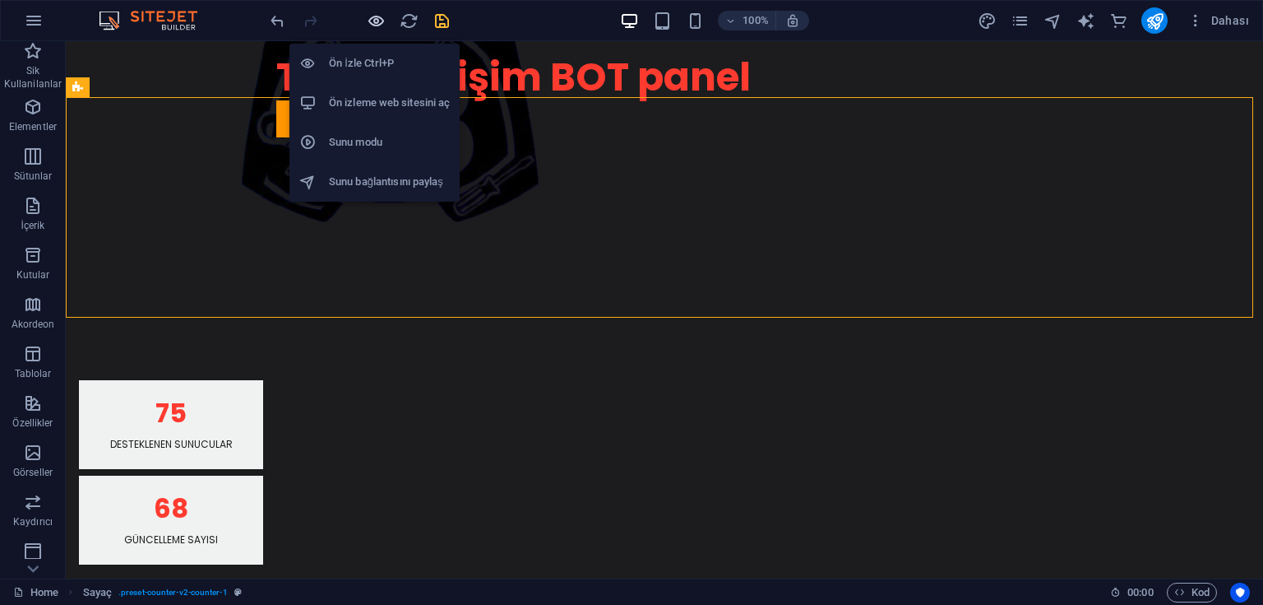
click at [380, 16] on icon "button" at bounding box center [376, 21] width 19 height 19
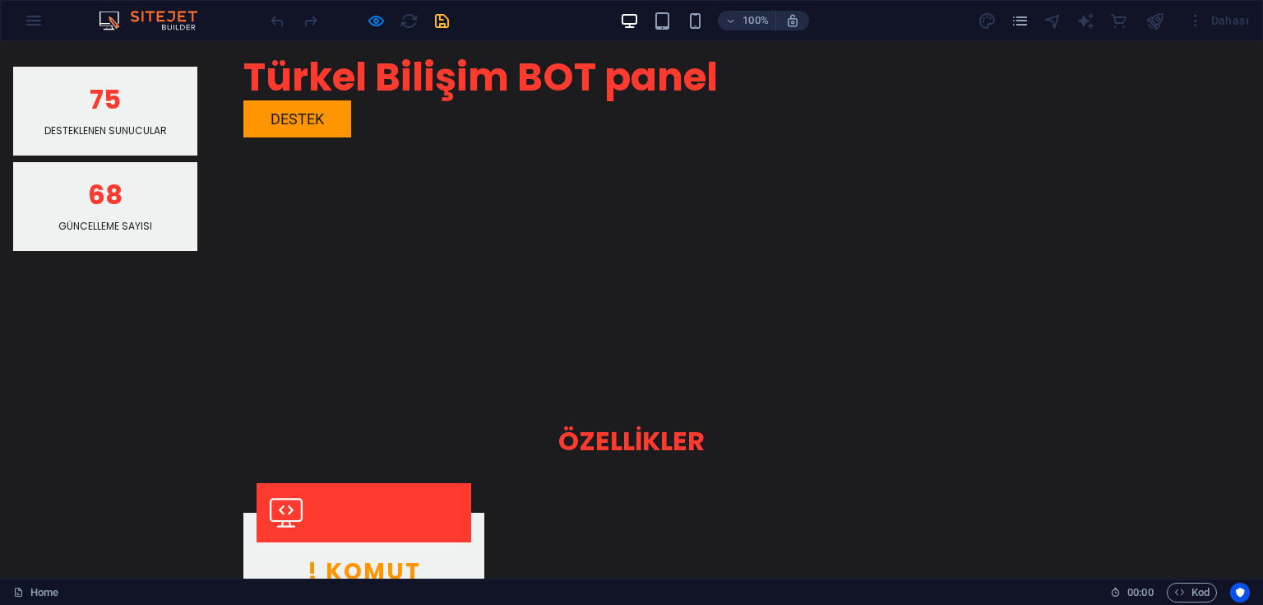
scroll to position [790, 0]
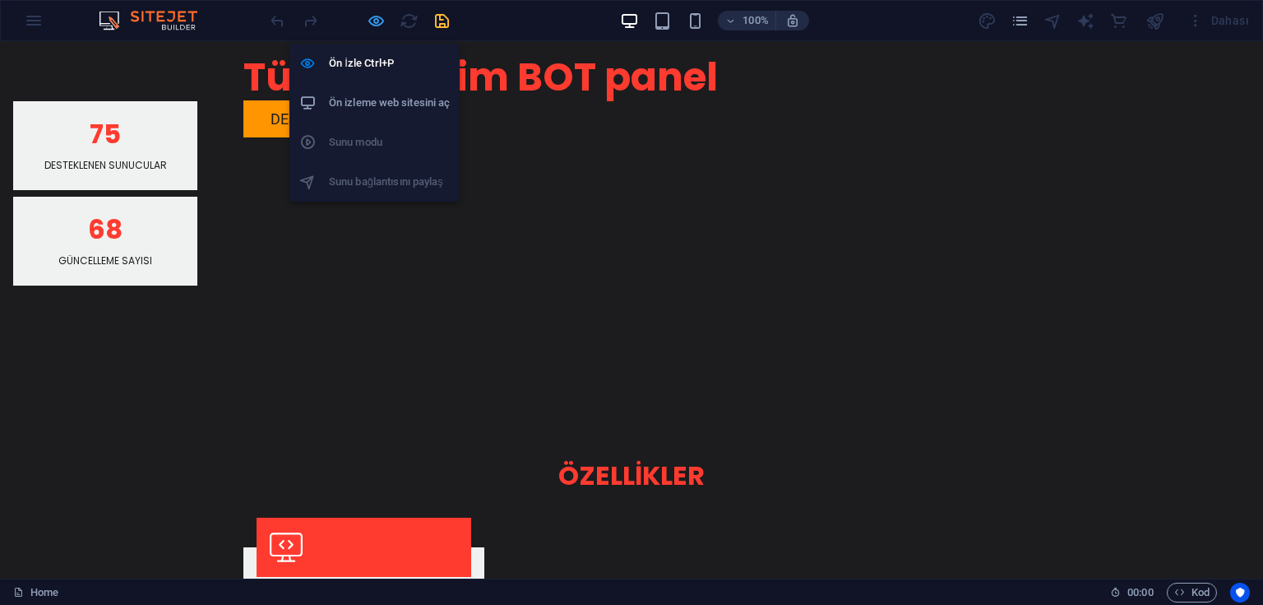
click at [371, 21] on icon "button" at bounding box center [376, 21] width 19 height 19
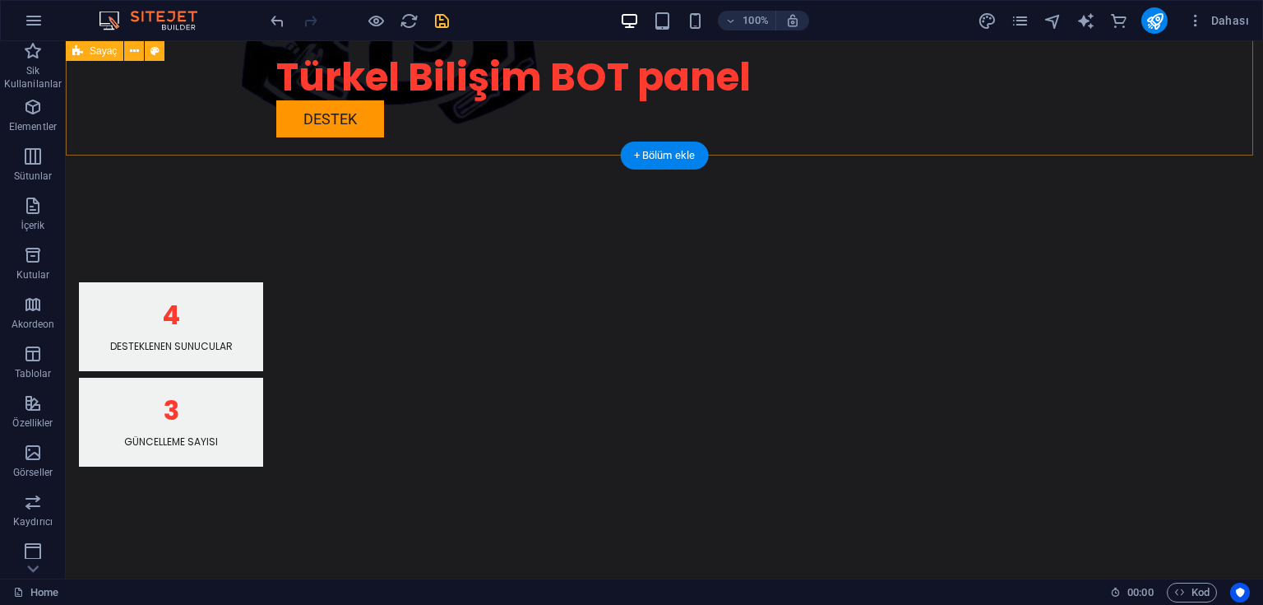
scroll to position [592, 0]
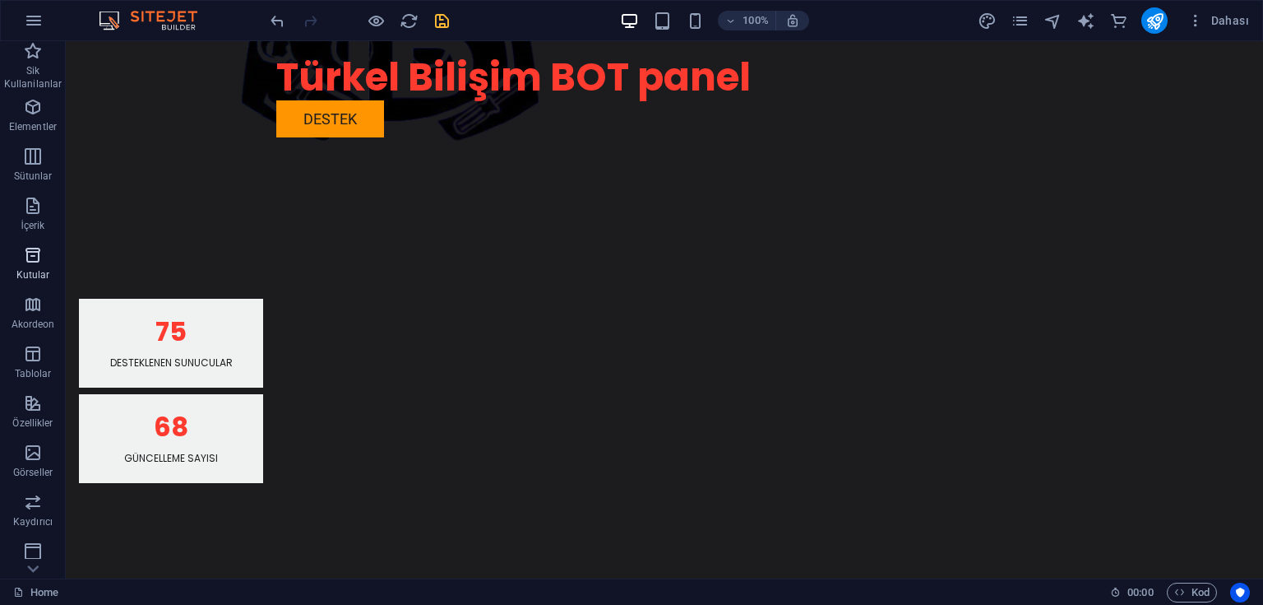
click at [41, 260] on icon "button" at bounding box center [33, 255] width 20 height 20
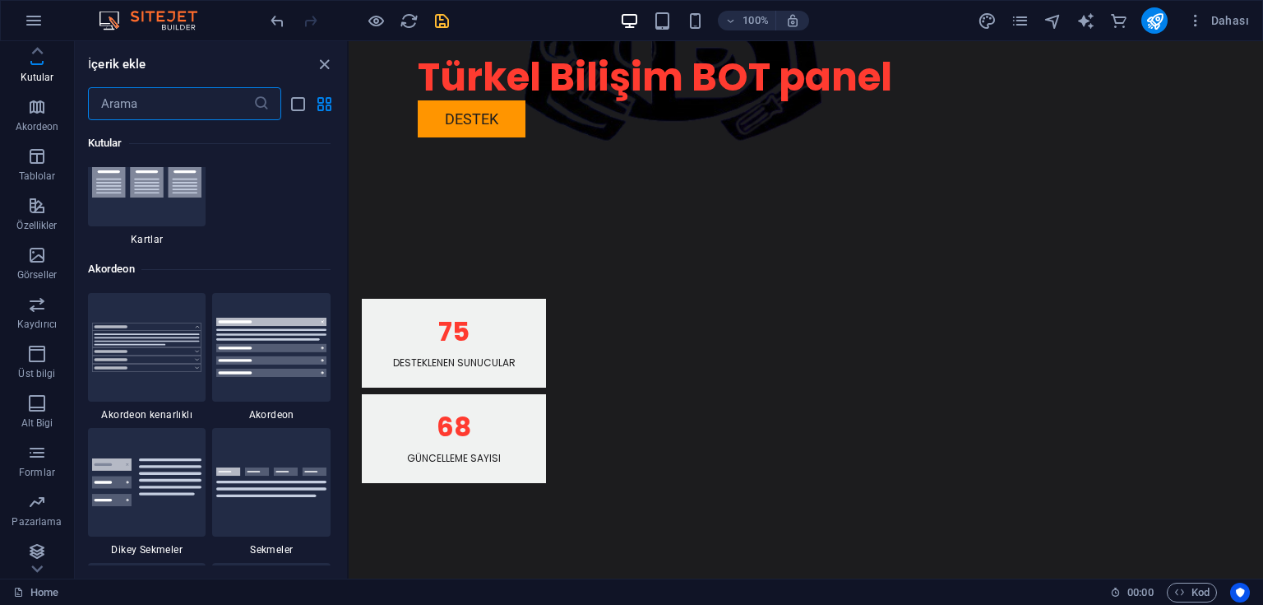
scroll to position [5399, 0]
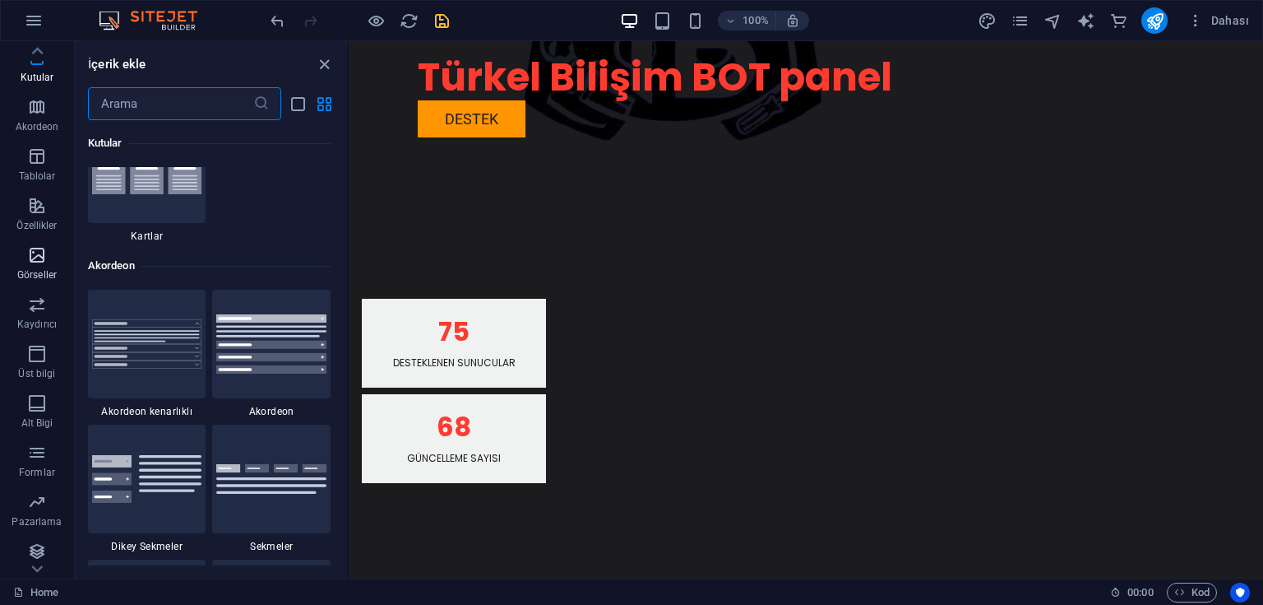
click at [44, 247] on icon "button" at bounding box center [37, 255] width 20 height 20
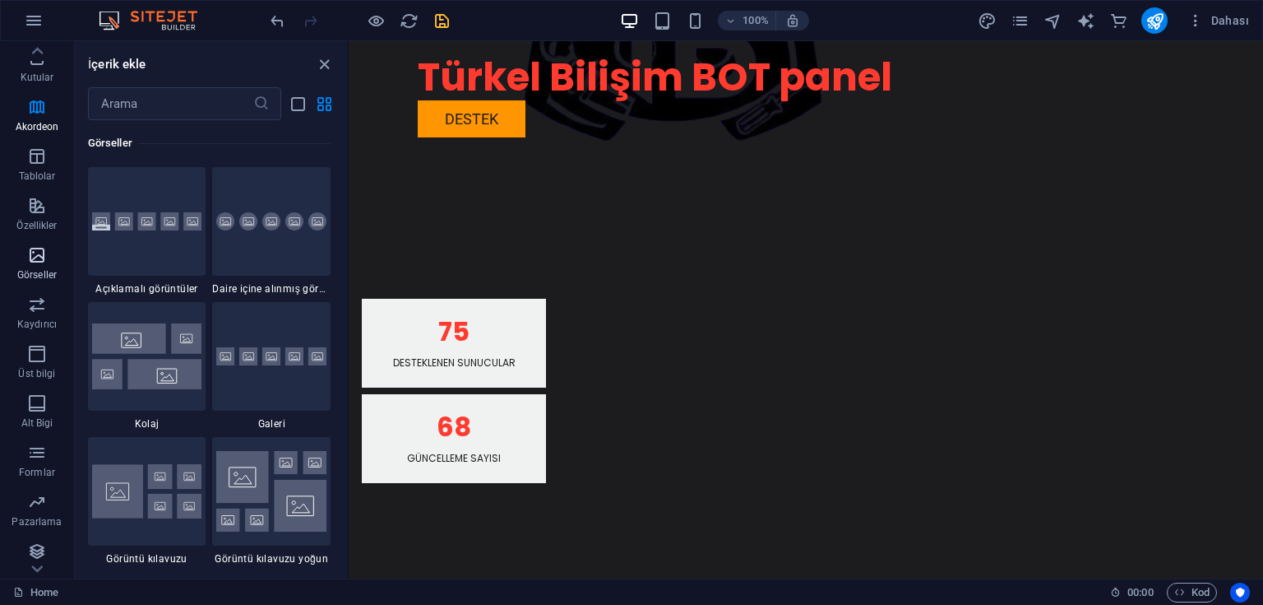
scroll to position [8609, 0]
click at [42, 304] on icon "button" at bounding box center [37, 304] width 20 height 20
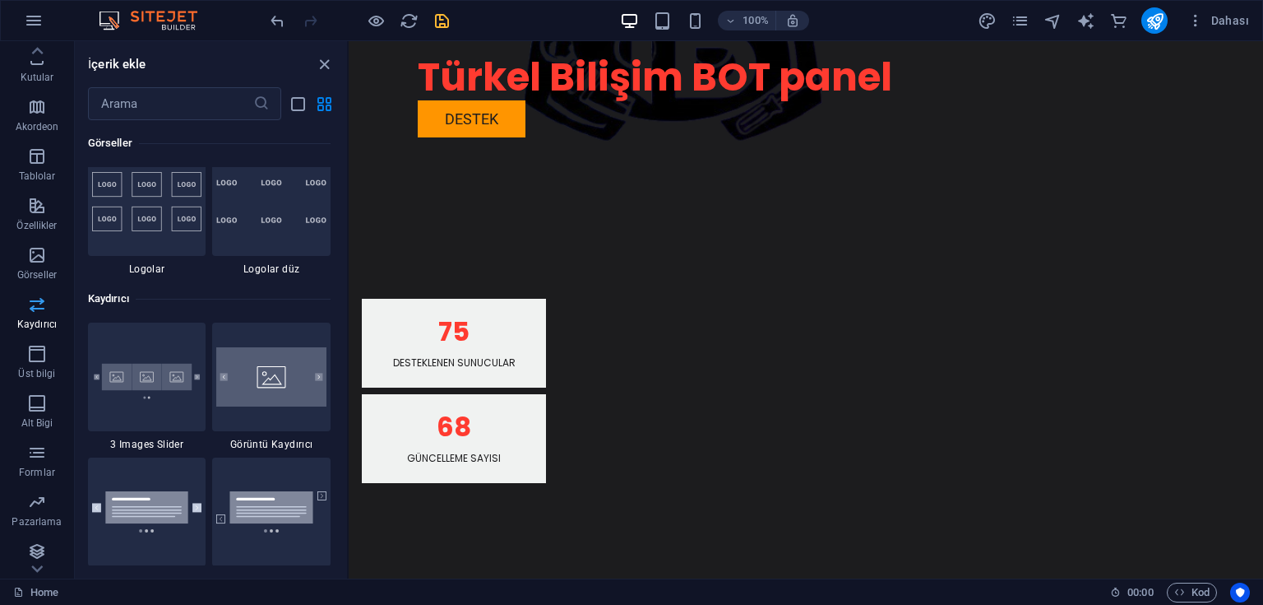
scroll to position [9593, 0]
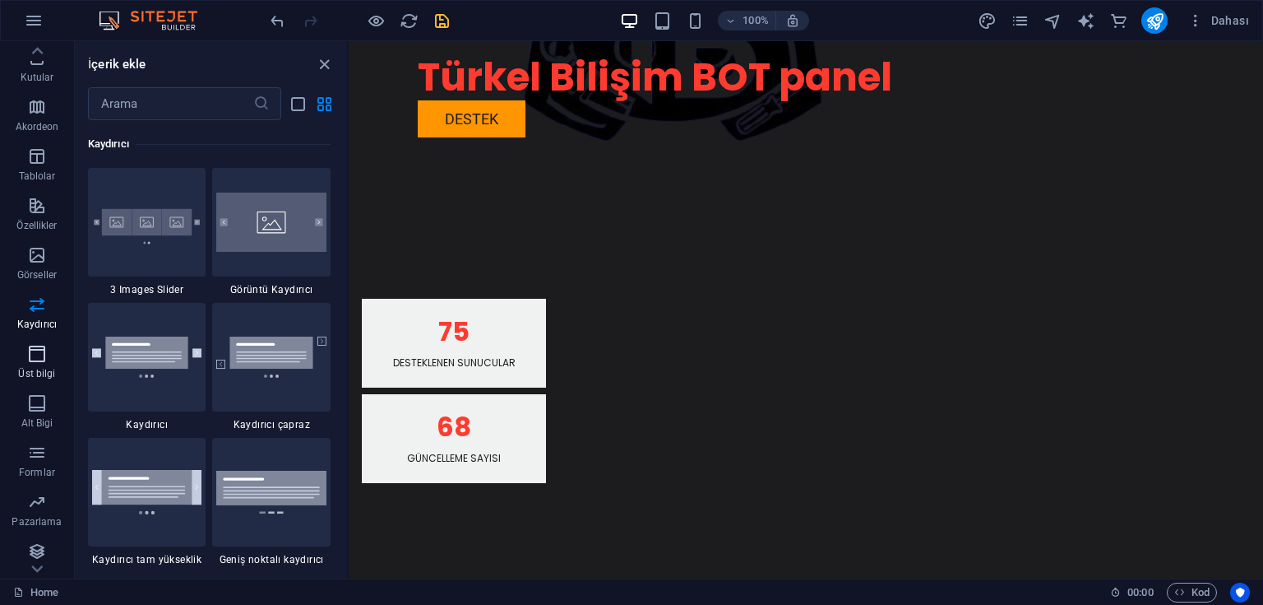
click at [43, 353] on icon "button" at bounding box center [37, 354] width 20 height 20
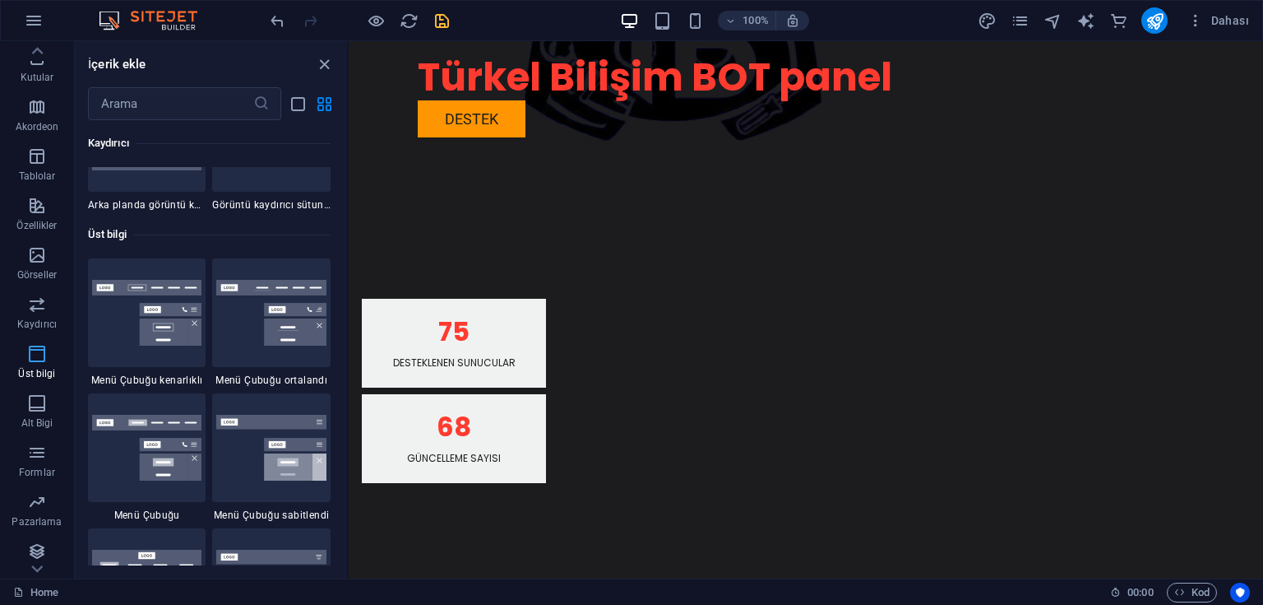
scroll to position [10173, 0]
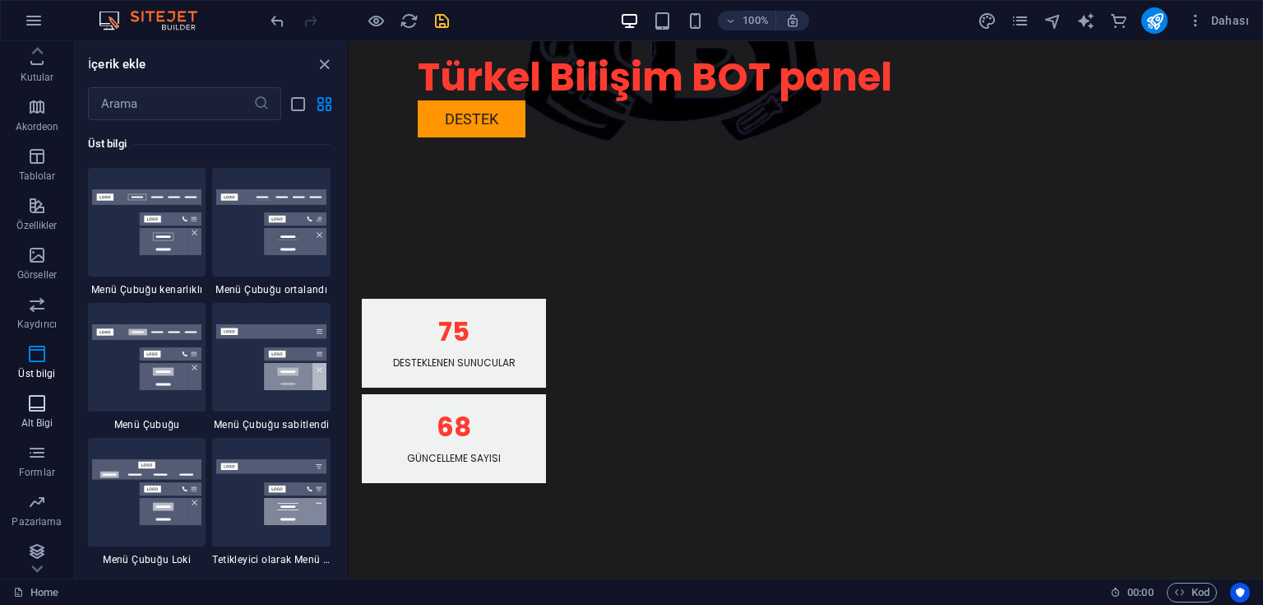
click at [36, 395] on icon "button" at bounding box center [37, 403] width 20 height 20
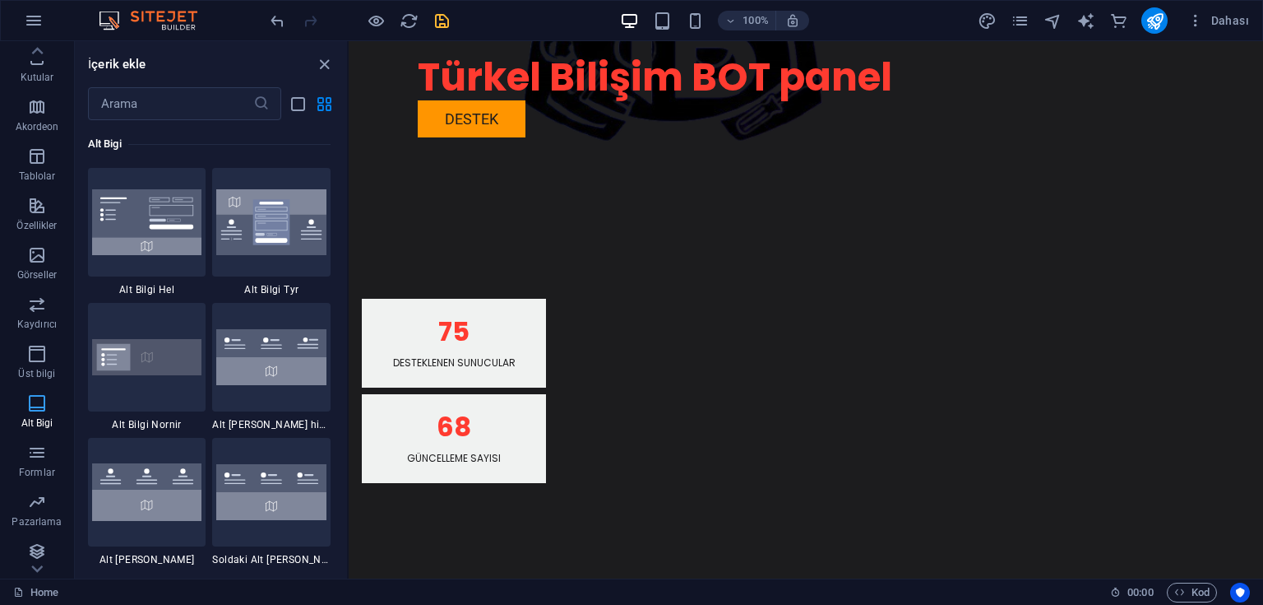
scroll to position [11157, 0]
click at [40, 442] on icon "button" at bounding box center [37, 452] width 20 height 20
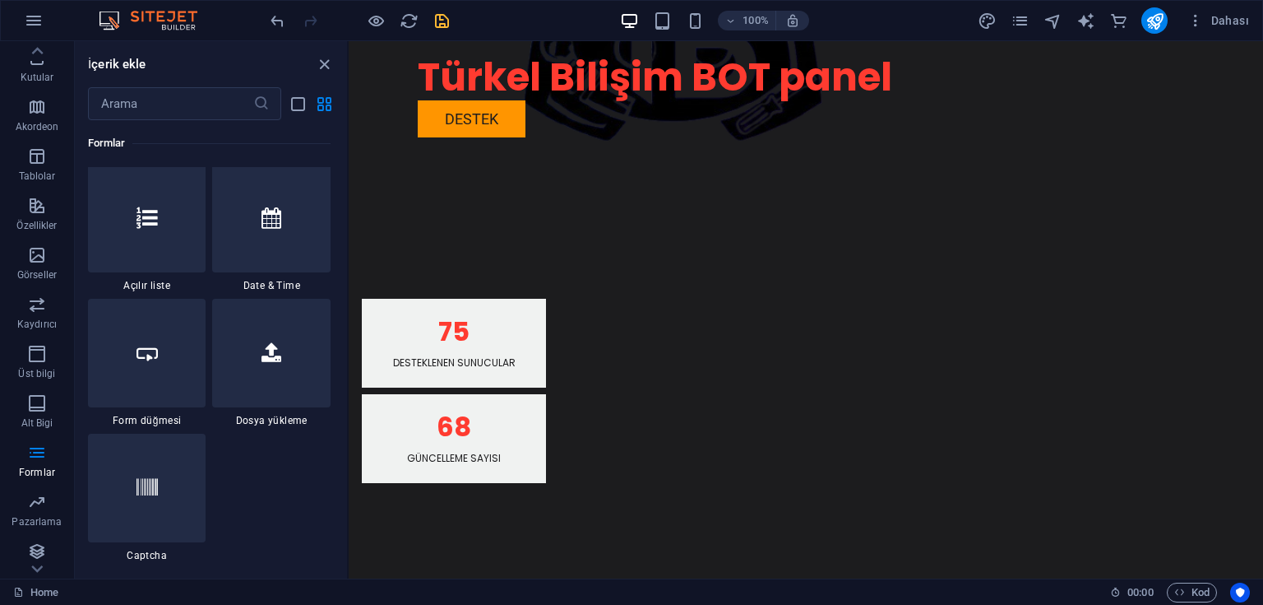
scroll to position [13330, 0]
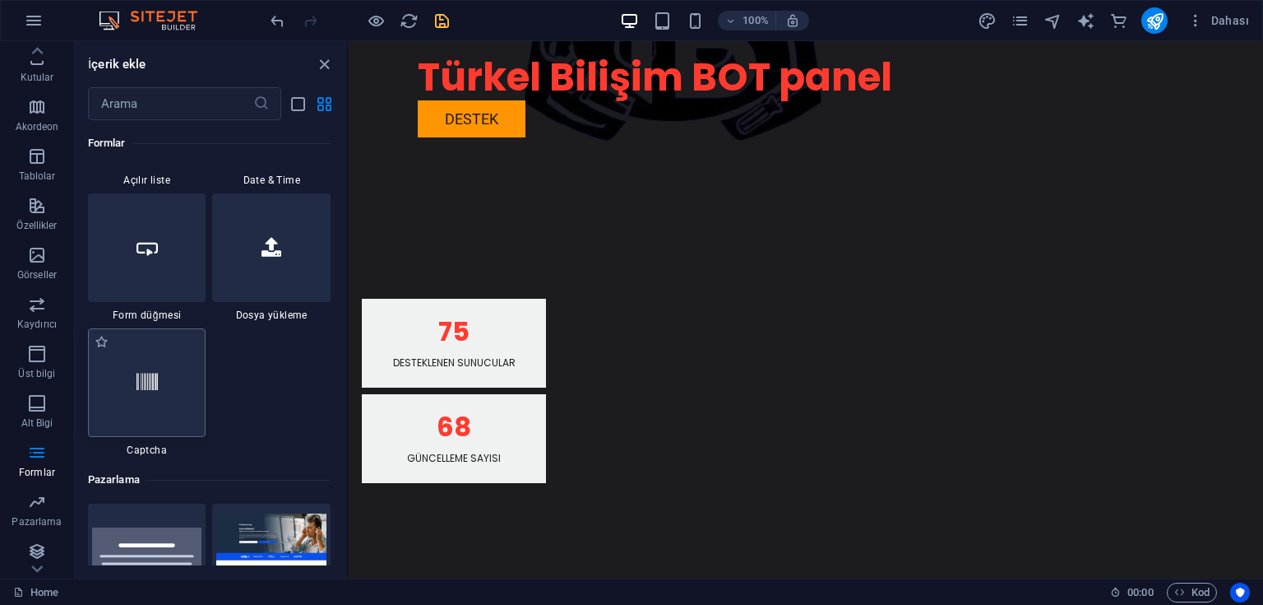
click at [165, 387] on div at bounding box center [147, 382] width 118 height 109
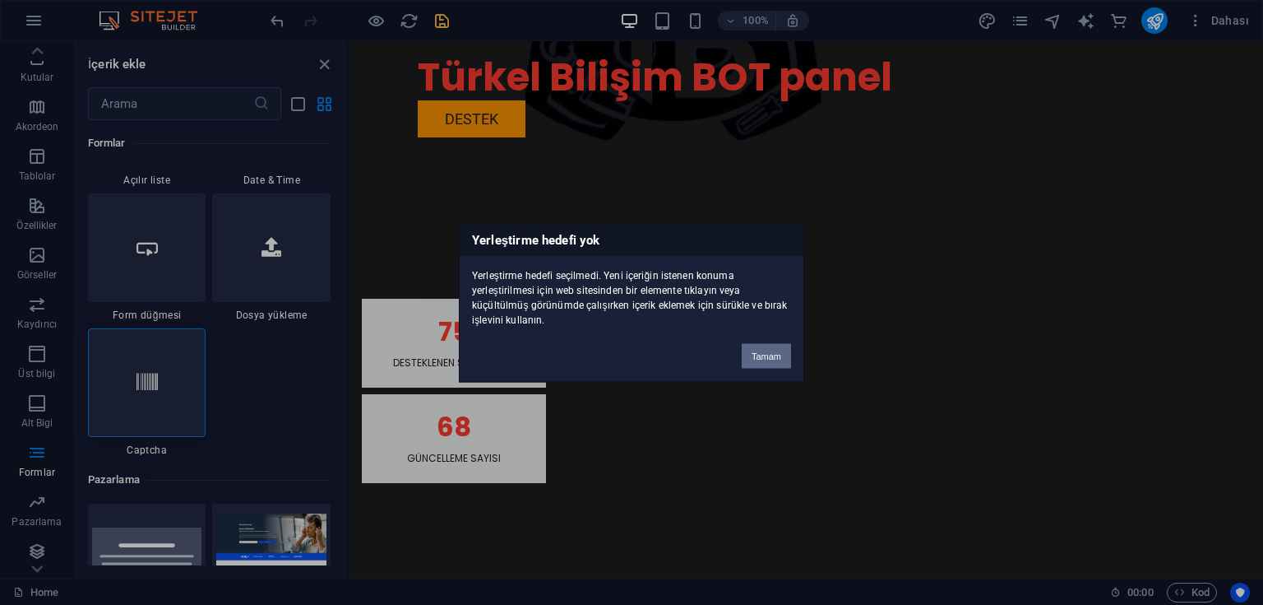
click at [763, 355] on button "Tamam" at bounding box center [766, 355] width 49 height 25
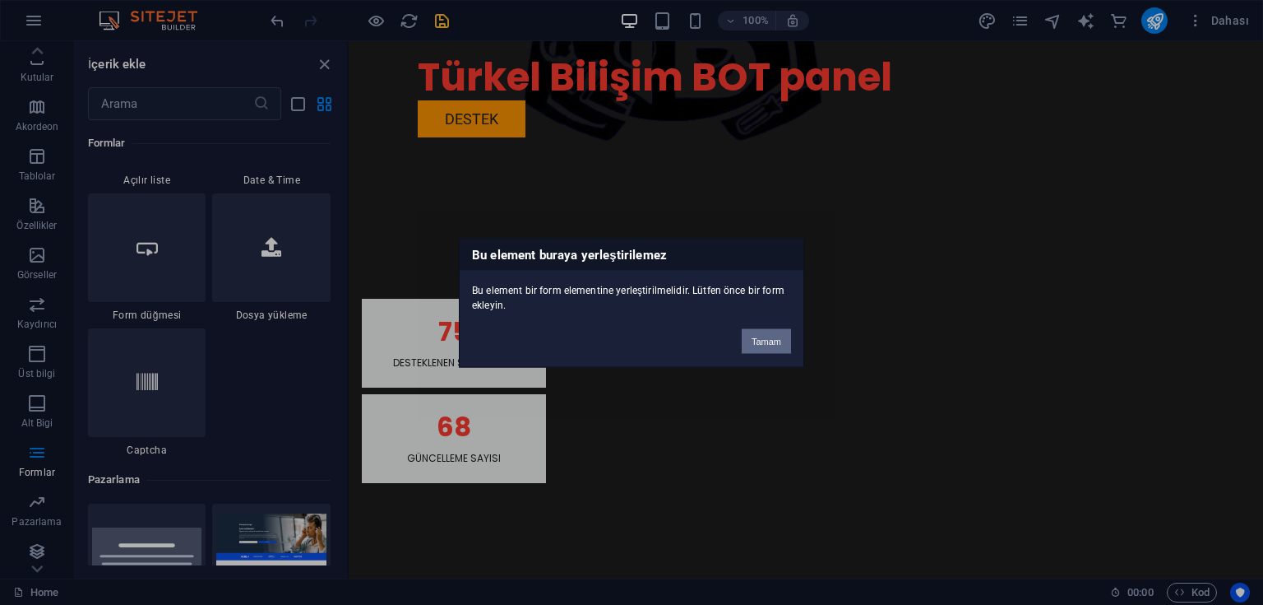
click at [747, 339] on button "Tamam" at bounding box center [766, 340] width 49 height 25
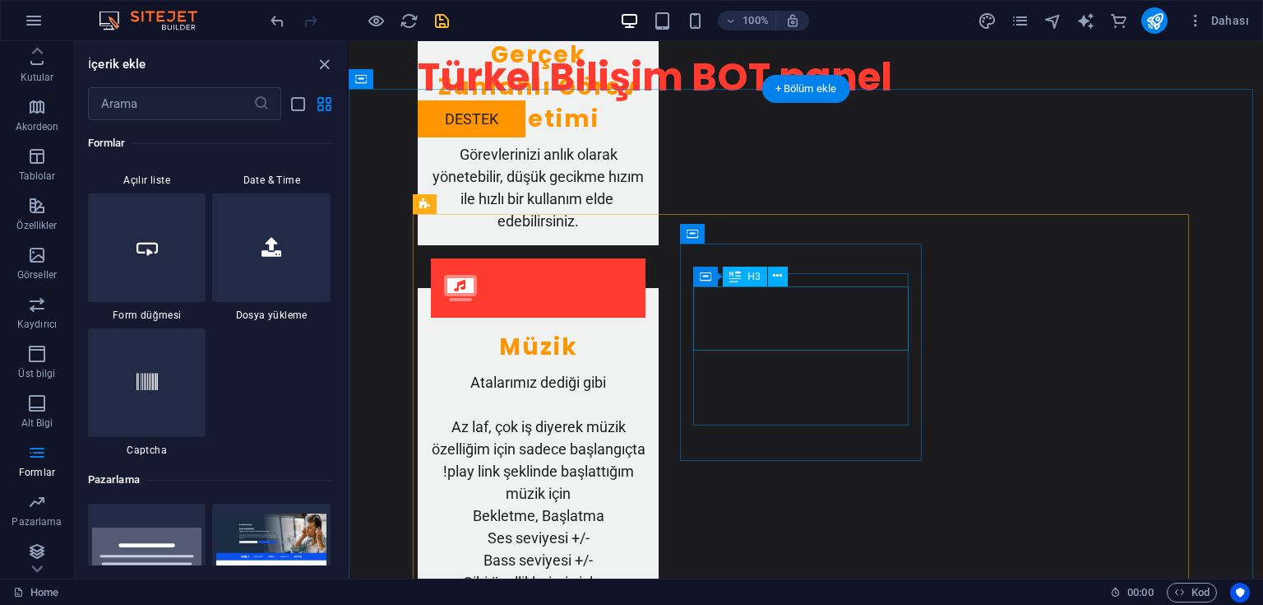
scroll to position [2237, 0]
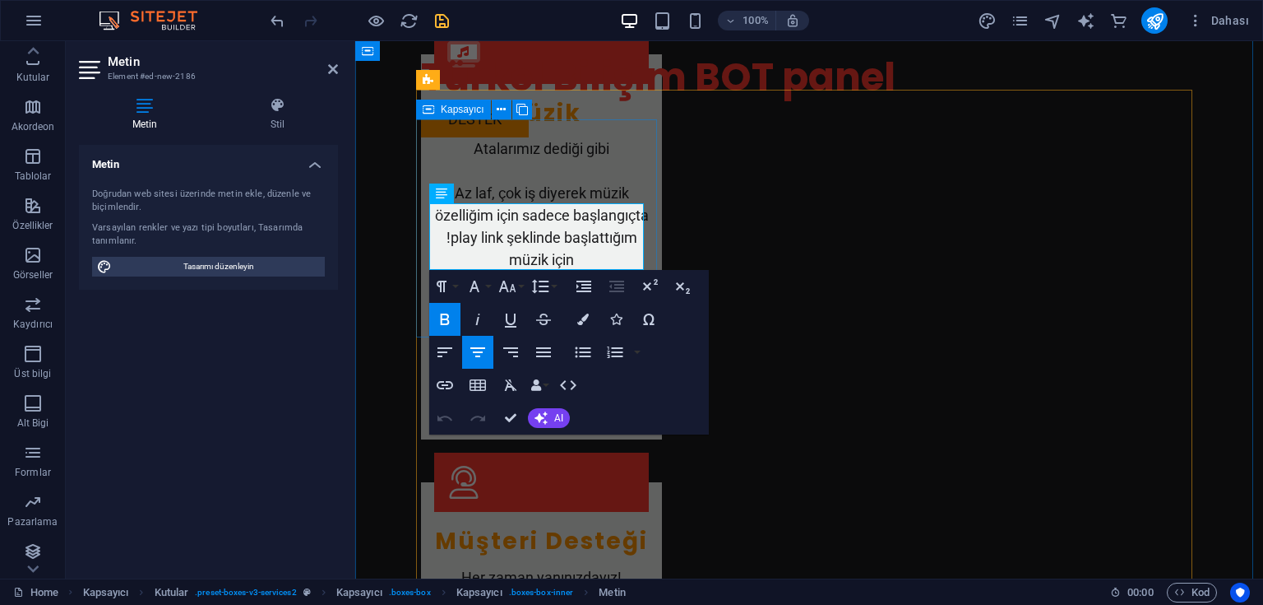
drag, startPoint x: 441, startPoint y: 213, endPoint x: 637, endPoint y: 290, distance: 210.5
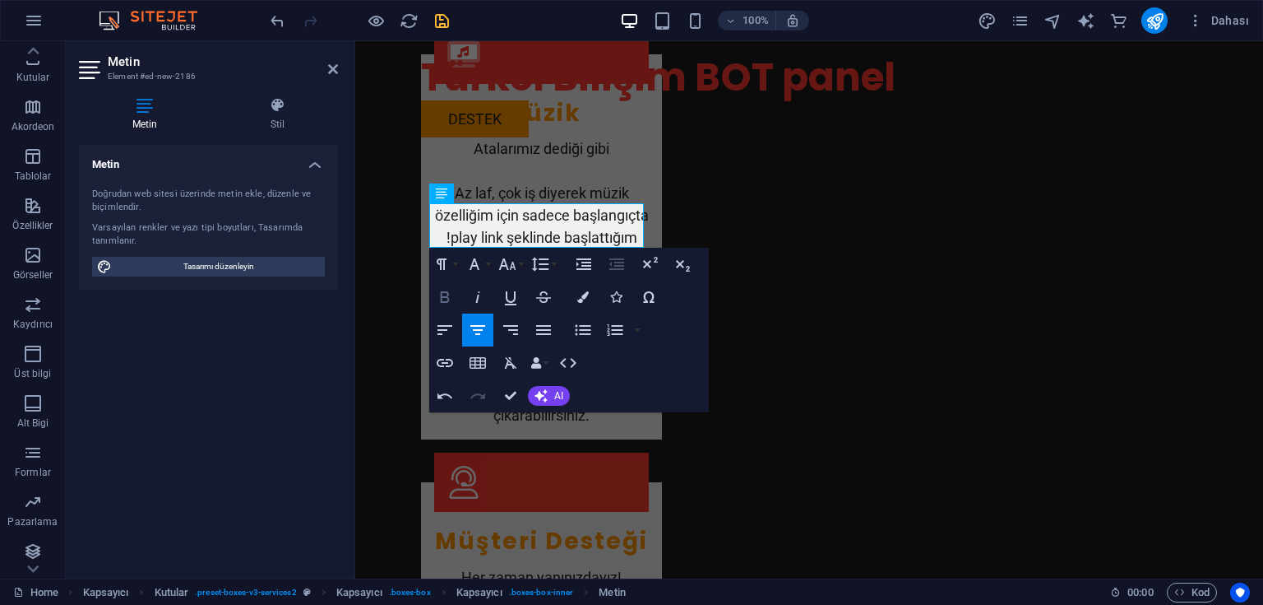
click at [450, 292] on icon "button" at bounding box center [445, 297] width 20 height 20
click at [542, 388] on button "AI" at bounding box center [549, 396] width 42 height 20
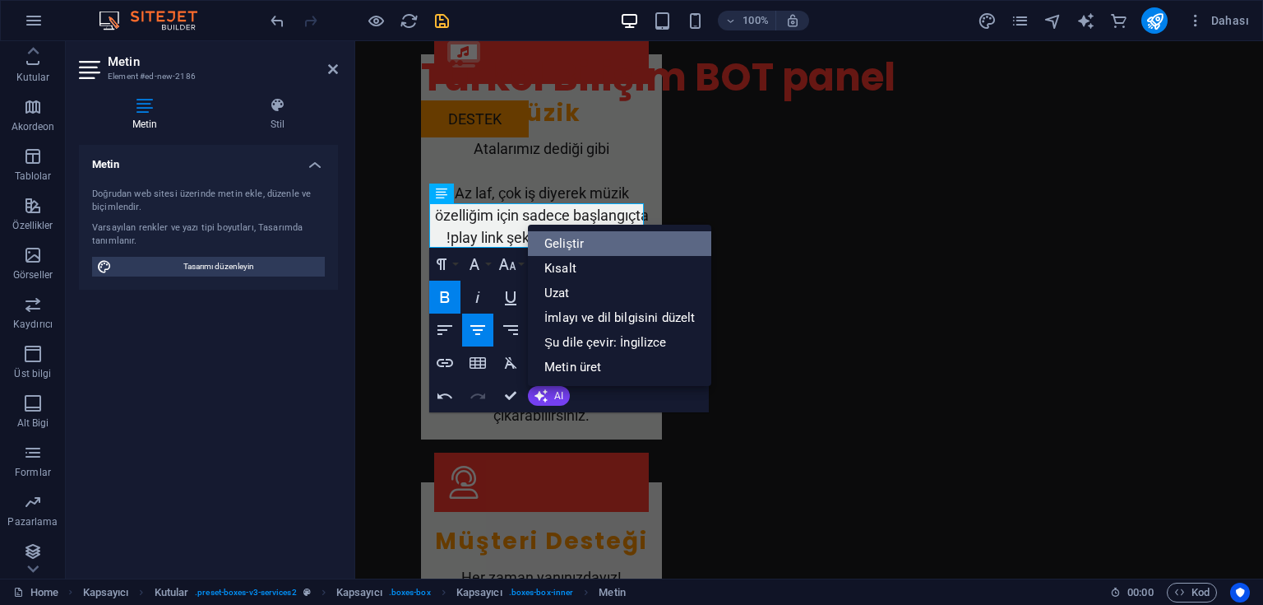
click at [582, 247] on link "Geliştir" at bounding box center [619, 243] width 183 height 25
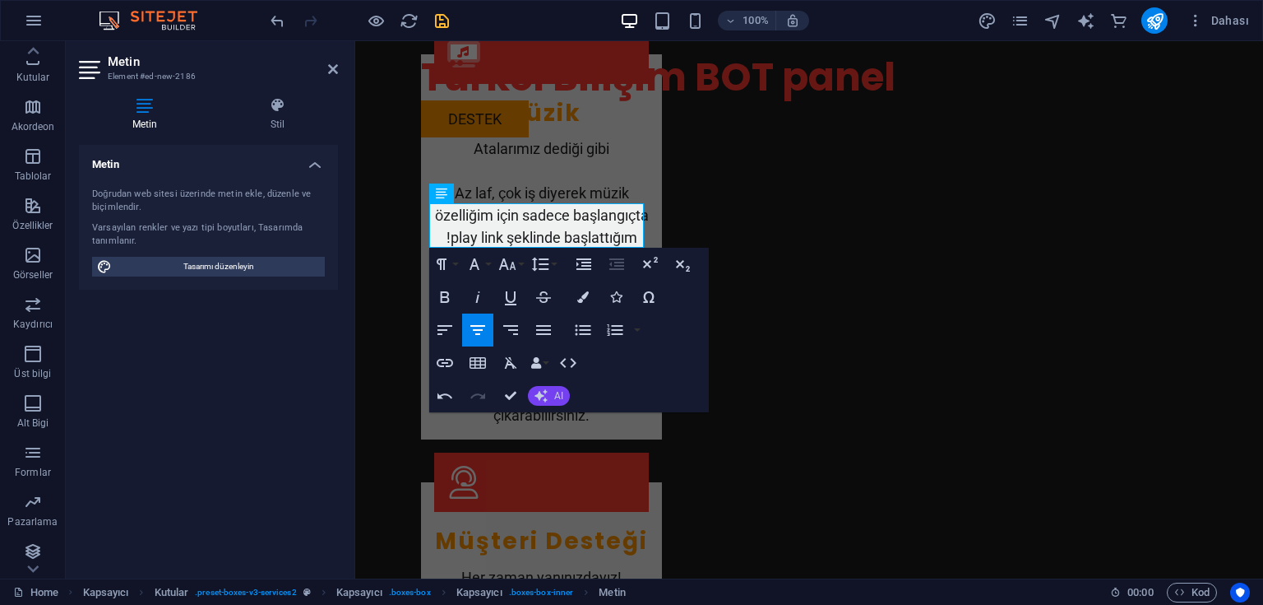
click at [551, 390] on button "AI" at bounding box center [549, 396] width 42 height 20
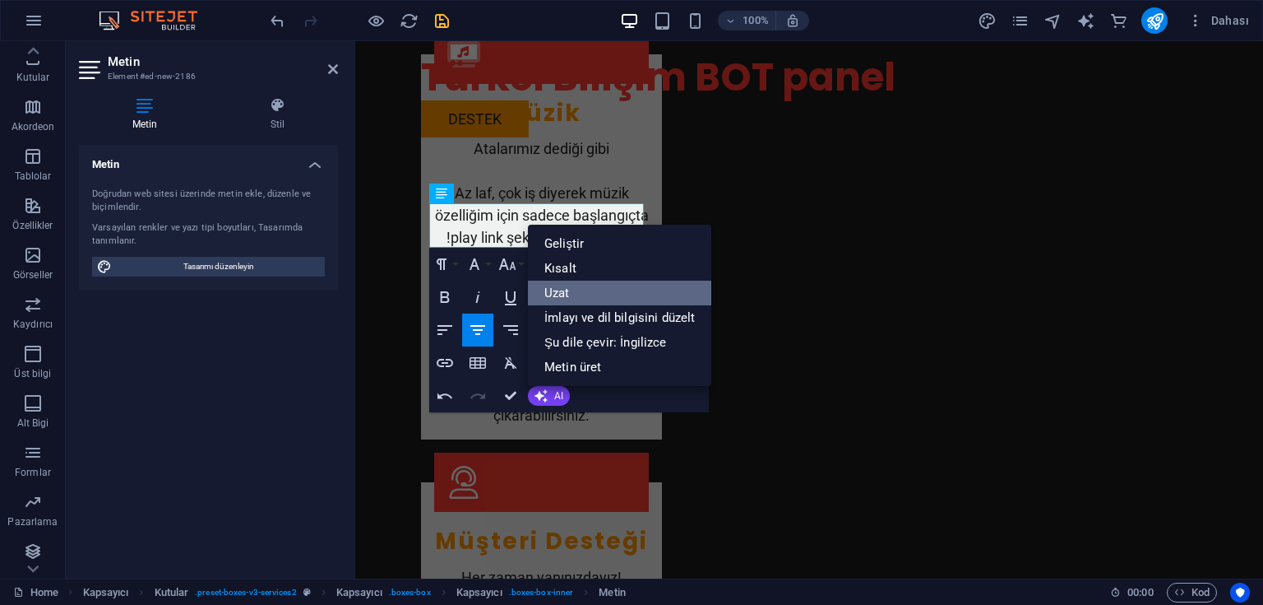
click at [571, 293] on link "Uzat" at bounding box center [619, 292] width 183 height 25
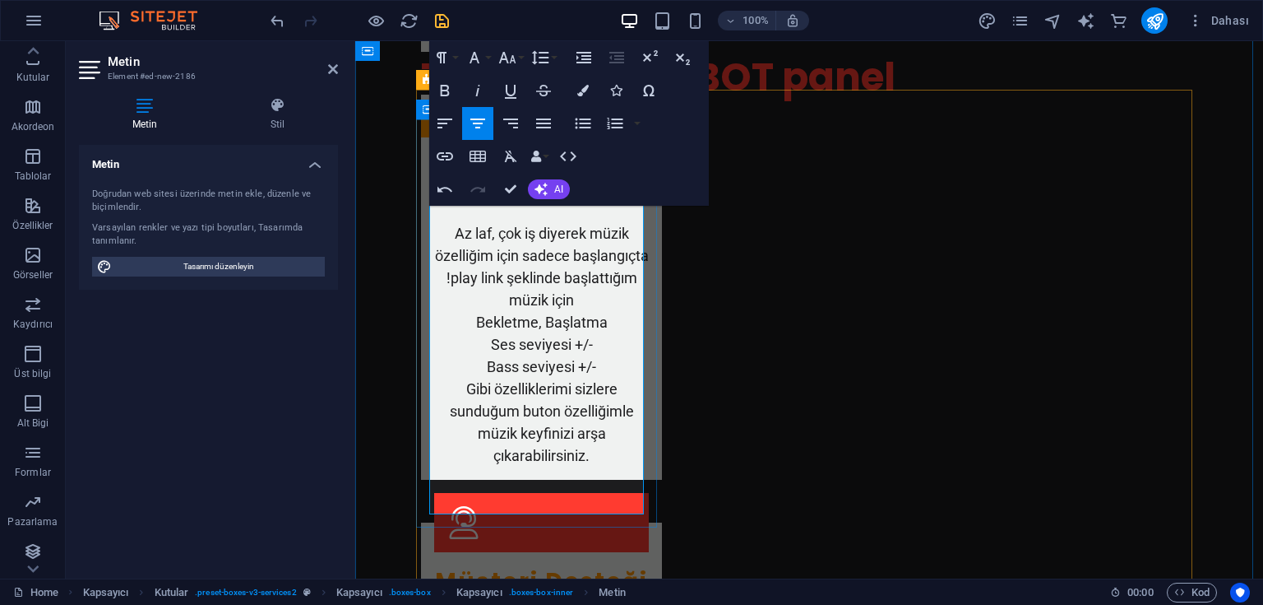
scroll to position [2171, 0]
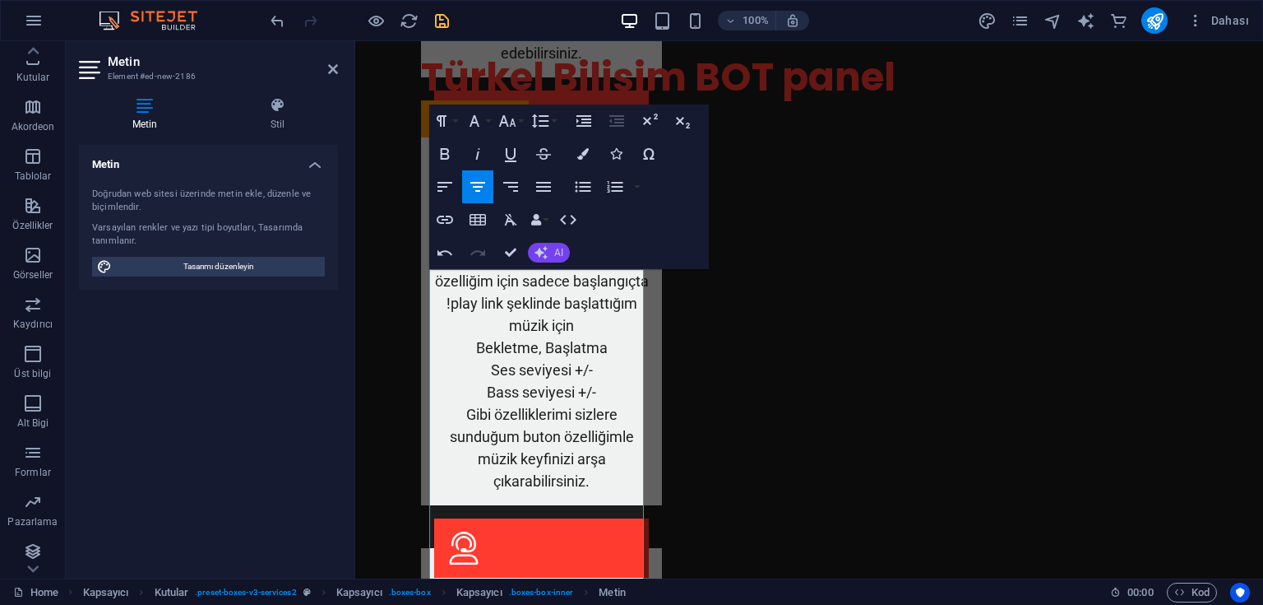
click at [546, 253] on icon "button" at bounding box center [541, 252] width 13 height 13
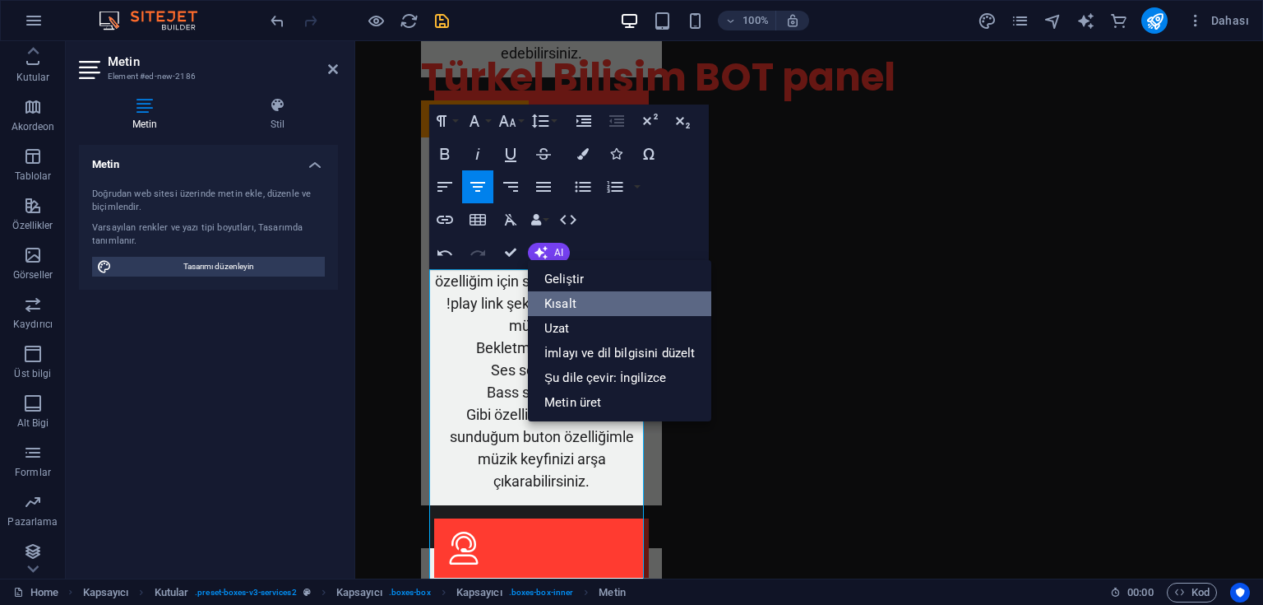
click at [558, 303] on link "Kısalt" at bounding box center [619, 303] width 183 height 25
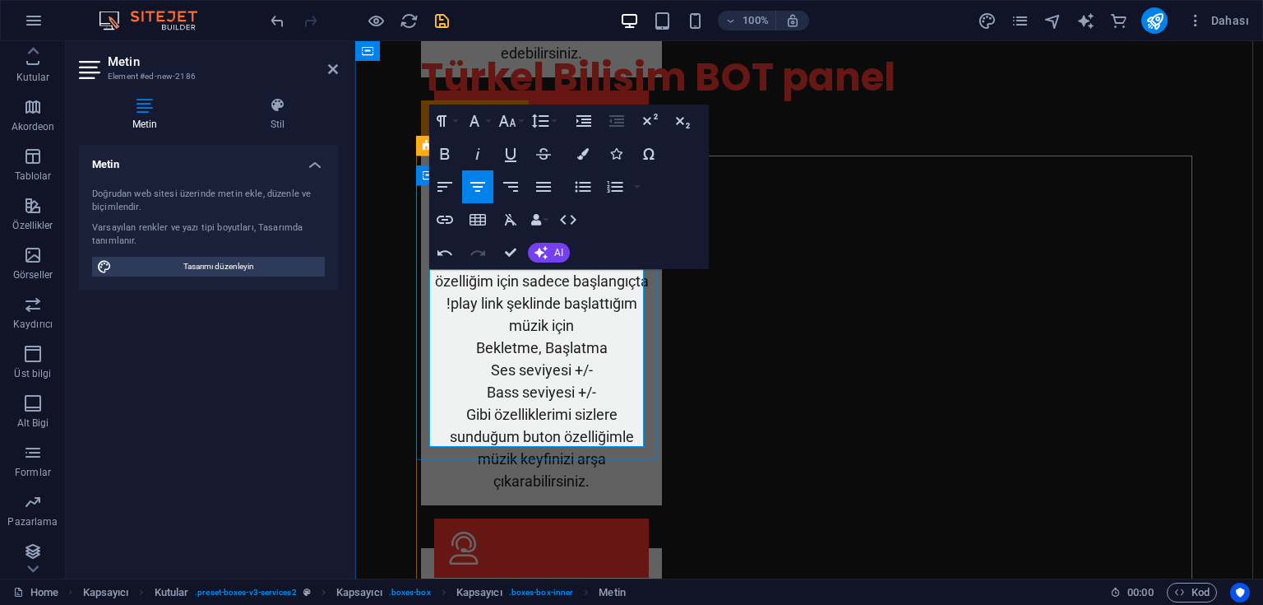
drag, startPoint x: 618, startPoint y: 345, endPoint x: 635, endPoint y: 350, distance: 18.0
drag, startPoint x: 521, startPoint y: 390, endPoint x: 436, endPoint y: 387, distance: 84.8
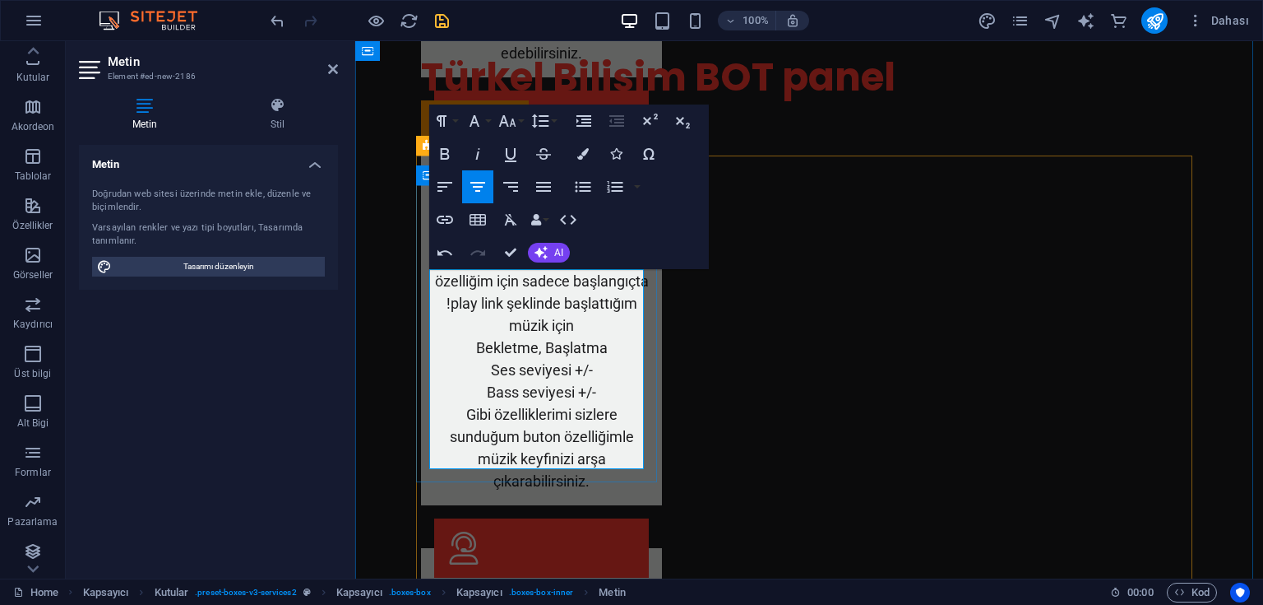
drag, startPoint x: 456, startPoint y: 415, endPoint x: 617, endPoint y: 460, distance: 166.6
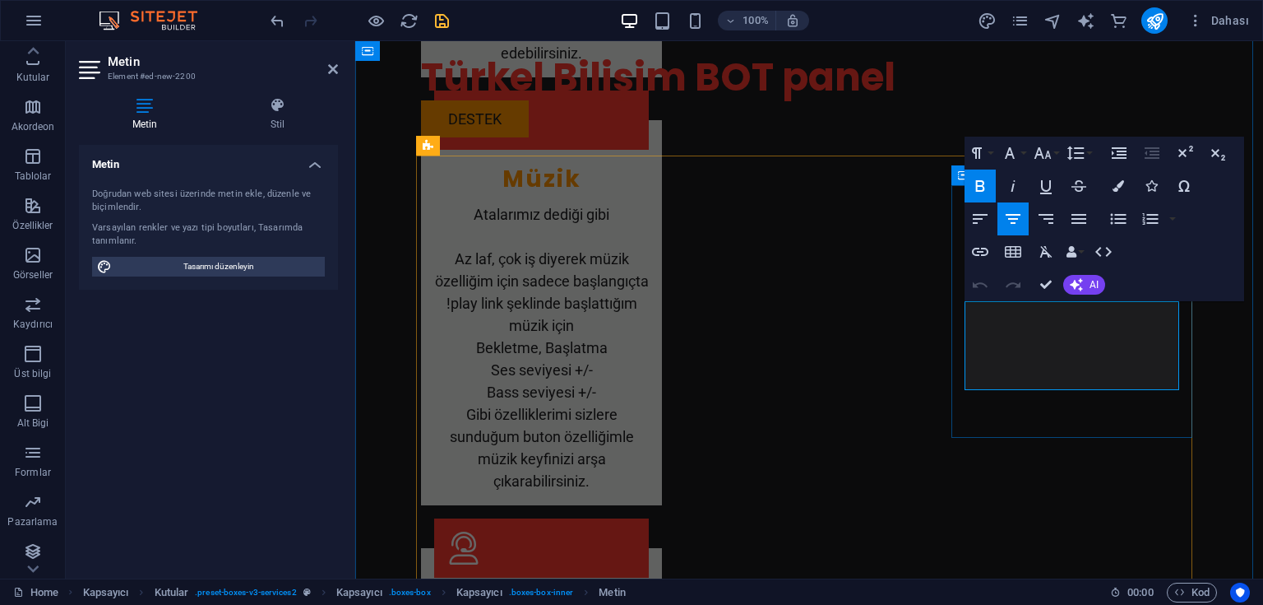
drag, startPoint x: 1058, startPoint y: 355, endPoint x: 1068, endPoint y: 368, distance: 17.0
drag, startPoint x: 1102, startPoint y: 355, endPoint x: 1110, endPoint y: 378, distance: 24.5
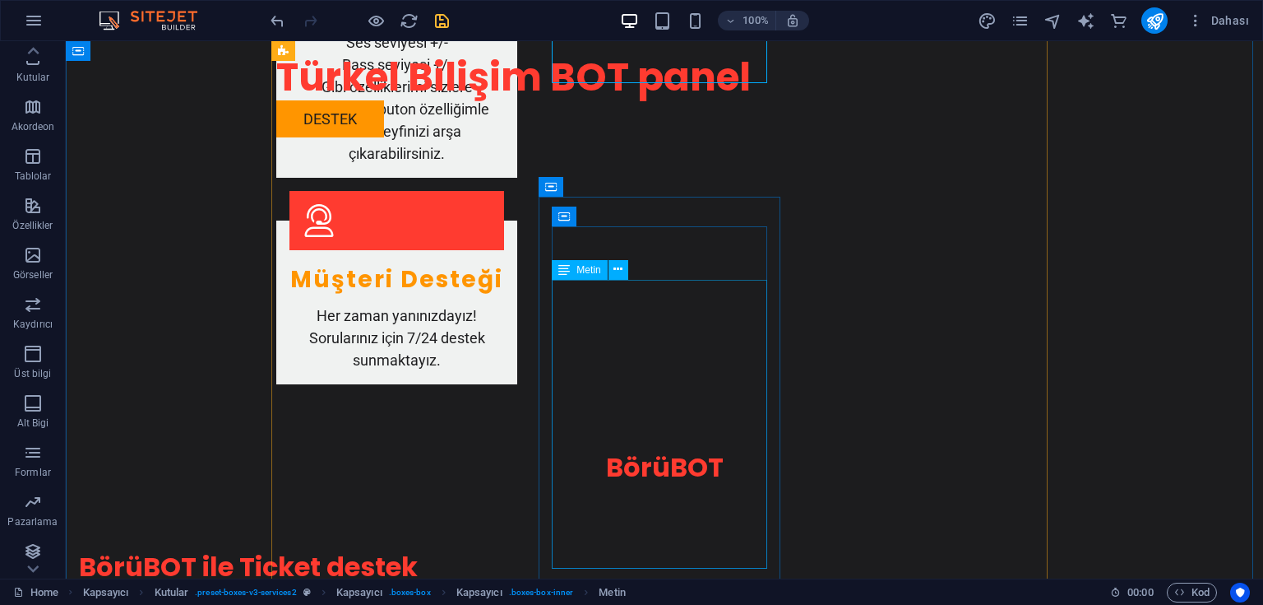
scroll to position [2500, 0]
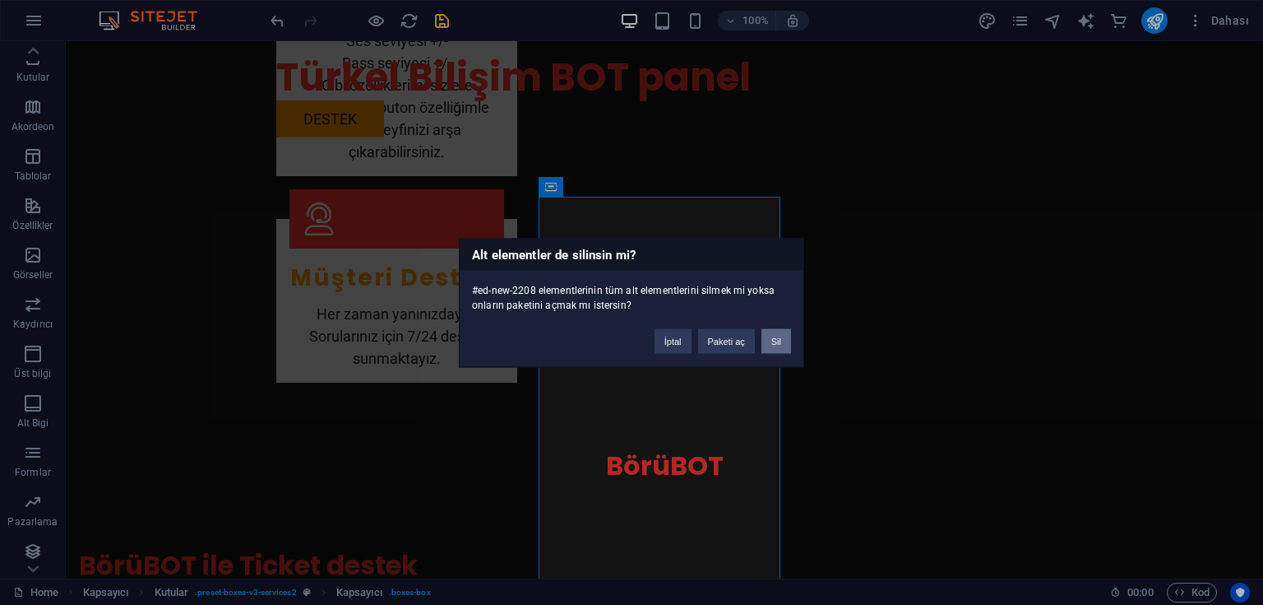
click at [769, 338] on button "Sil" at bounding box center [777, 340] width 30 height 25
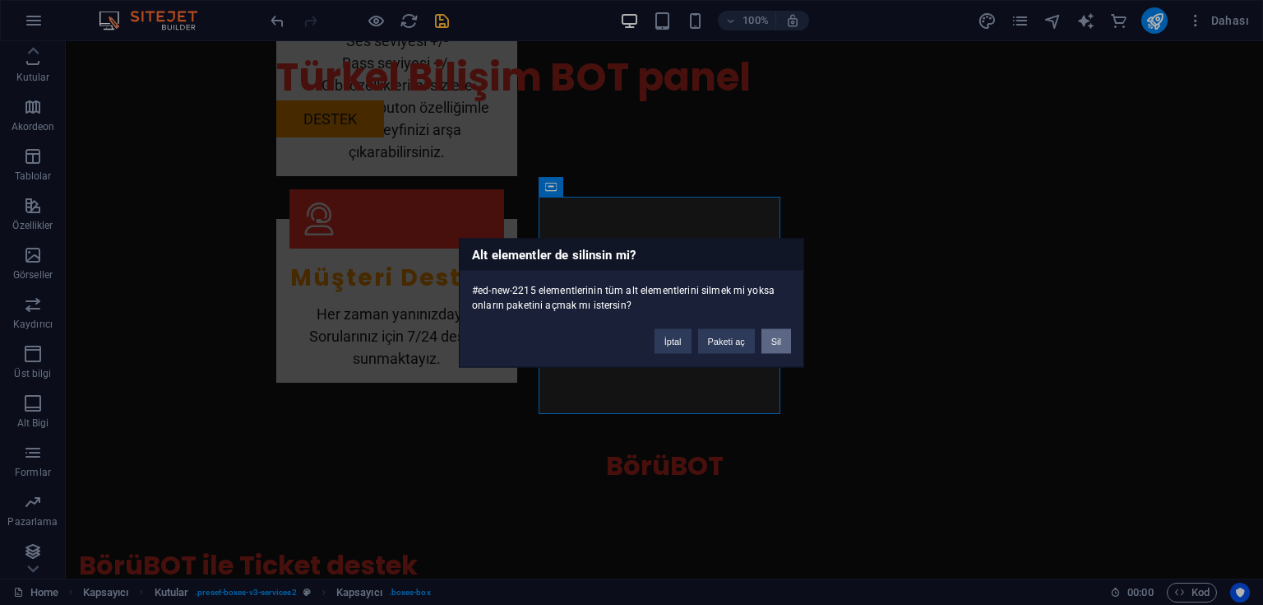
click at [780, 345] on button "Sil" at bounding box center [777, 340] width 30 height 25
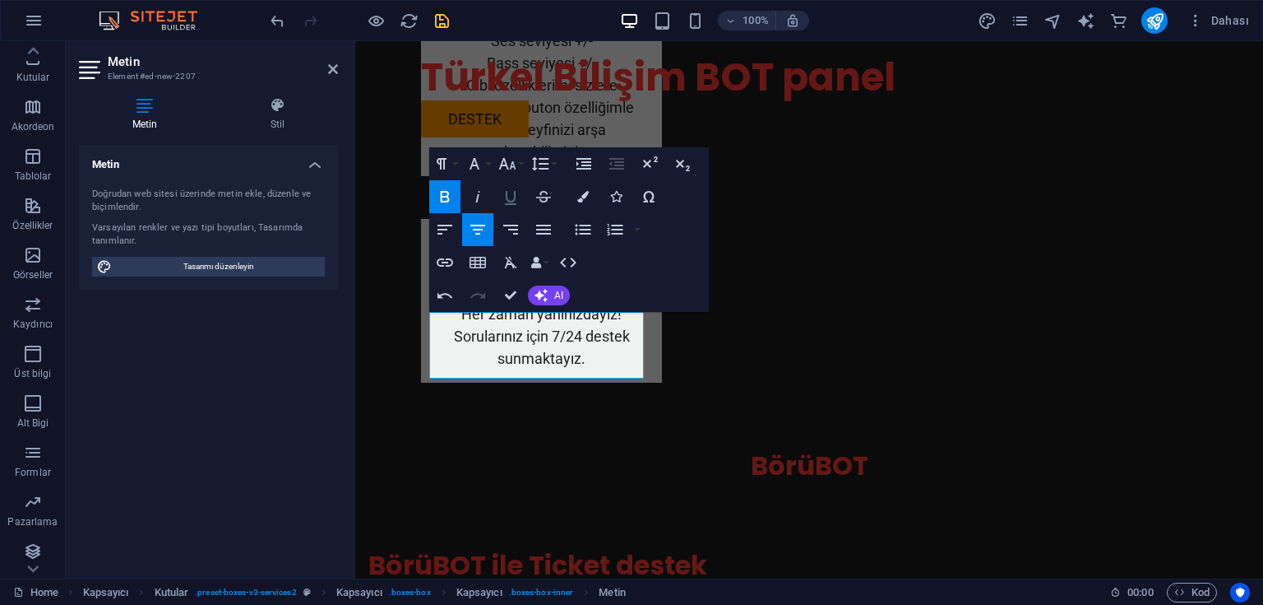
click at [509, 197] on icon "button" at bounding box center [511, 197] width 20 height 20
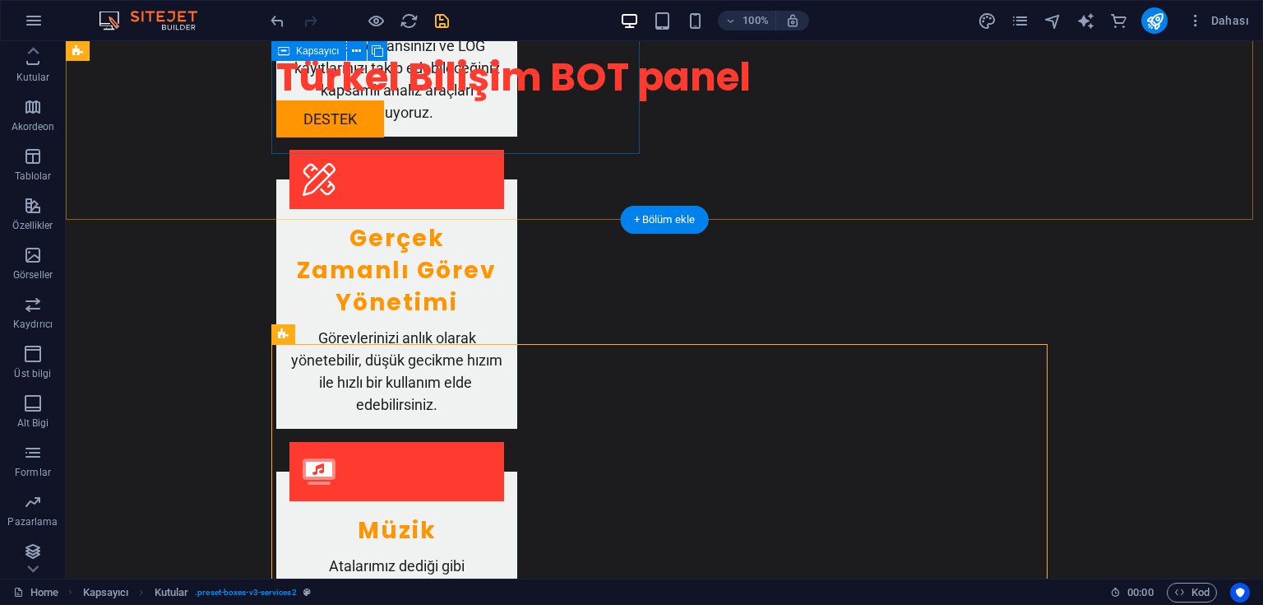
scroll to position [1777, 0]
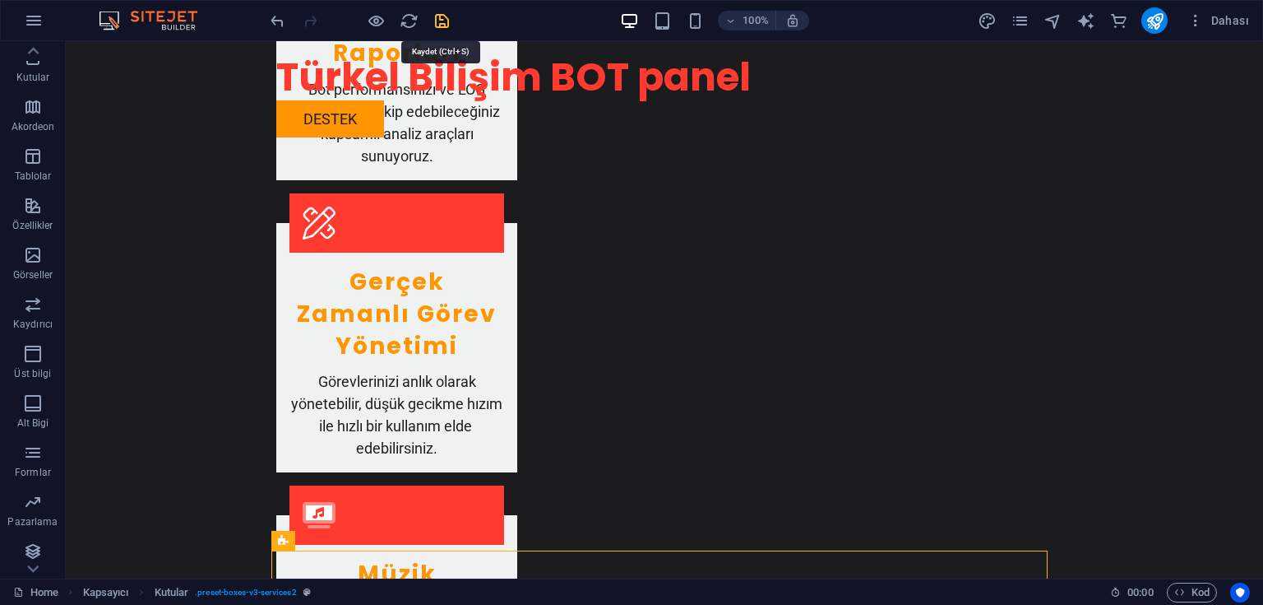
click at [446, 21] on icon "save" at bounding box center [442, 21] width 19 height 19
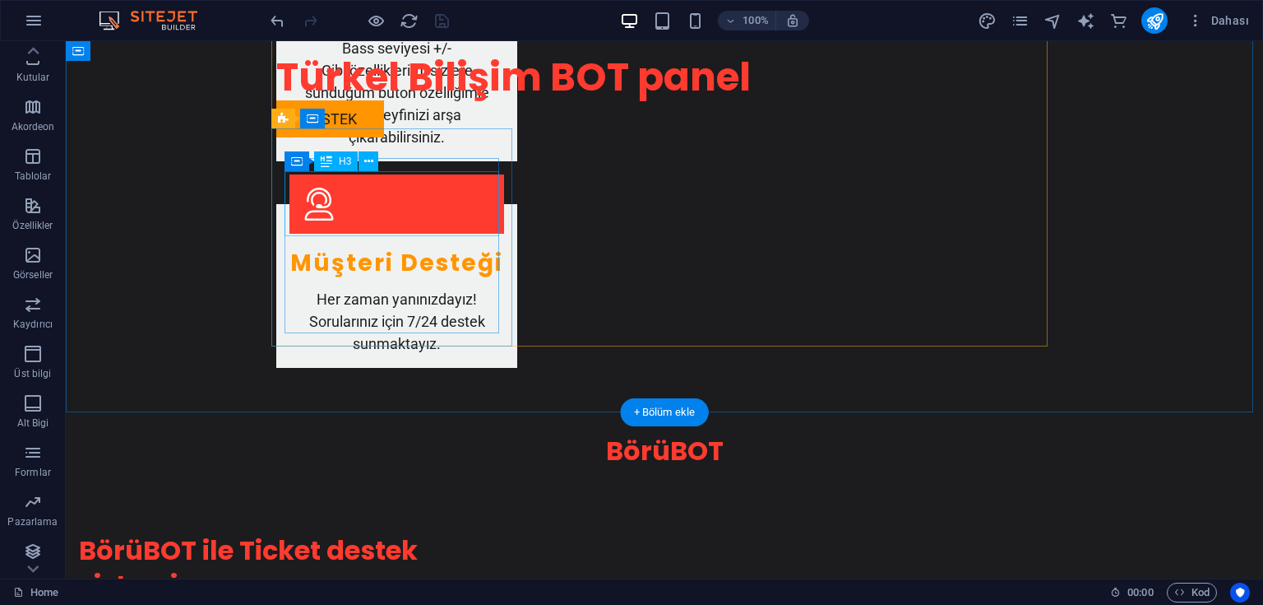
scroll to position [2500, 0]
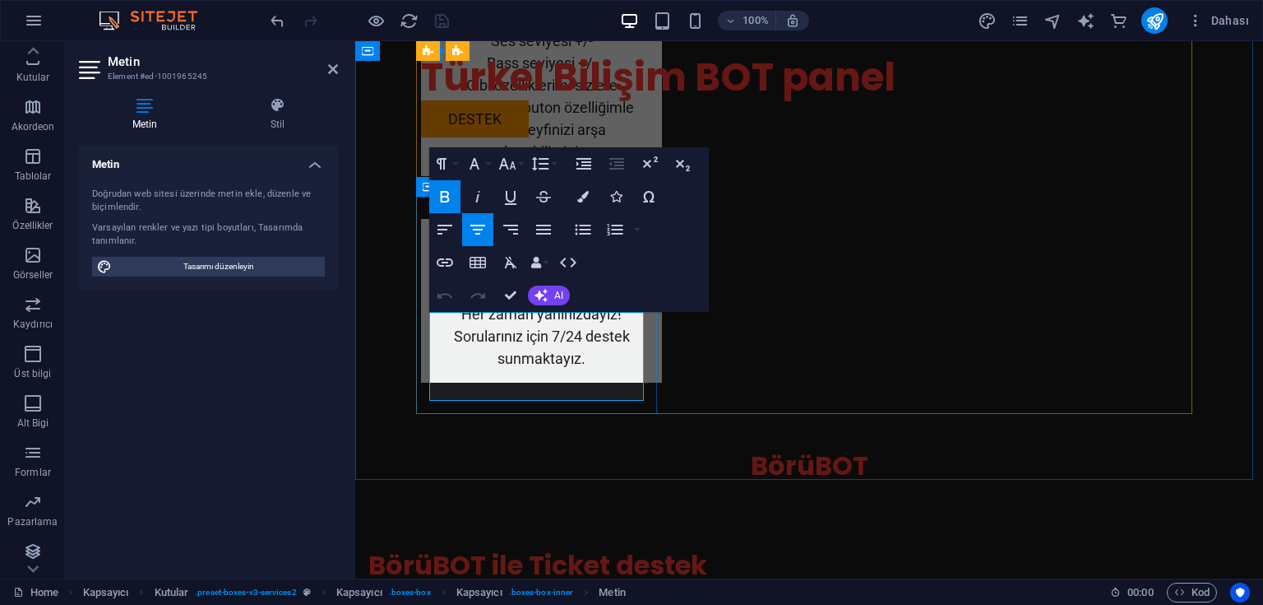
drag, startPoint x: 494, startPoint y: 368, endPoint x: 638, endPoint y: 375, distance: 144.1
drag, startPoint x: 567, startPoint y: 367, endPoint x: 493, endPoint y: 366, distance: 73.2
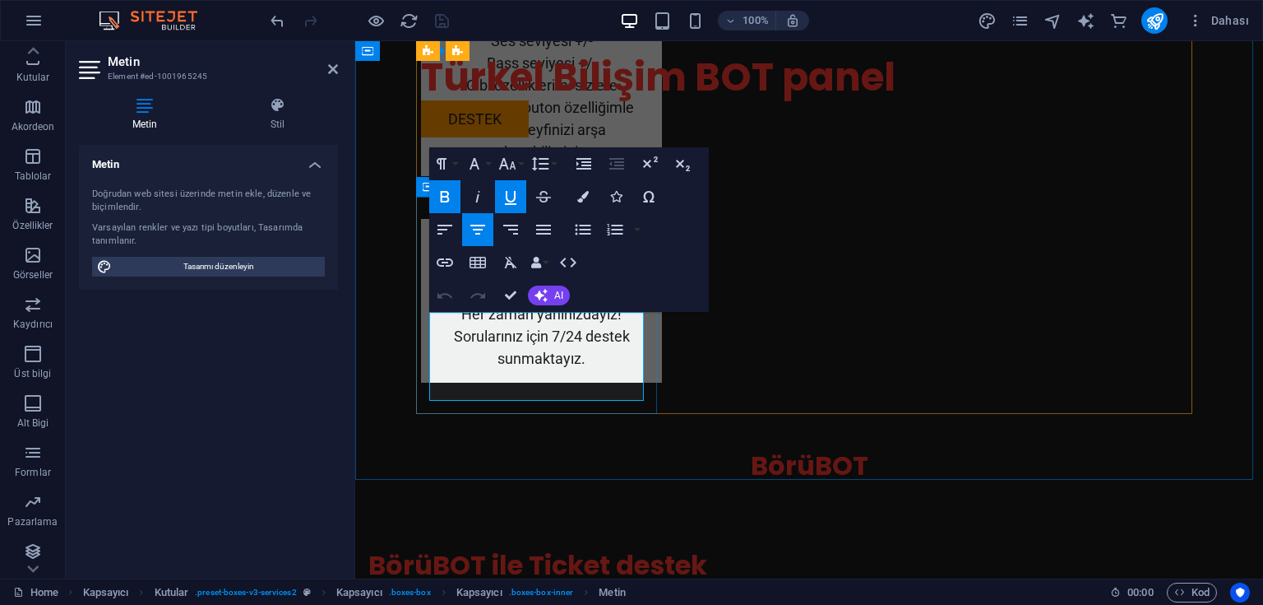
drag, startPoint x: 566, startPoint y: 367, endPoint x: 614, endPoint y: 390, distance: 53.7
click at [507, 197] on icon "button" at bounding box center [511, 198] width 12 height 14
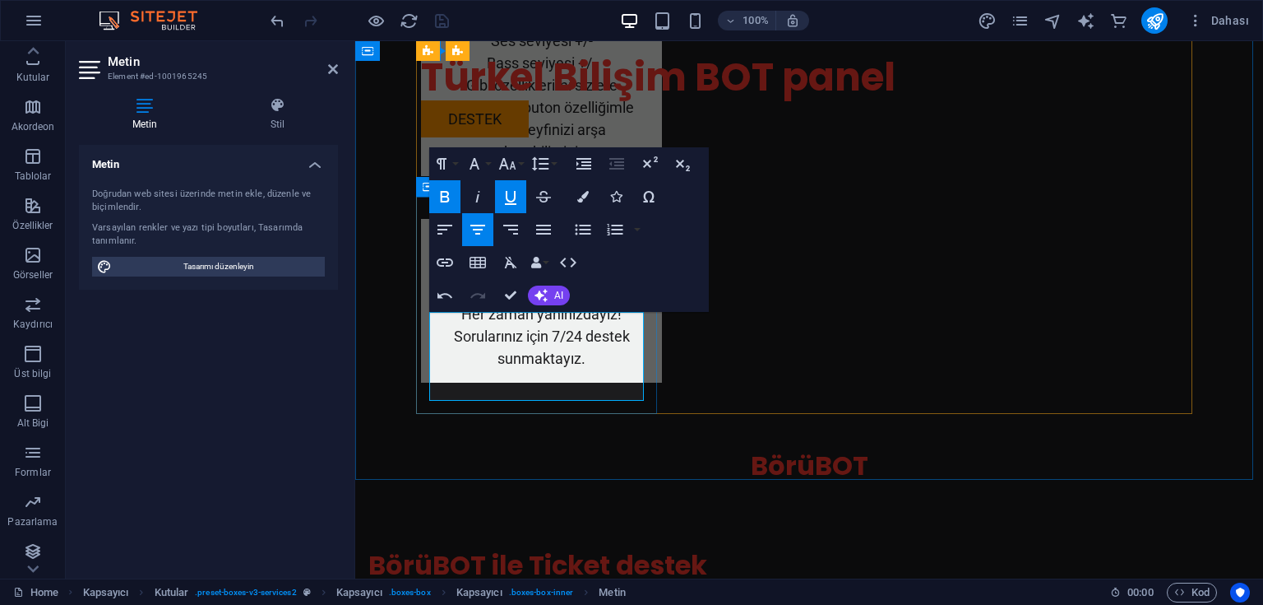
drag, startPoint x: 493, startPoint y: 365, endPoint x: 567, endPoint y: 366, distance: 74.0
click at [453, 262] on icon "button" at bounding box center [445, 262] width 20 height 20
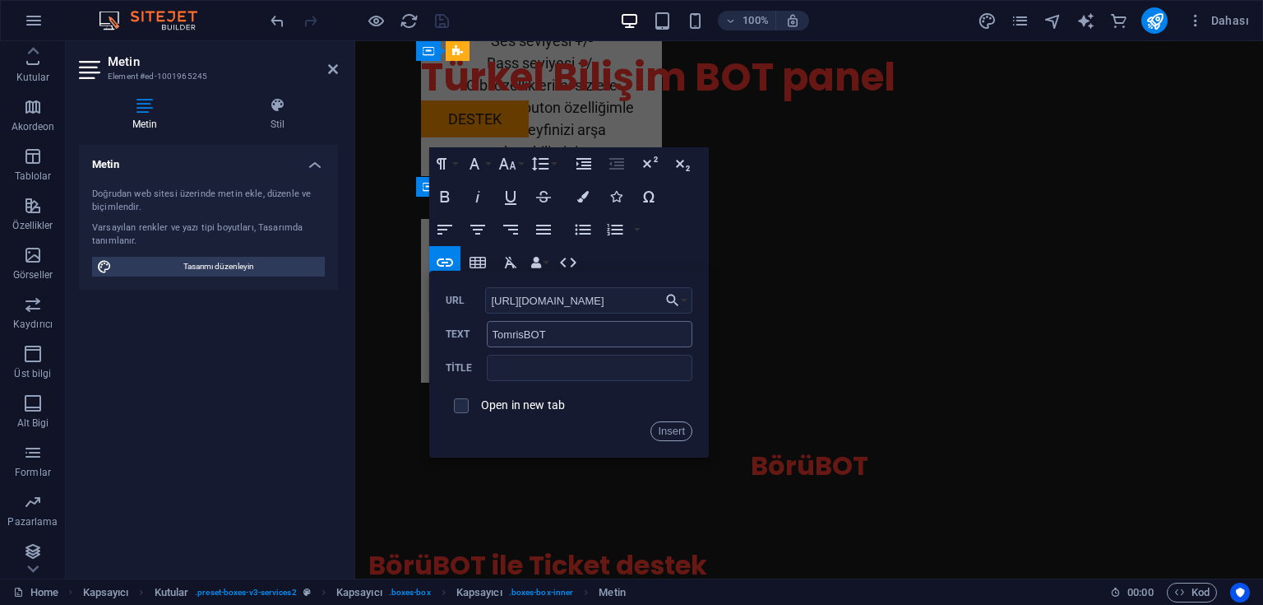
scroll to position [0, 517]
type input "[URL][DOMAIN_NAME]"
click at [540, 401] on label "Open in new tab" at bounding box center [523, 404] width 84 height 13
click at [666, 433] on button "Insert" at bounding box center [672, 431] width 42 height 20
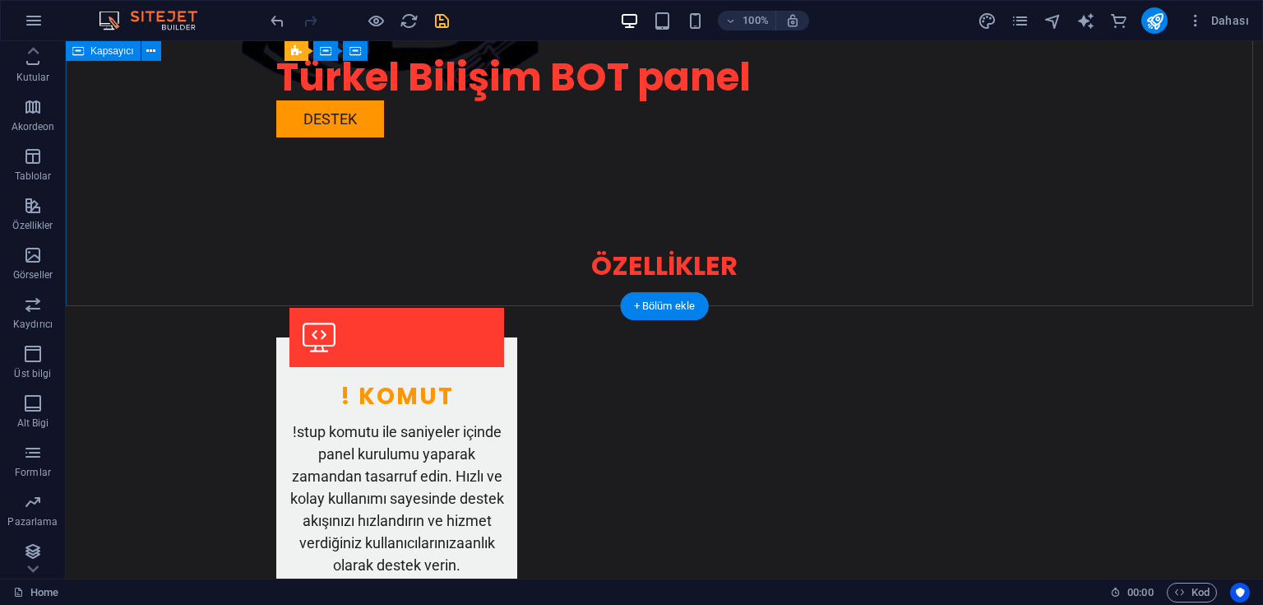
scroll to position [3356, 0]
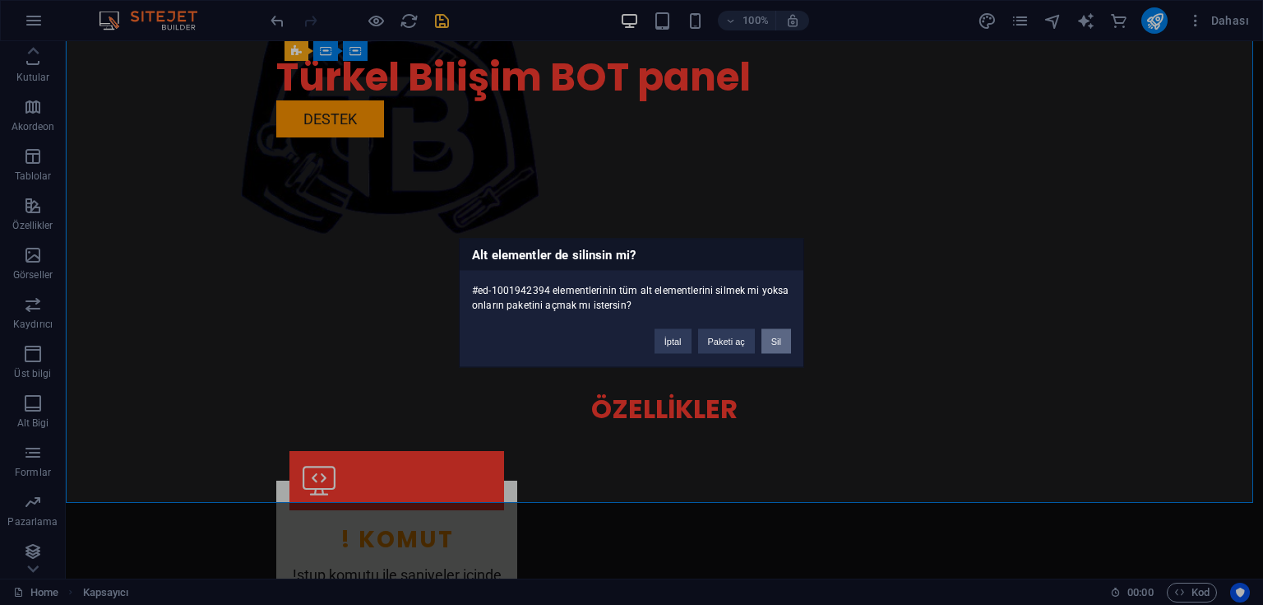
click at [764, 342] on button "Sil" at bounding box center [777, 340] width 30 height 25
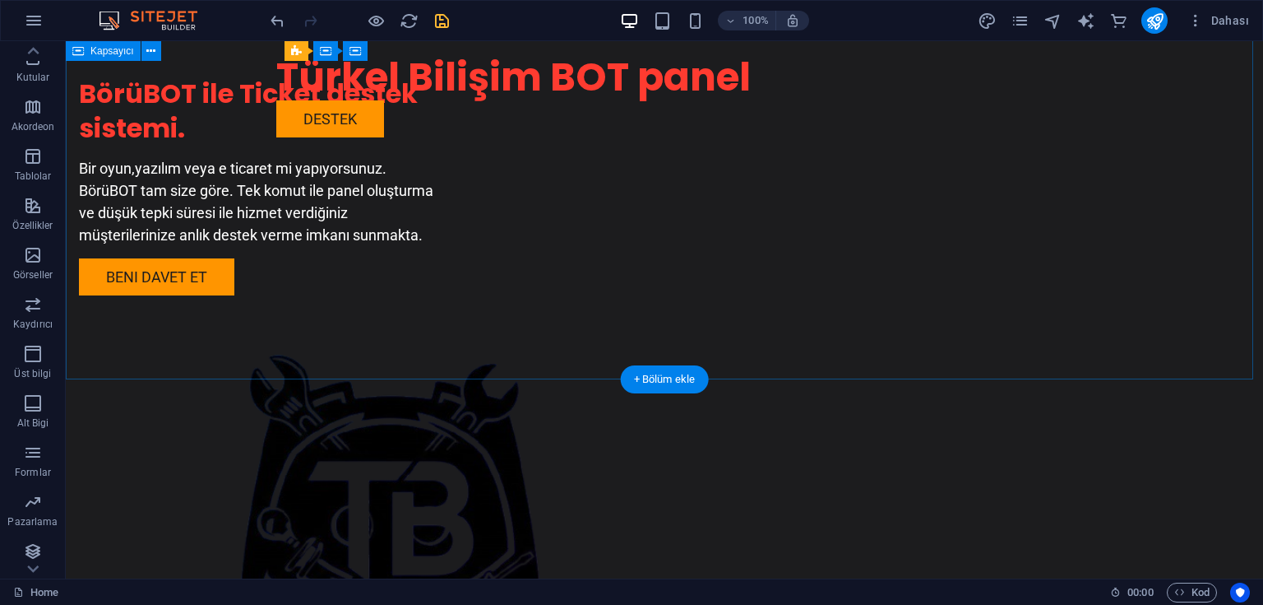
scroll to position [2974, 0]
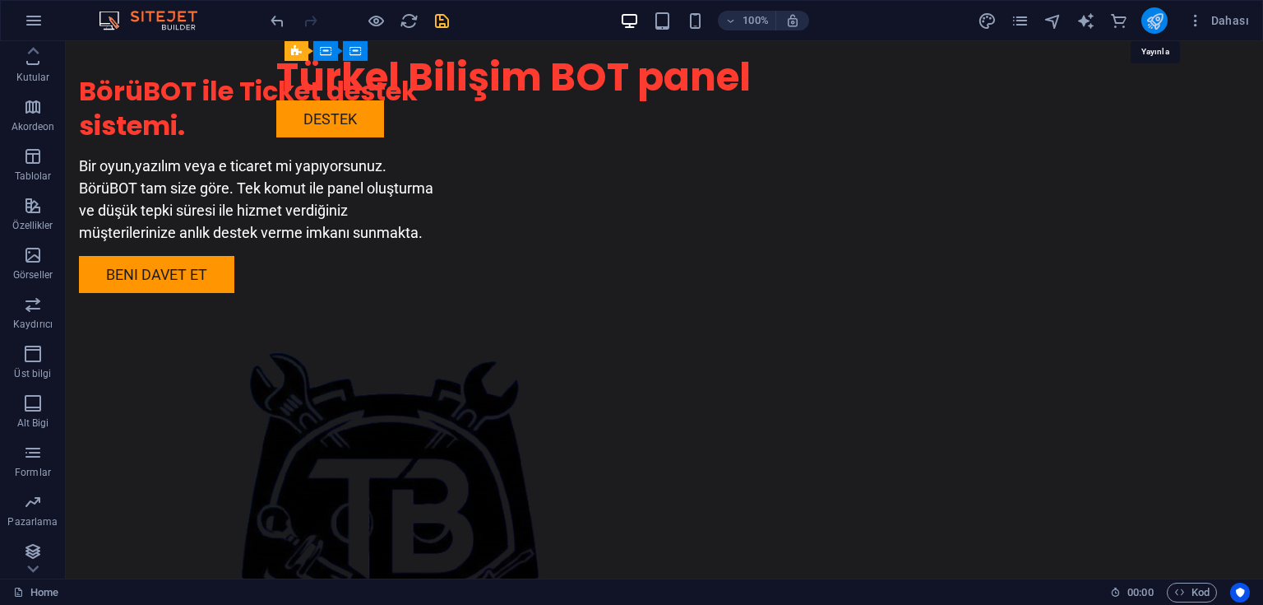
click at [1152, 20] on icon "publish" at bounding box center [1155, 21] width 19 height 19
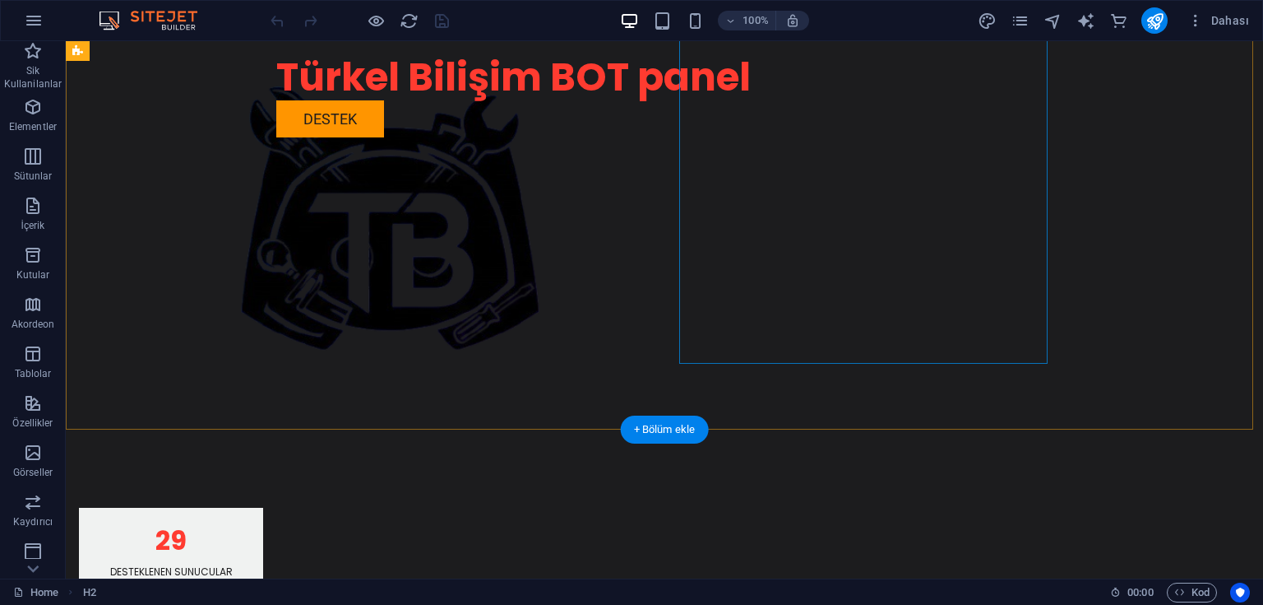
scroll to position [395, 0]
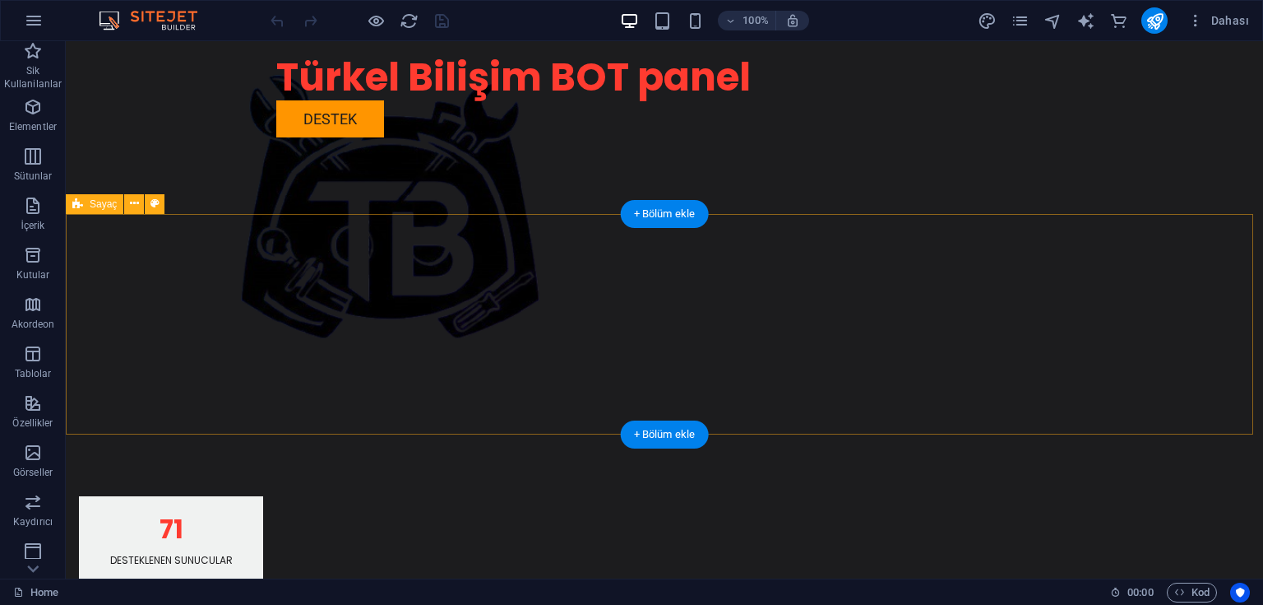
click at [209, 430] on div "71 Desteklenen Sunucular 65 Güncelleme Sayısı" at bounding box center [664, 588] width 1197 height 316
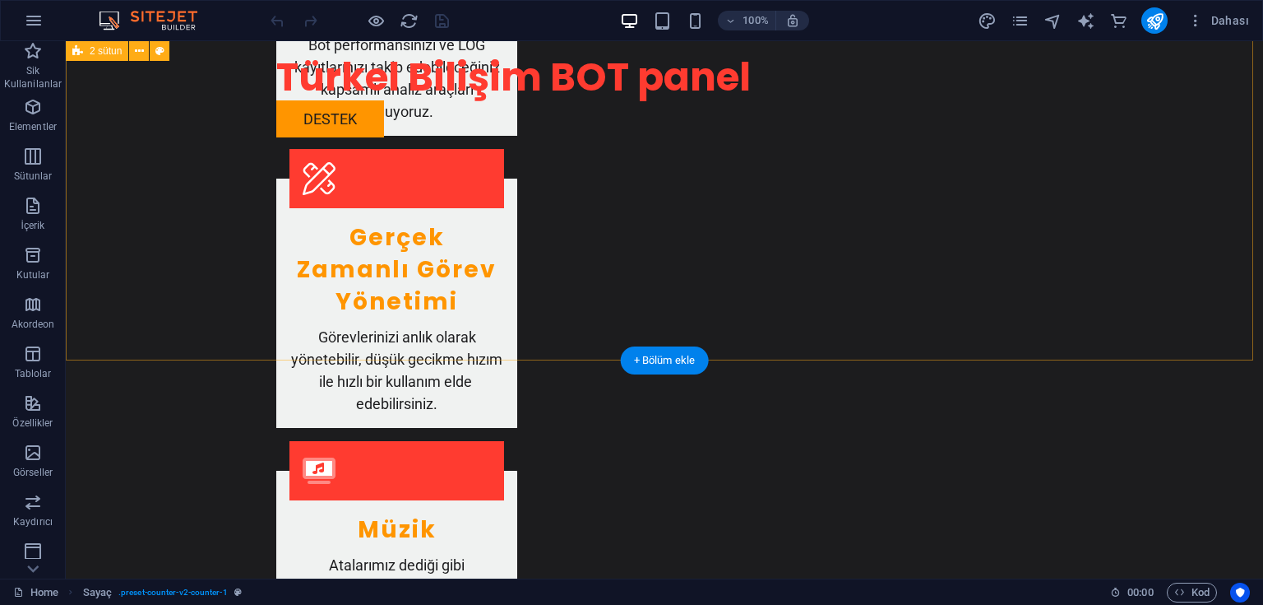
scroll to position [1842, 0]
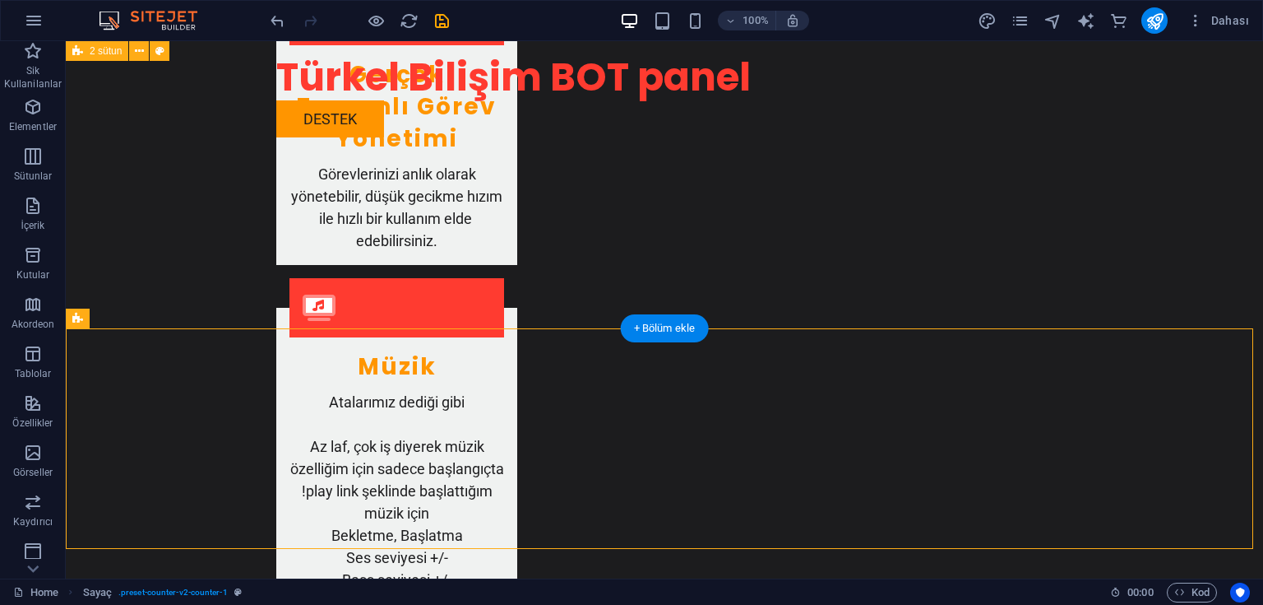
scroll to position [2040, 0]
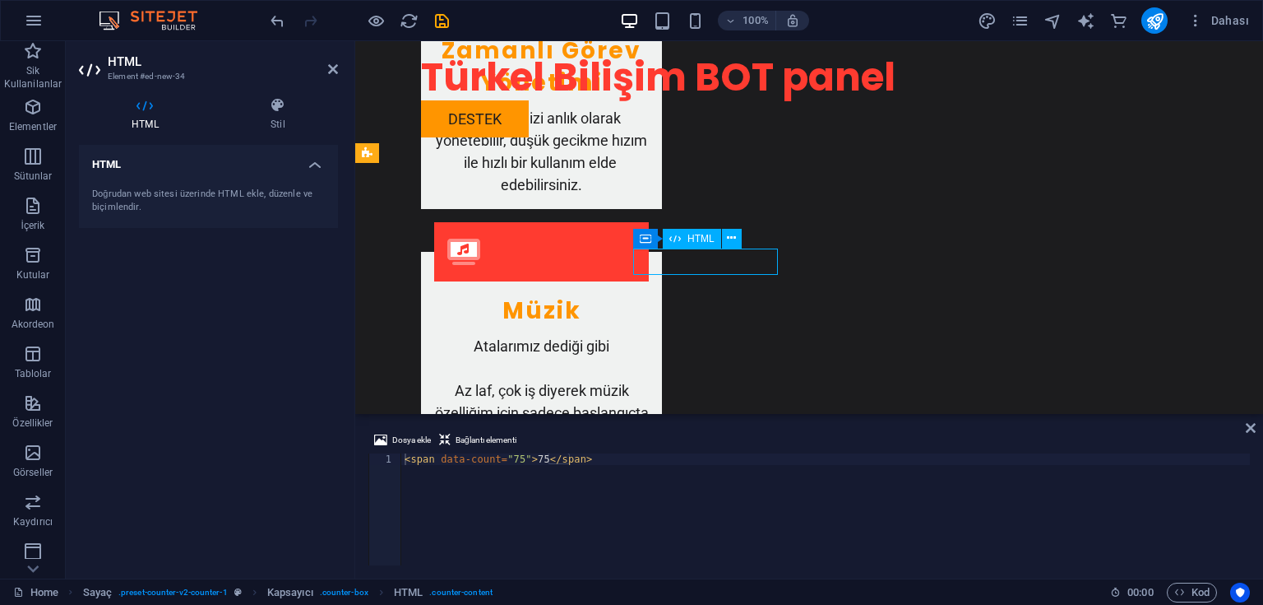
drag, startPoint x: 722, startPoint y: 261, endPoint x: 686, endPoint y: 262, distance: 36.2
click at [514, 457] on div "< span data-count = "75" > 75 </ span >" at bounding box center [825, 520] width 849 height 135
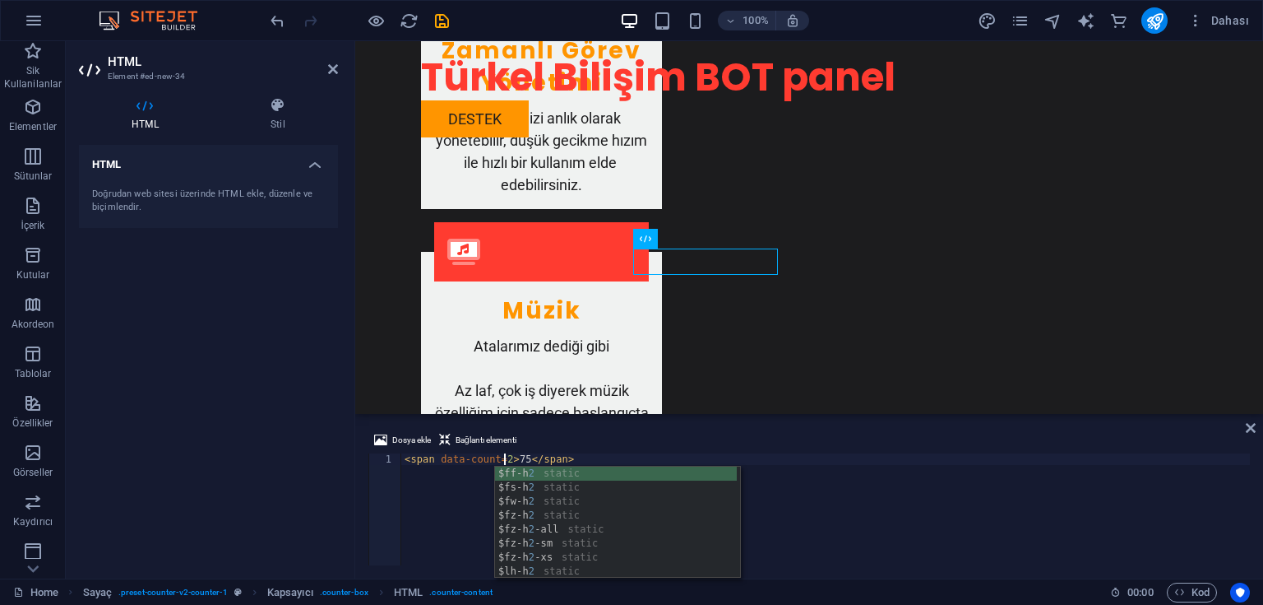
scroll to position [0, 9]
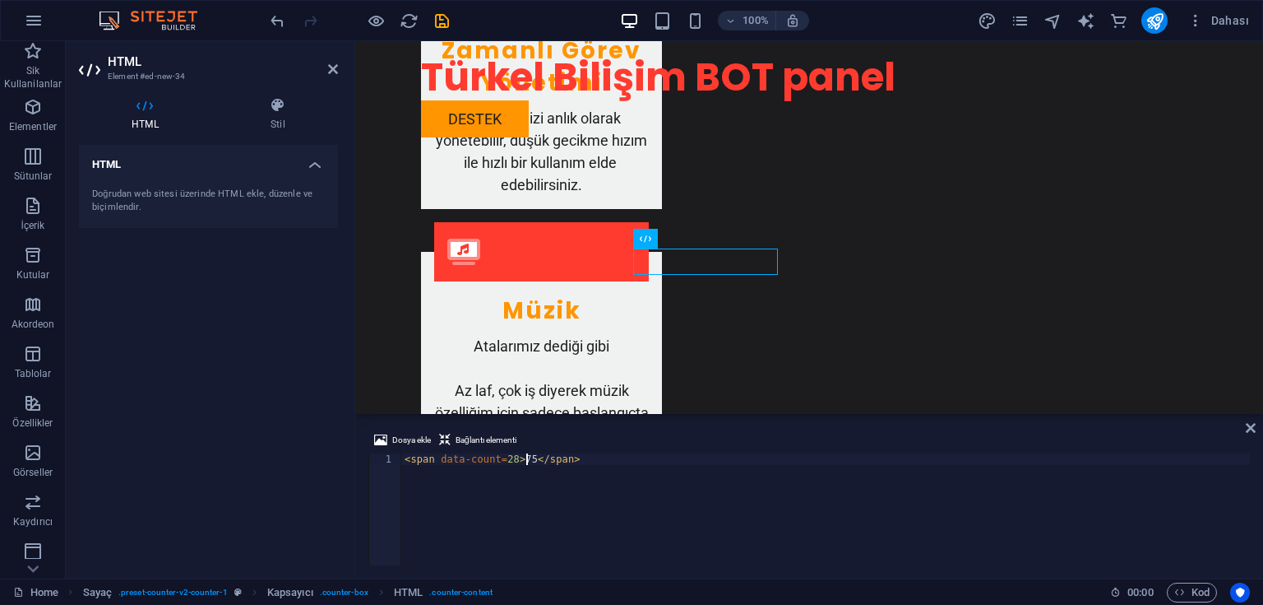
click at [525, 460] on div "< span data-count = 28 > 75 </ span >" at bounding box center [825, 520] width 849 height 135
type textarea "<span data-count=28>28</span>"
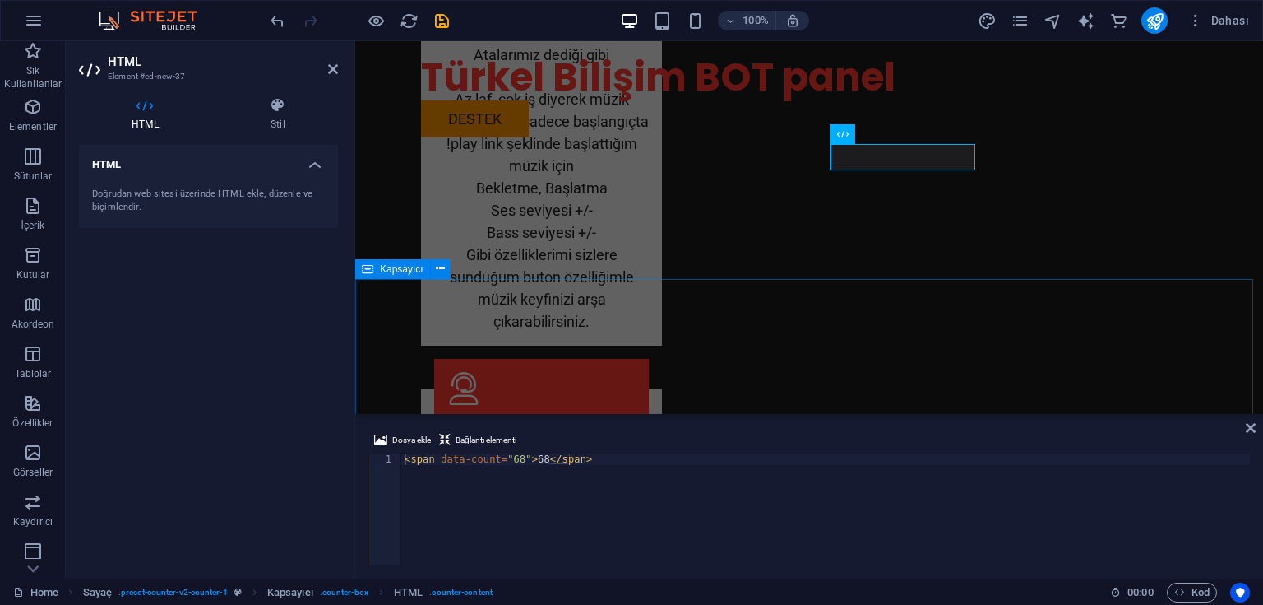
scroll to position [2369, 0]
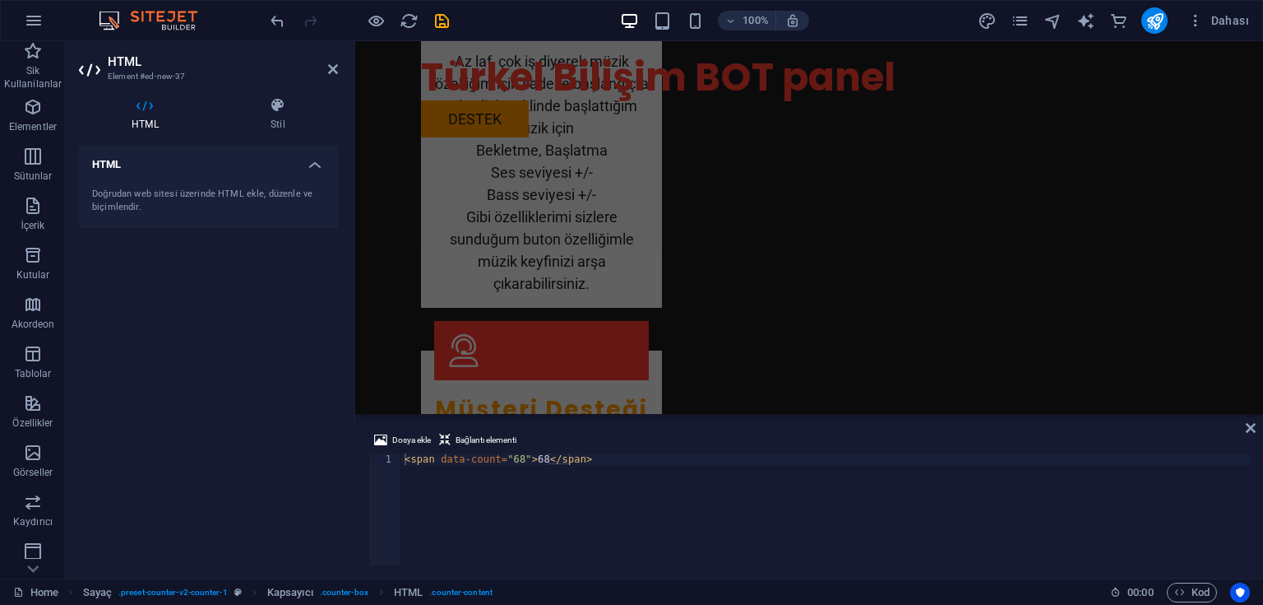
click at [536, 455] on div "< span data-count = "68" > 68 </ span >" at bounding box center [825, 520] width 849 height 135
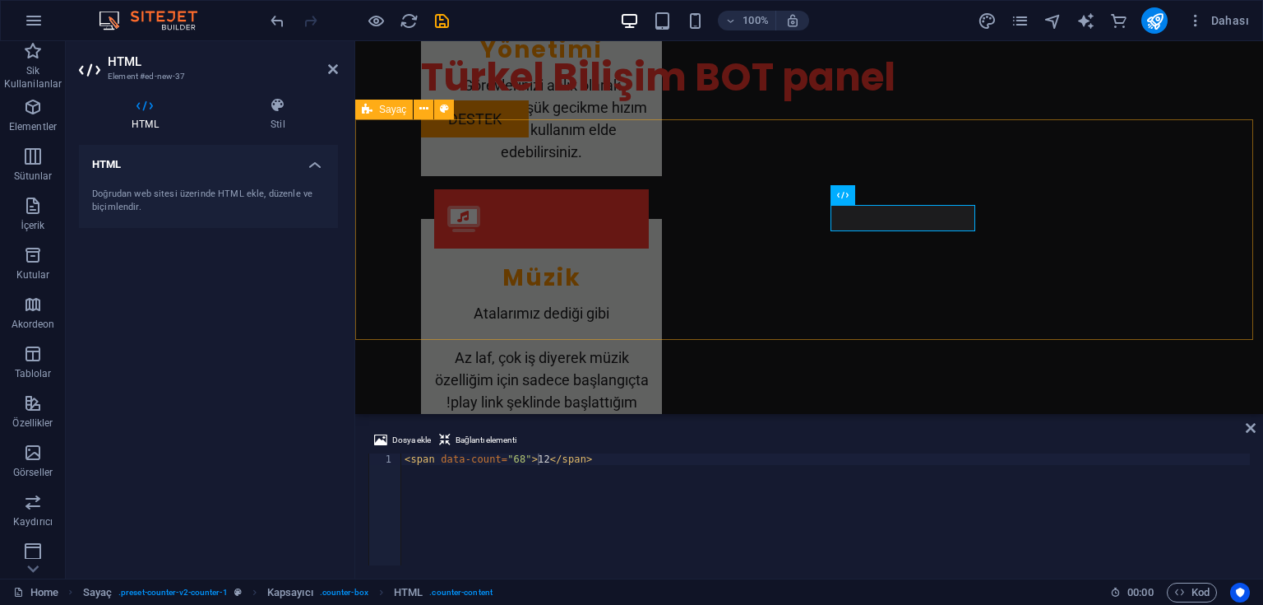
scroll to position [2067, 0]
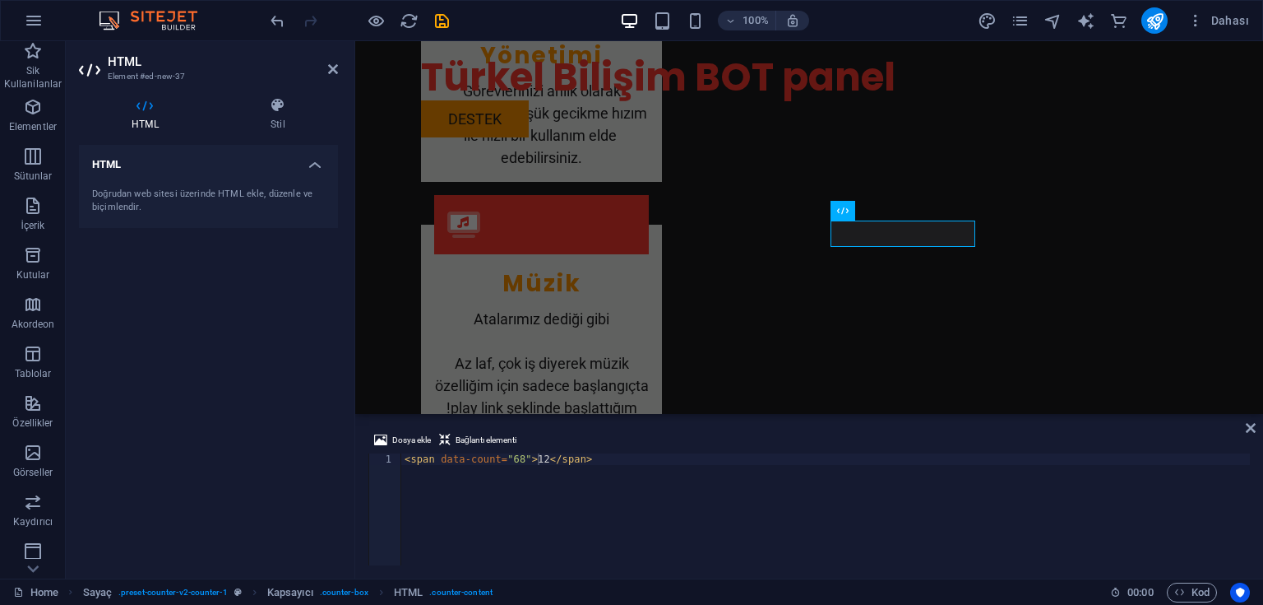
click at [513, 457] on div "< span data-count = "68" > 12 </ span >" at bounding box center [825, 520] width 849 height 135
type textarea "<span data-count="12">12</span>"
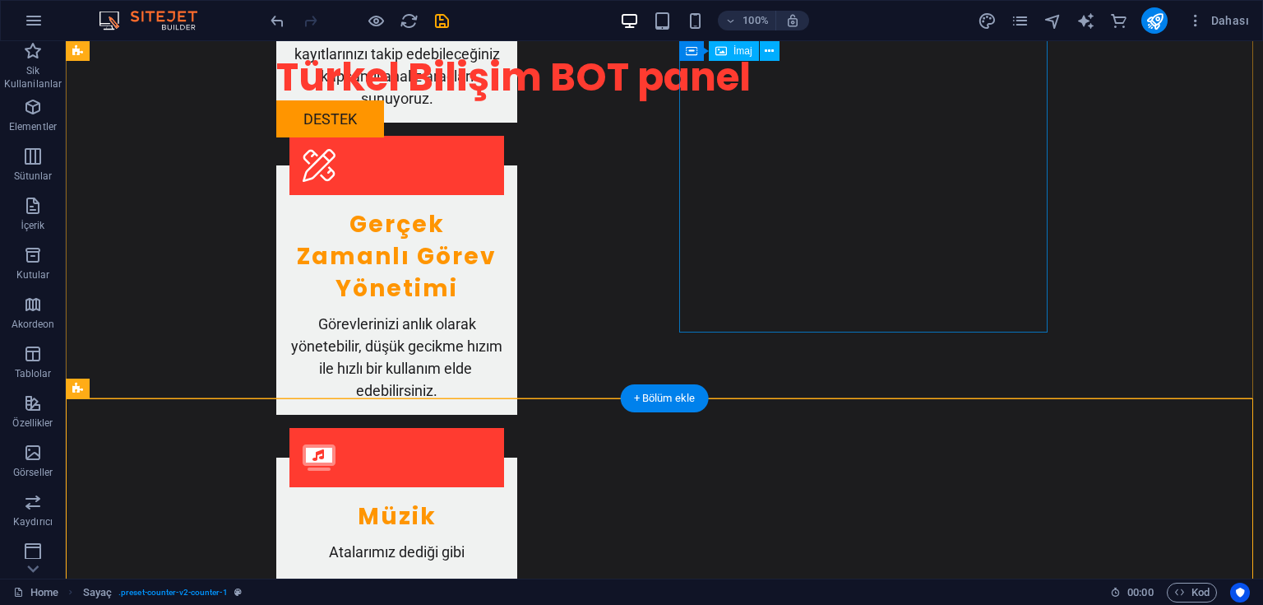
scroll to position [1804, 0]
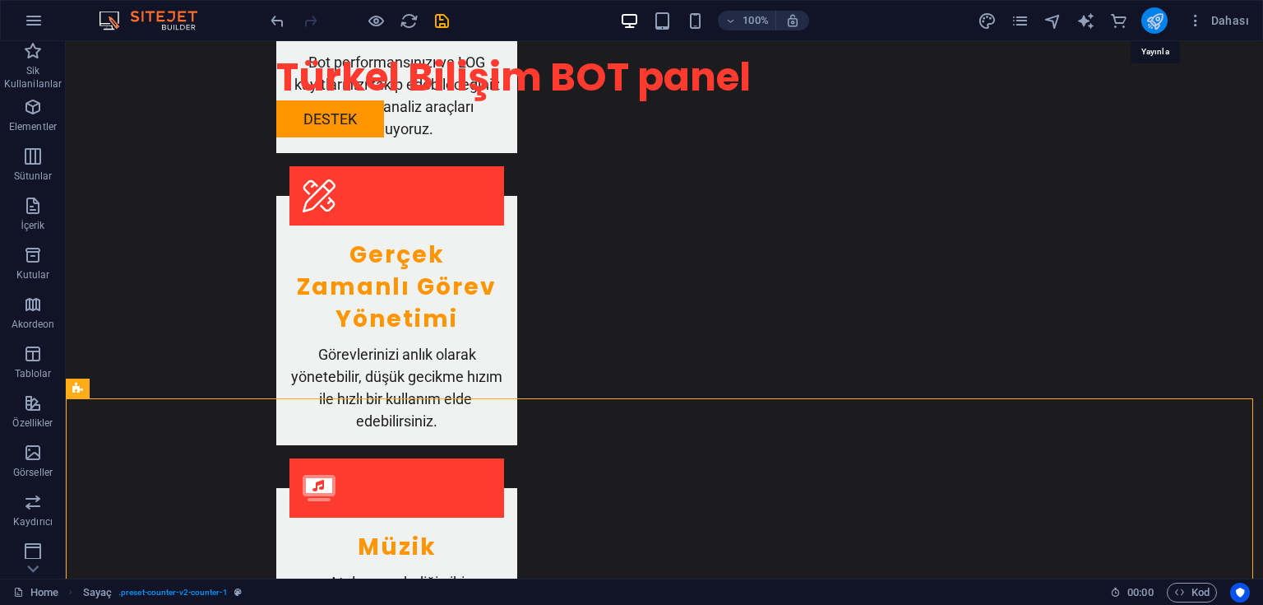
click at [1151, 20] on icon "publish" at bounding box center [1155, 21] width 19 height 19
